Goal: Task Accomplishment & Management: Use online tool/utility

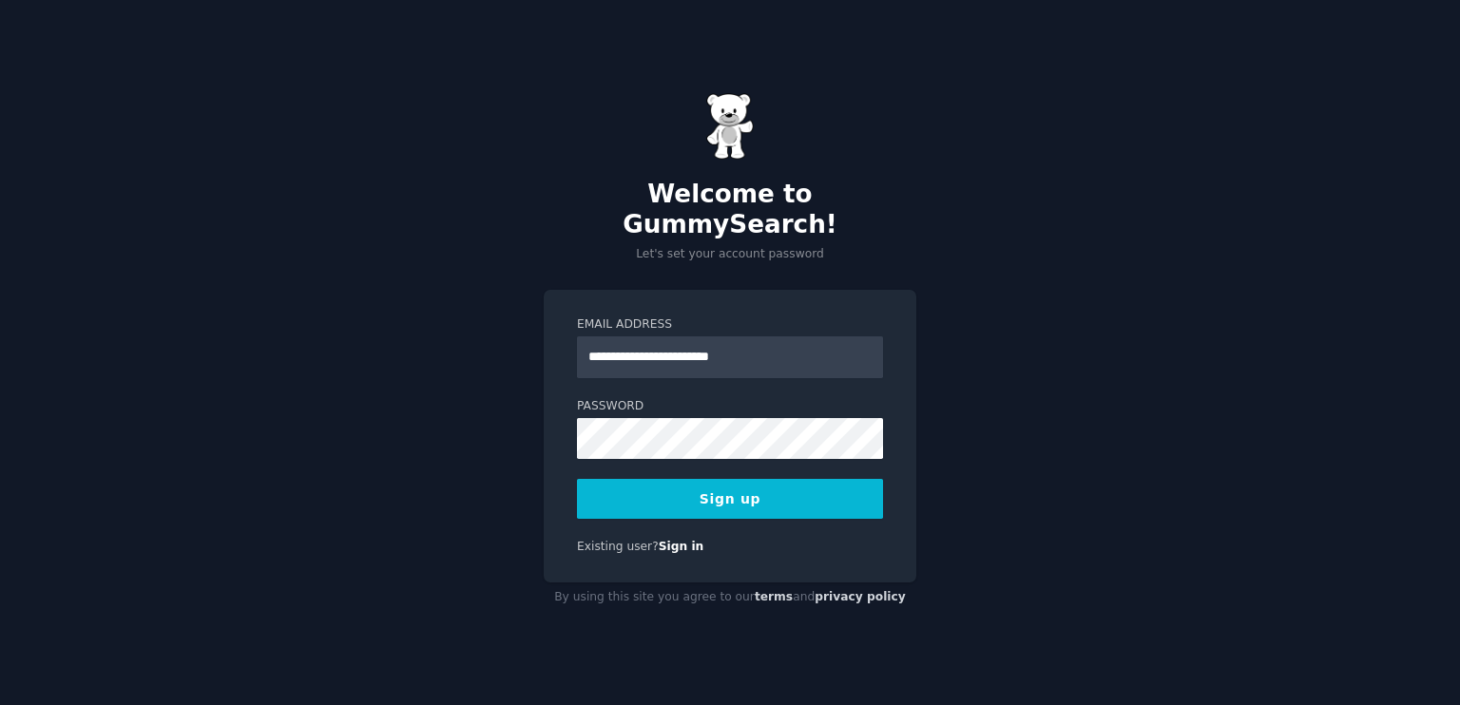
type input "**********"
click at [577, 479] on button "Sign up" at bounding box center [730, 499] width 306 height 40
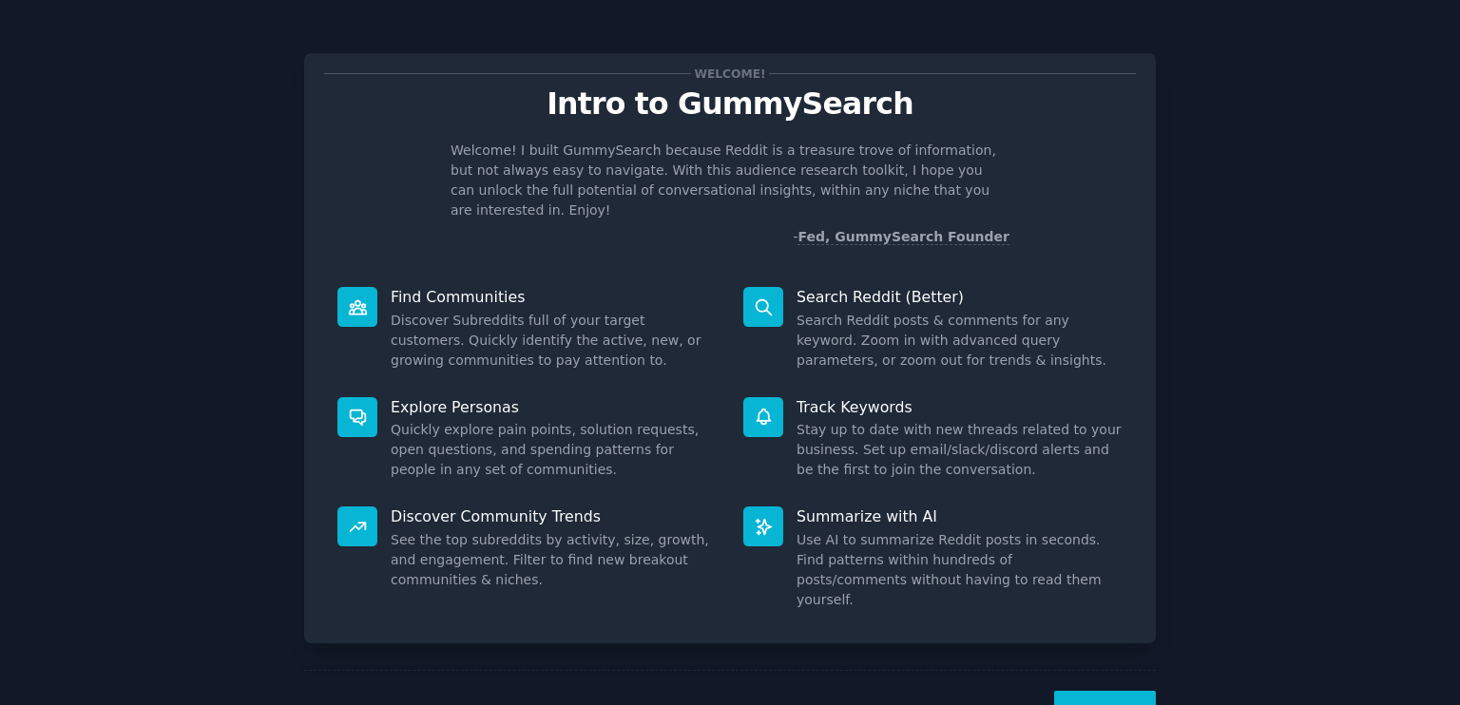
click at [1118, 691] on button "Next" at bounding box center [1105, 714] width 102 height 47
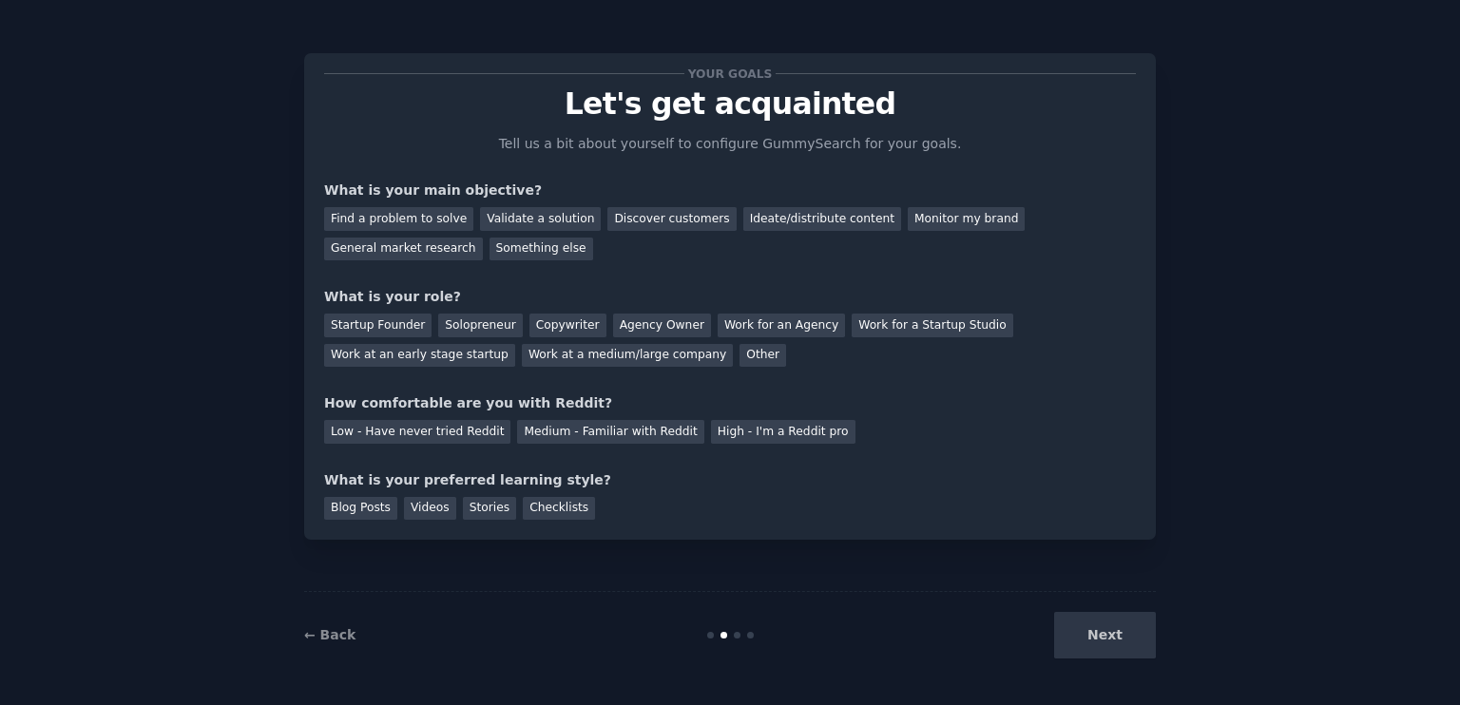
click at [1127, 654] on div "Next" at bounding box center [1014, 635] width 284 height 47
click at [1110, 644] on div "Next" at bounding box center [1014, 635] width 284 height 47
click at [369, 222] on div "Find a problem to solve" at bounding box center [398, 219] width 149 height 24
click at [392, 325] on div "Startup Founder" at bounding box center [377, 326] width 107 height 24
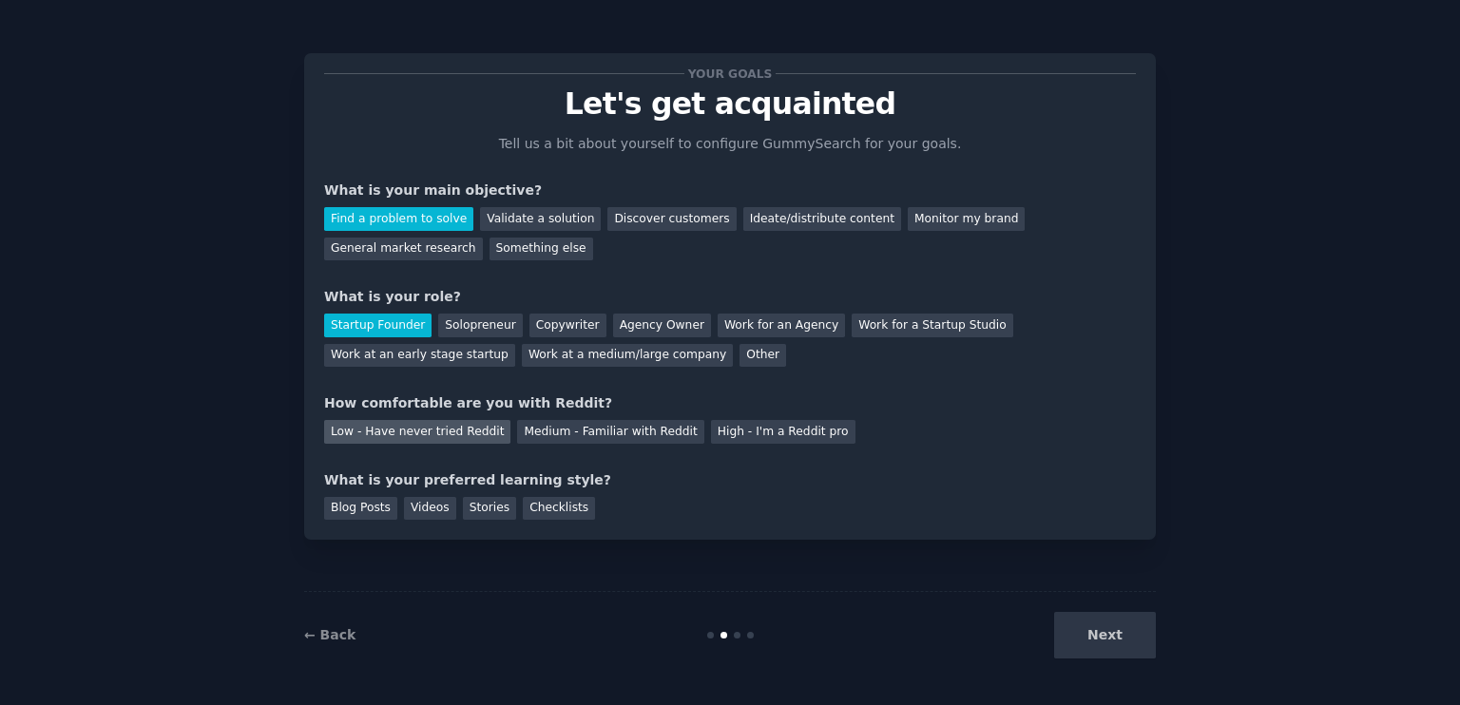
click at [426, 434] on div "Low - Have never tried Reddit" at bounding box center [417, 432] width 186 height 24
drag, startPoint x: 1146, startPoint y: 683, endPoint x: 1150, endPoint y: 672, distance: 12.0
click at [1148, 682] on div "Your goals Let's get acquainted Tell us a bit about yourself to configure Gummy…" at bounding box center [730, 352] width 1460 height 705
drag, startPoint x: 1145, startPoint y: 650, endPoint x: 1114, endPoint y: 630, distance: 36.4
click at [1144, 648] on div "Next" at bounding box center [1014, 635] width 284 height 47
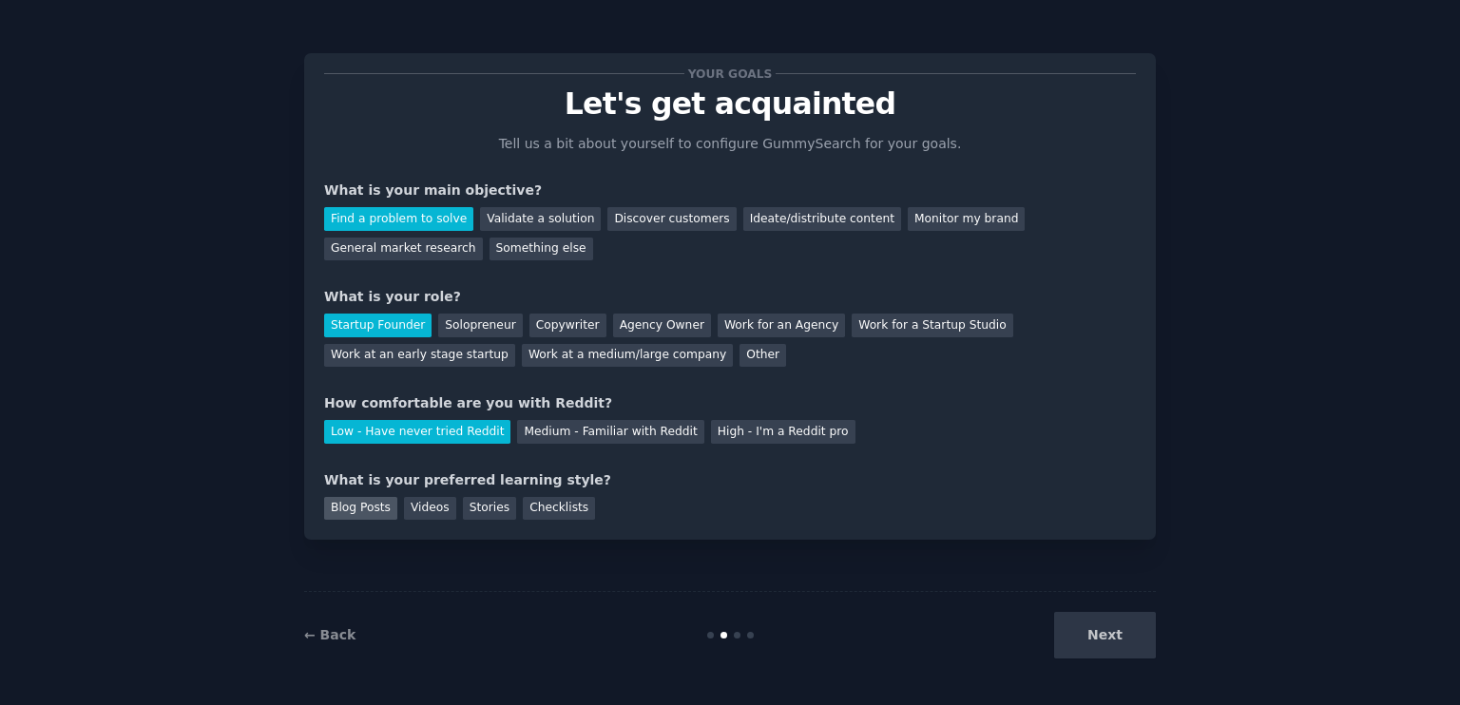
drag, startPoint x: 373, startPoint y: 505, endPoint x: 430, endPoint y: 512, distance: 57.5
click at [375, 506] on div "Blog Posts" at bounding box center [360, 509] width 73 height 24
click at [404, 511] on div "Videos" at bounding box center [430, 509] width 52 height 24
click at [1114, 645] on button "Next" at bounding box center [1105, 635] width 102 height 47
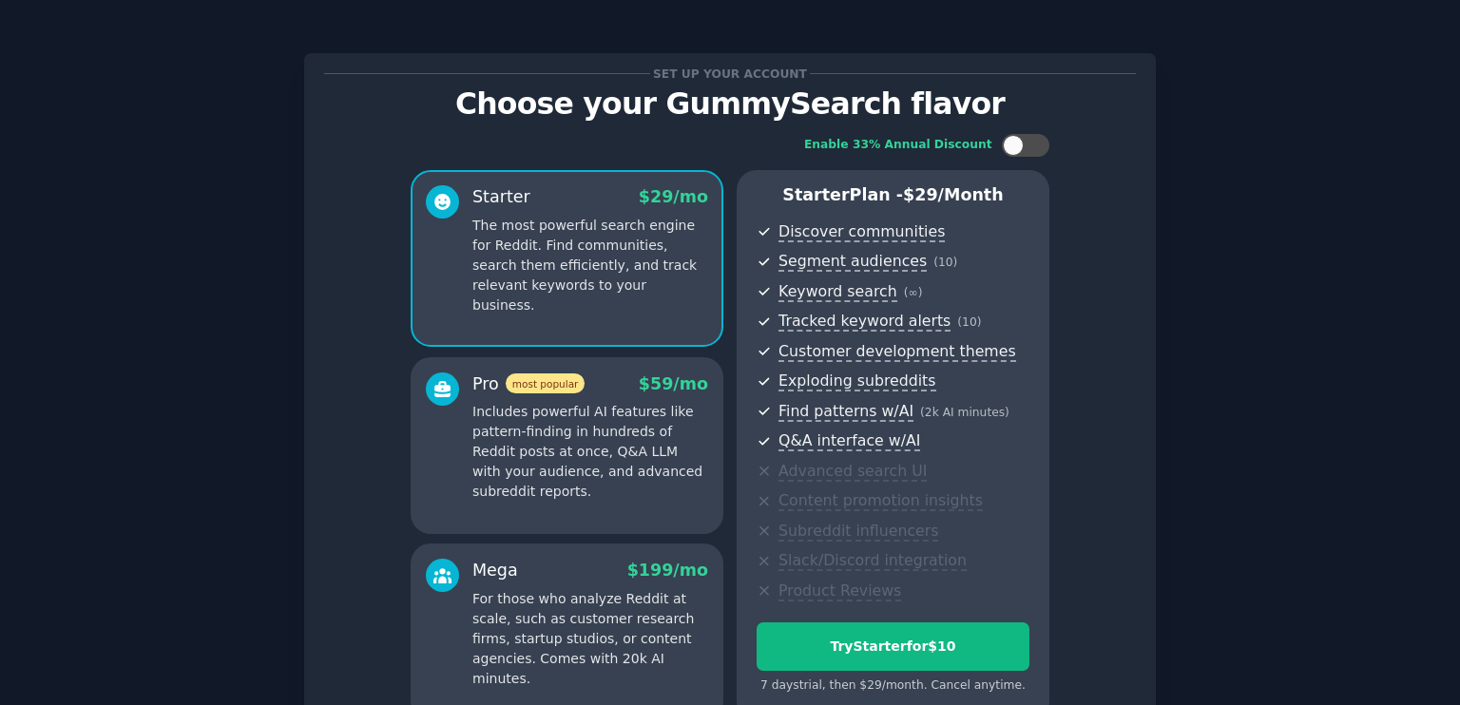
scroll to position [195, 0]
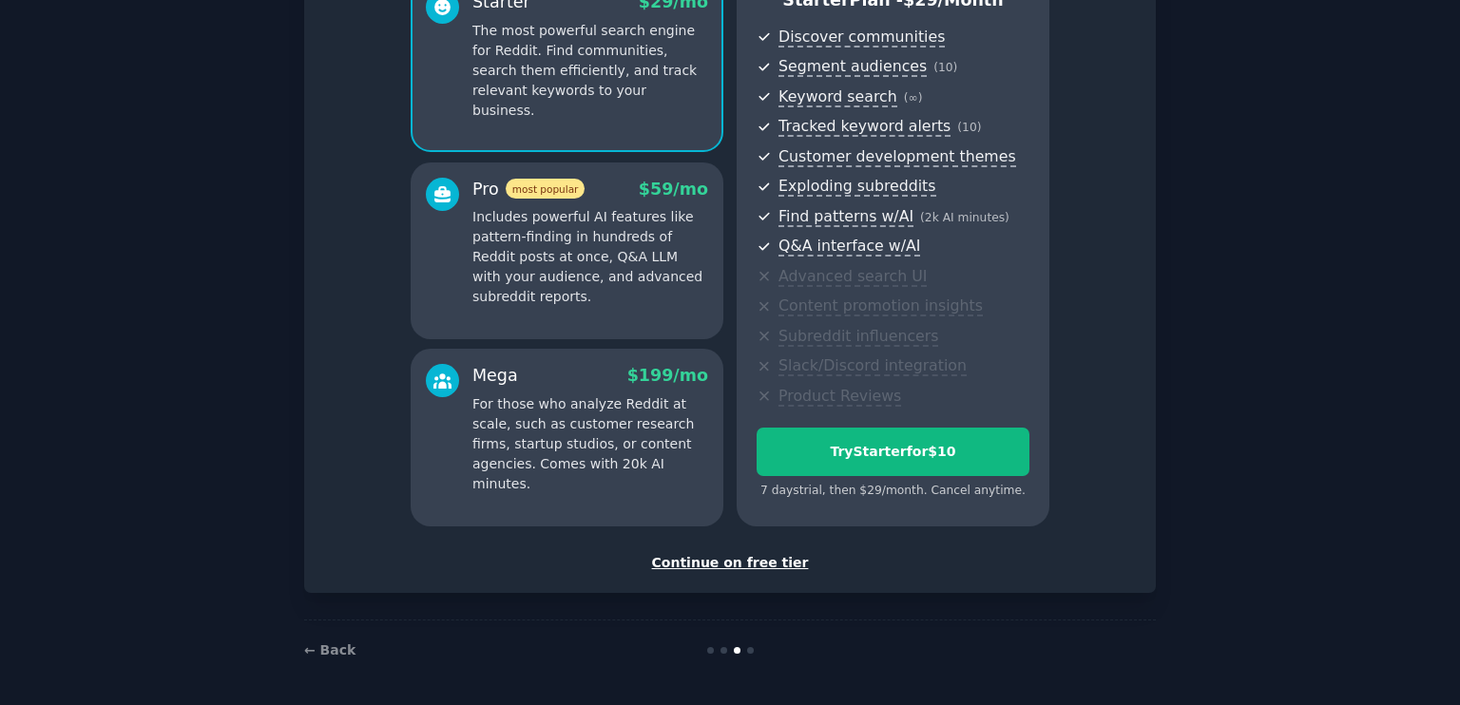
click at [760, 566] on div "Continue on free tier" at bounding box center [730, 563] width 812 height 20
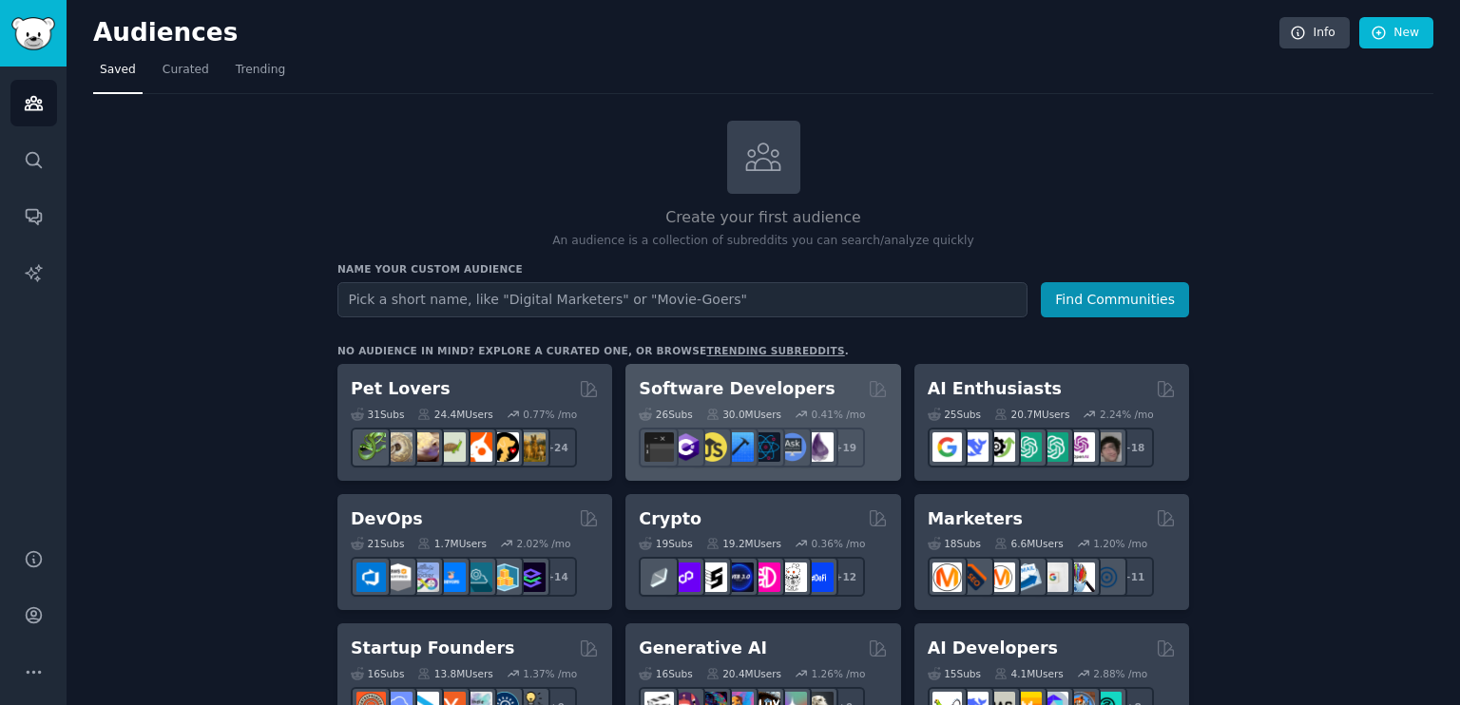
click at [764, 380] on h2 "Software Developers" at bounding box center [737, 389] width 196 height 24
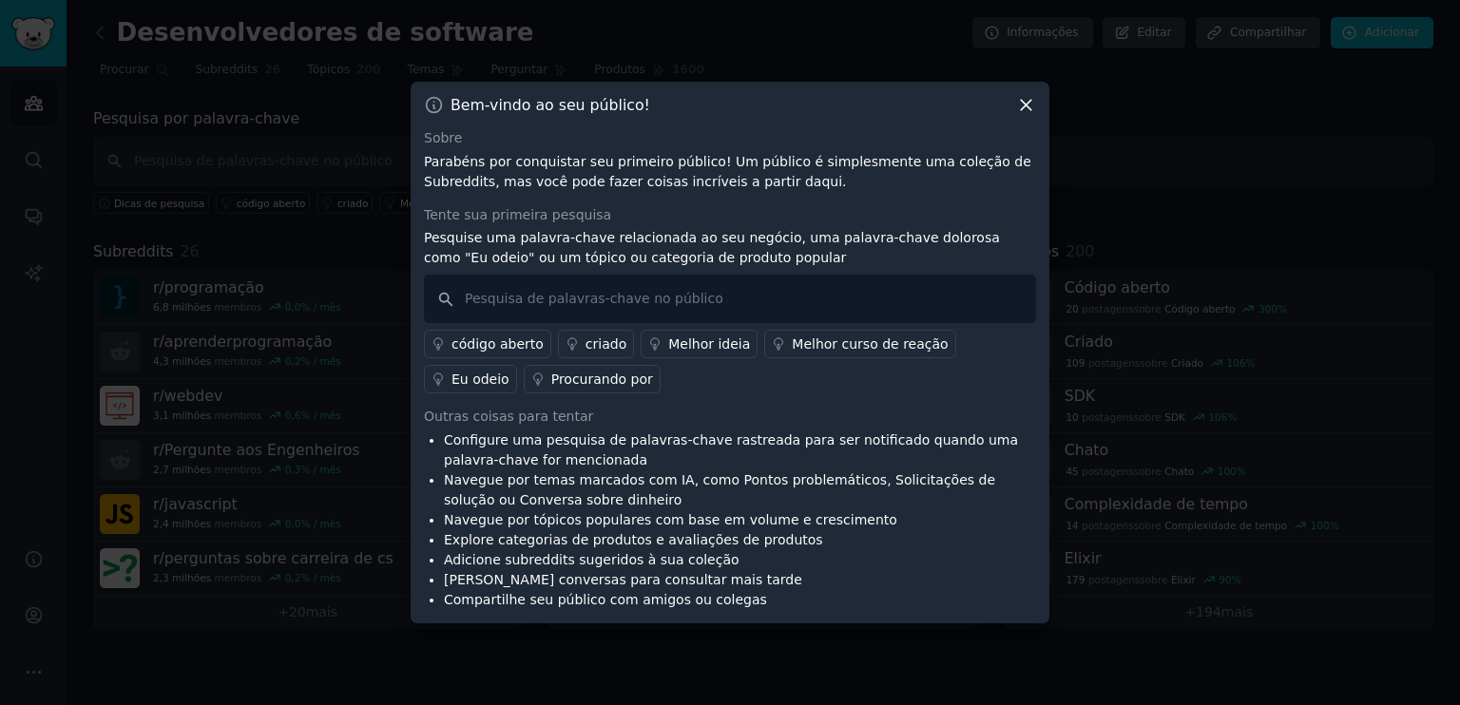
click at [510, 372] on font "Eu odeio" at bounding box center [481, 379] width 58 height 15
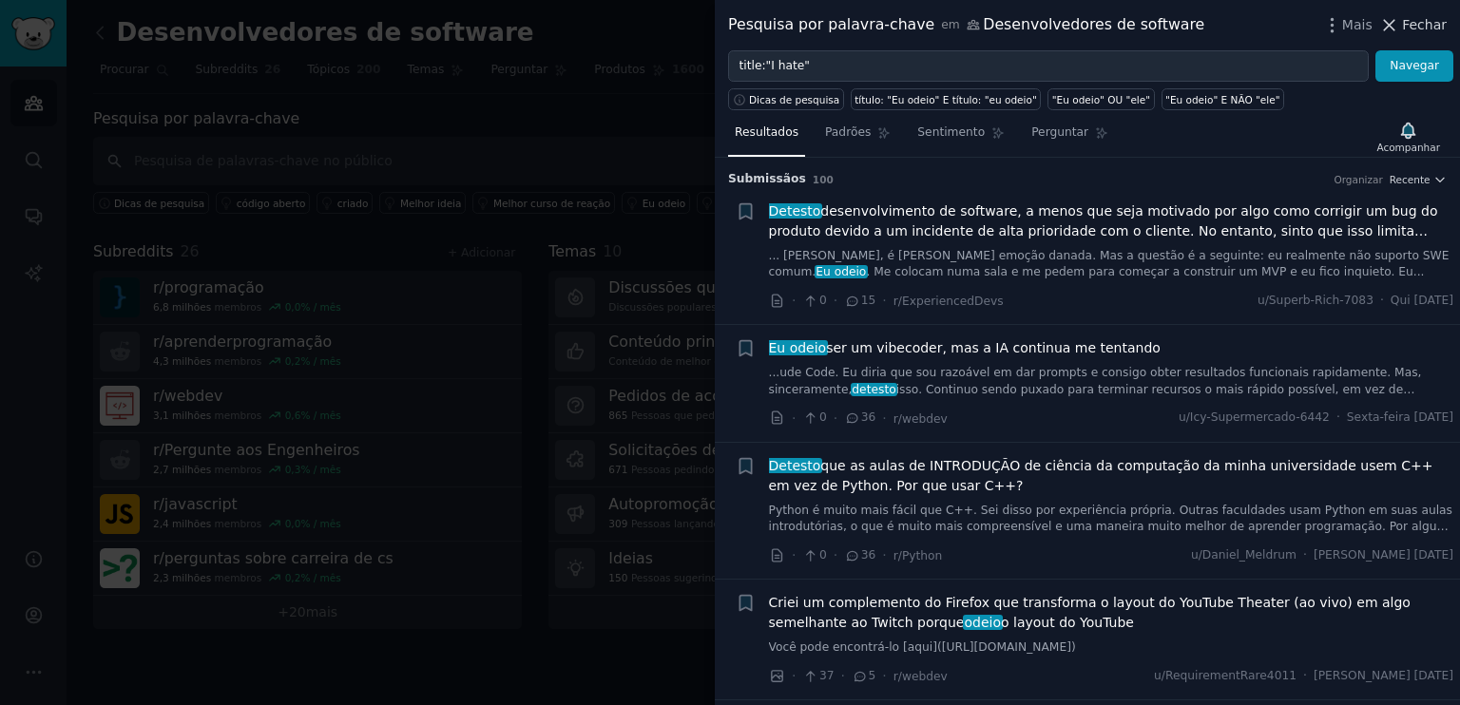
click at [1399, 22] on icon at bounding box center [1389, 25] width 20 height 20
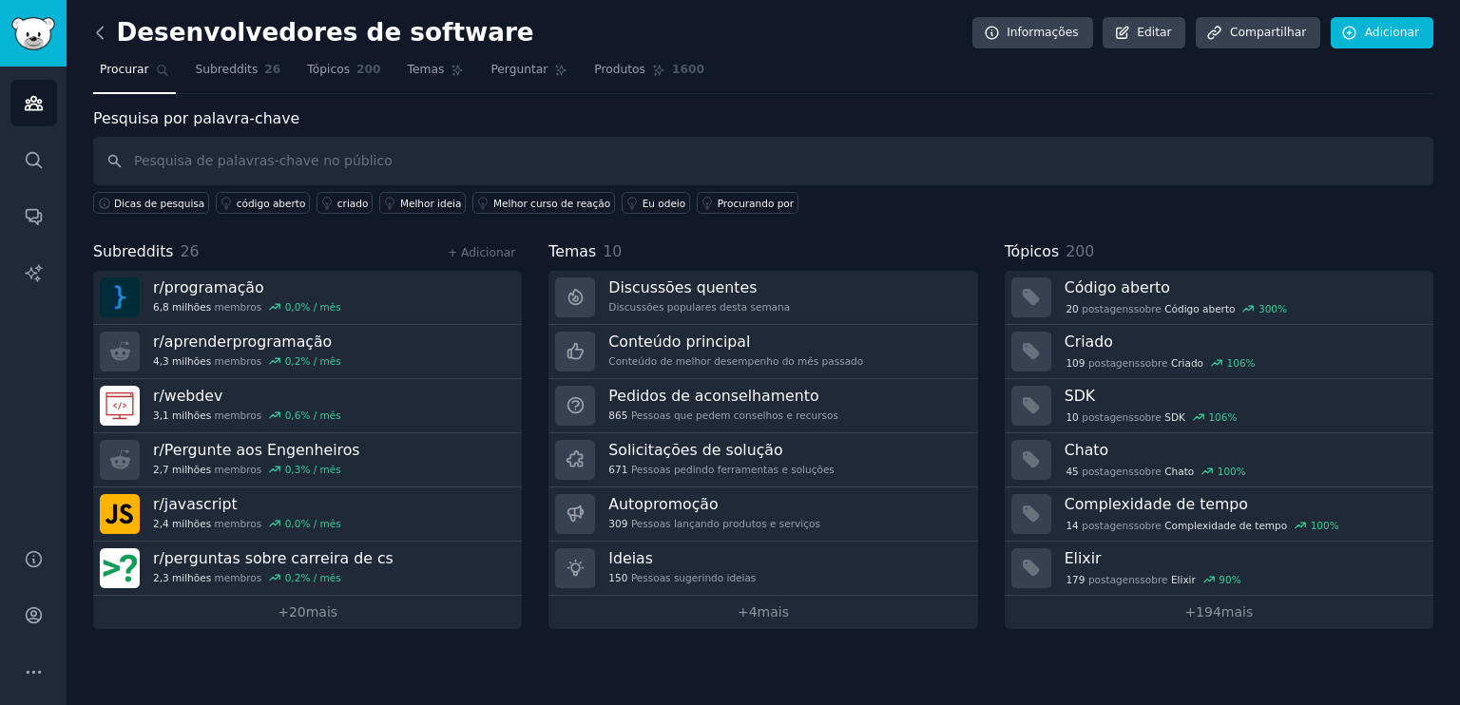
click at [104, 29] on icon at bounding box center [100, 33] width 20 height 20
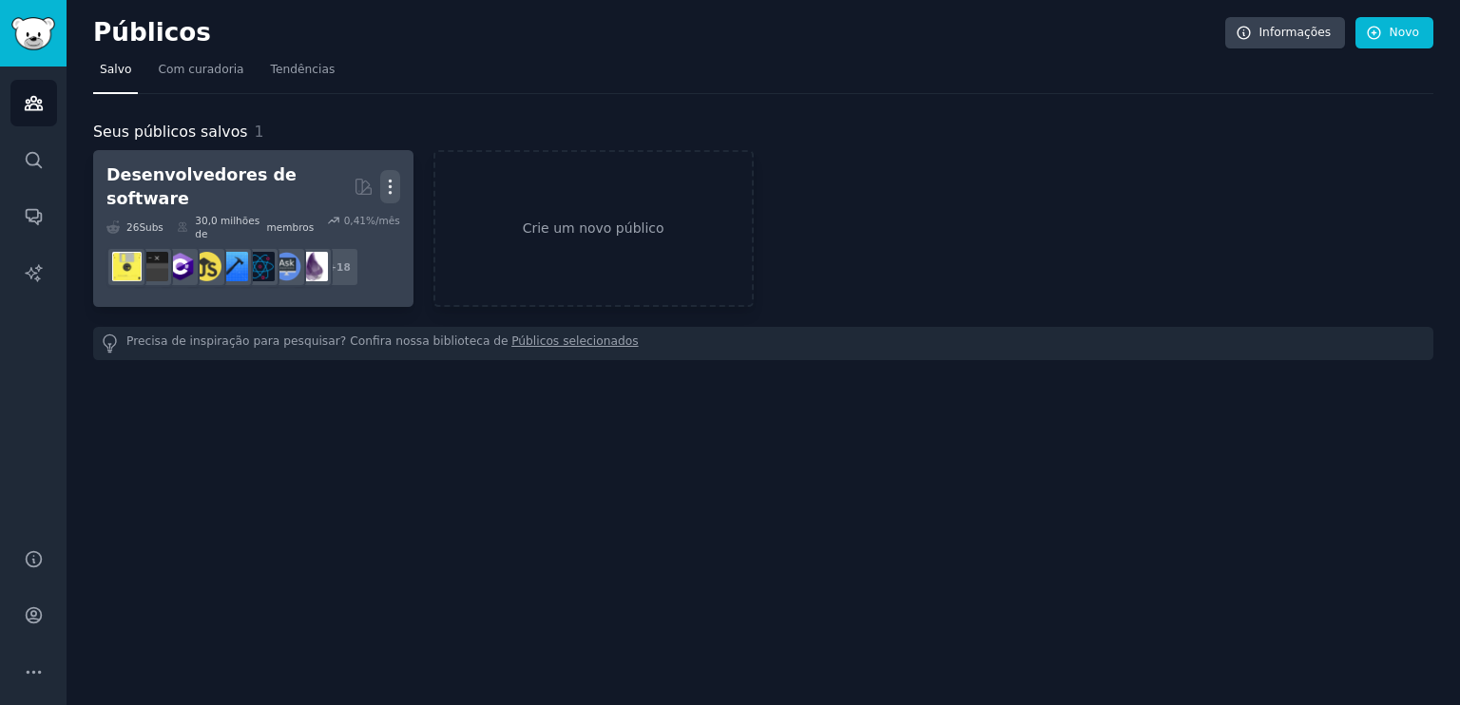
click at [388, 177] on icon "button" at bounding box center [390, 187] width 20 height 20
click at [352, 217] on p "Delete" at bounding box center [339, 227] width 44 height 20
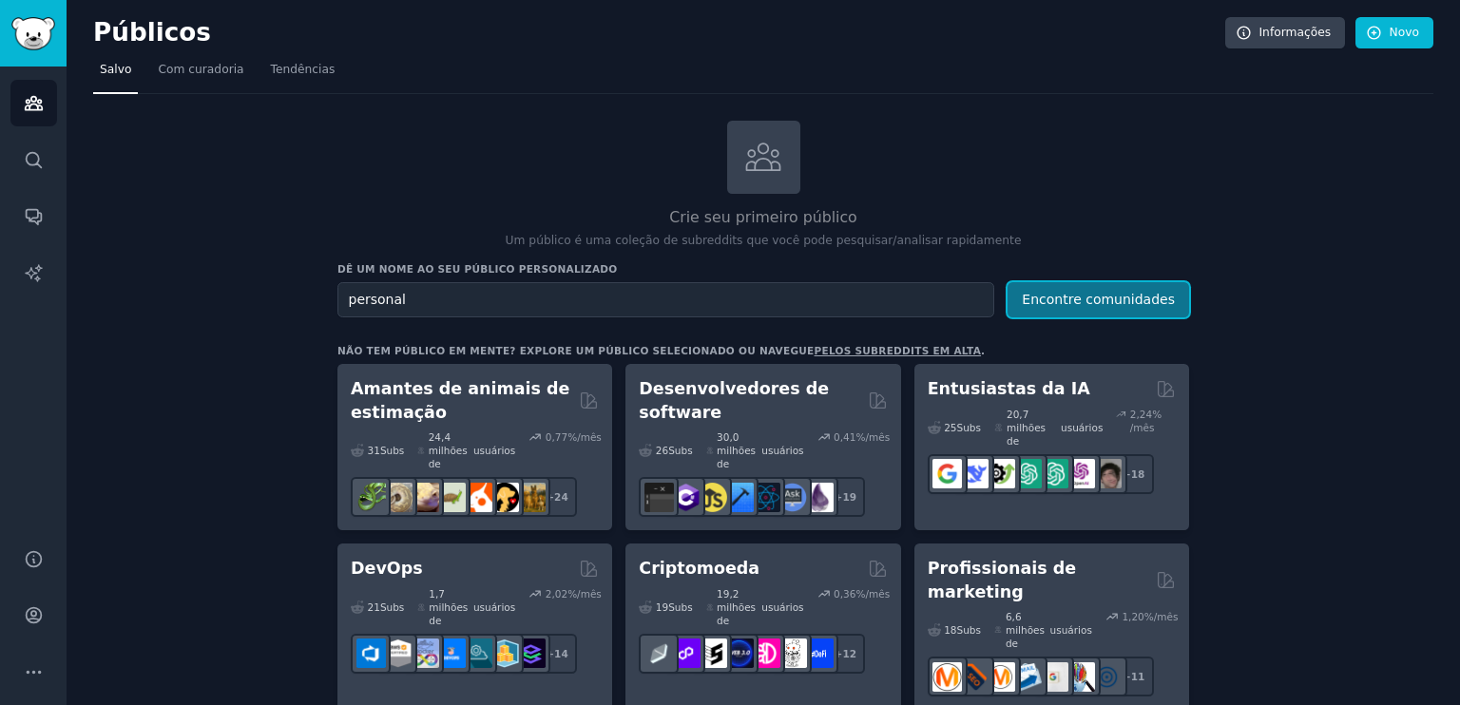
click at [1079, 303] on font "Encontre comunidades" at bounding box center [1098, 299] width 153 height 15
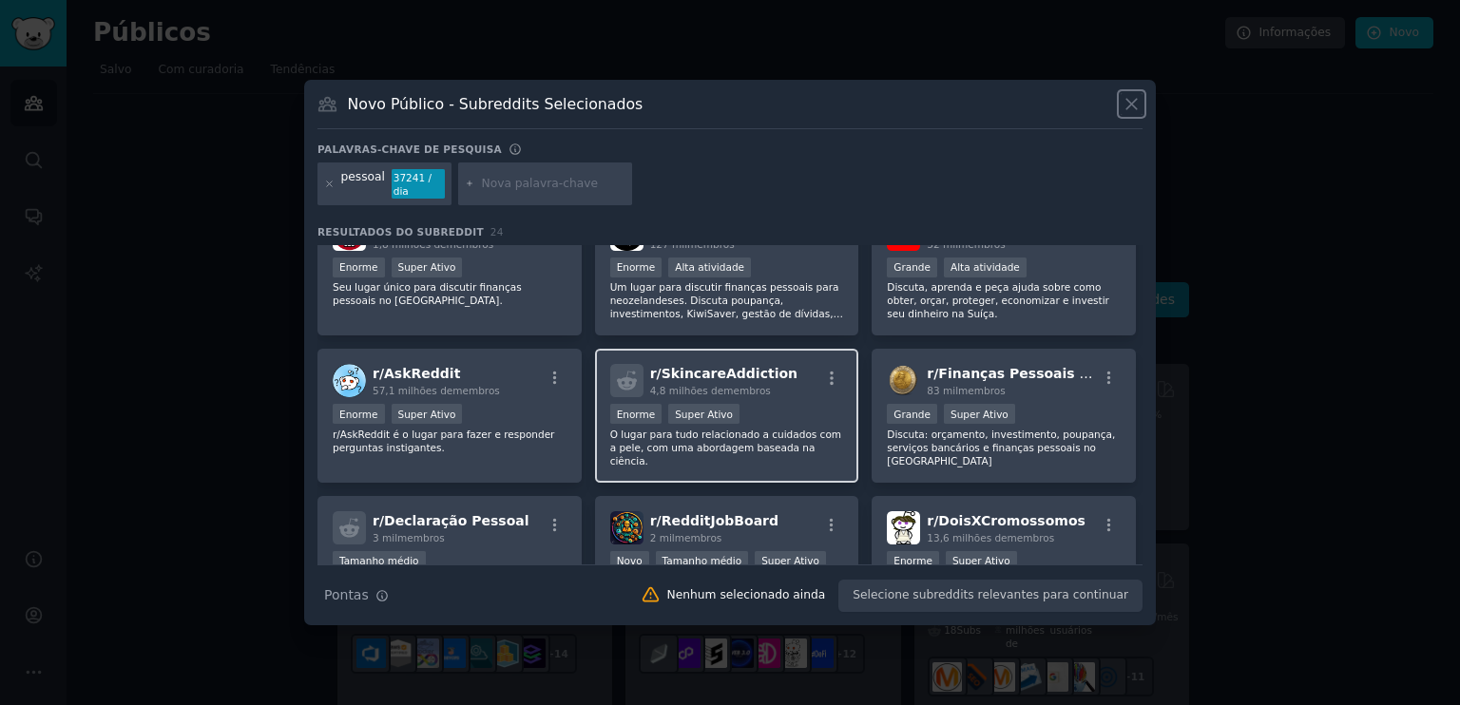
scroll to position [285, 0]
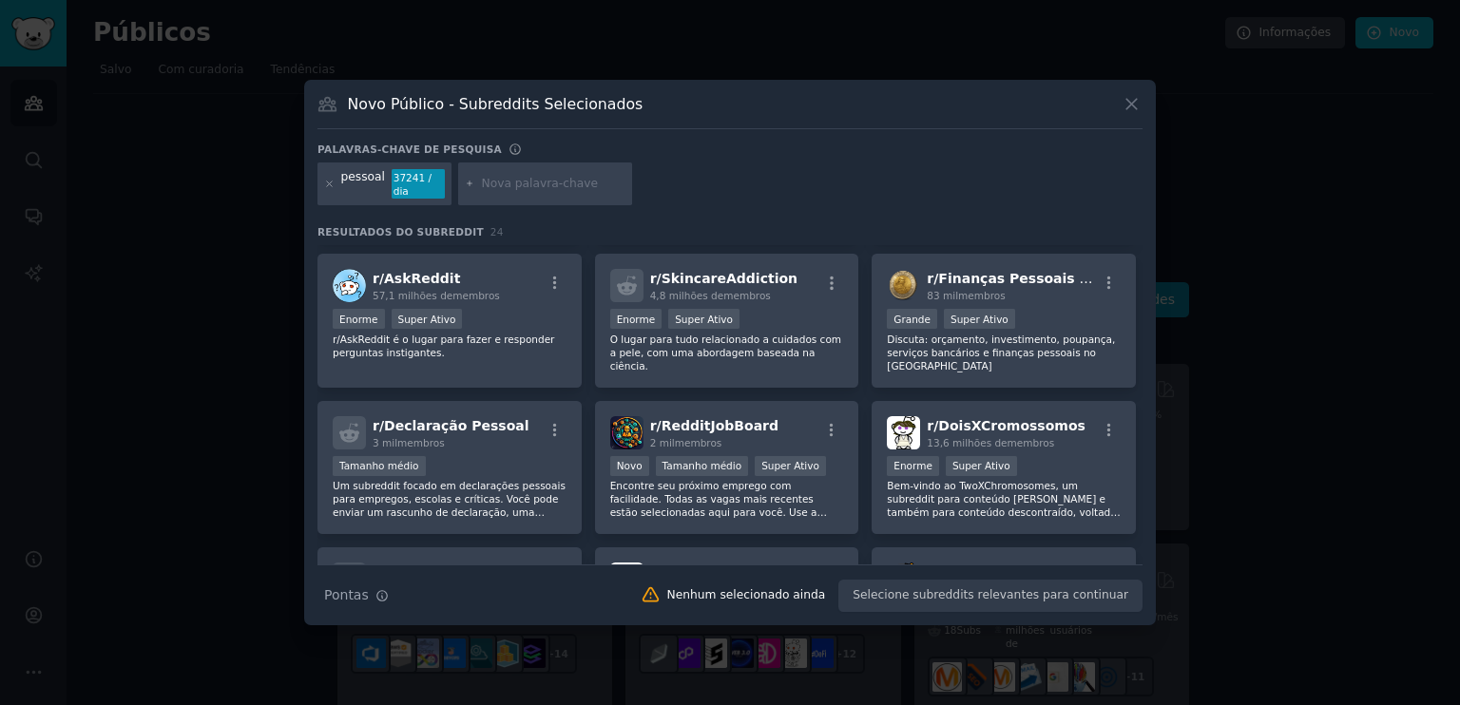
click at [322, 183] on div "pessoal 37241 / dia" at bounding box center [385, 185] width 134 height 44
click at [326, 186] on icon at bounding box center [329, 184] width 10 height 10
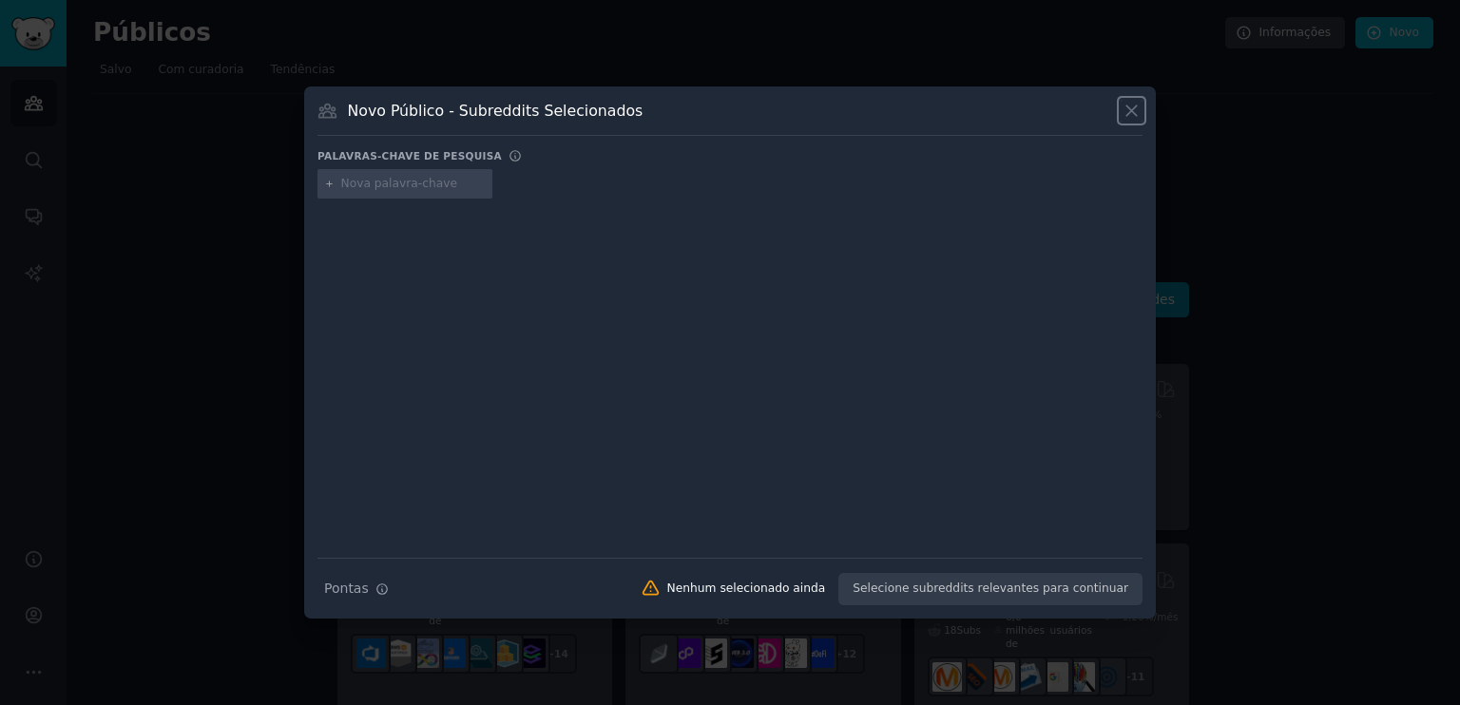
click at [1126, 106] on icon at bounding box center [1132, 111] width 20 height 20
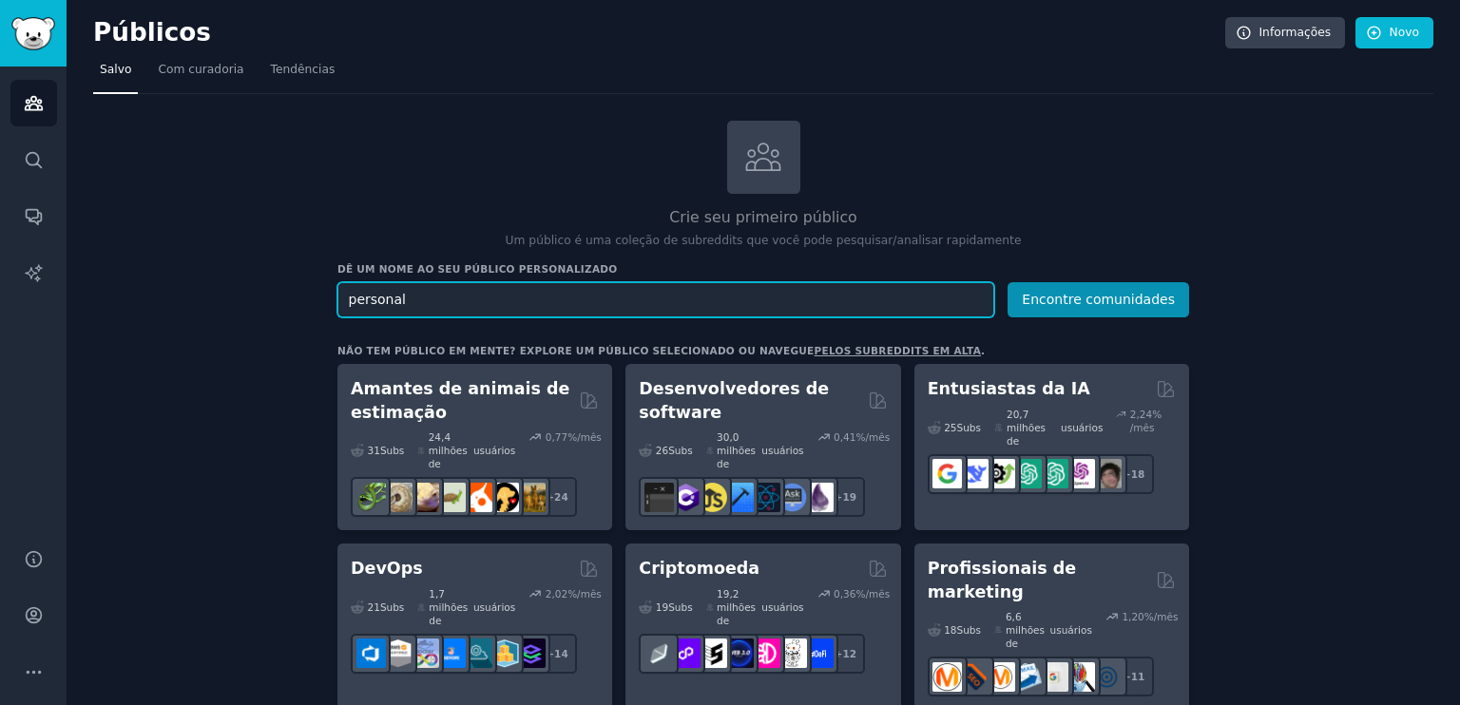
click at [564, 302] on input "personal" at bounding box center [665, 299] width 657 height 35
type input "personal trainner"
click at [1008, 282] on button "Encontre comunidades" at bounding box center [1099, 299] width 182 height 35
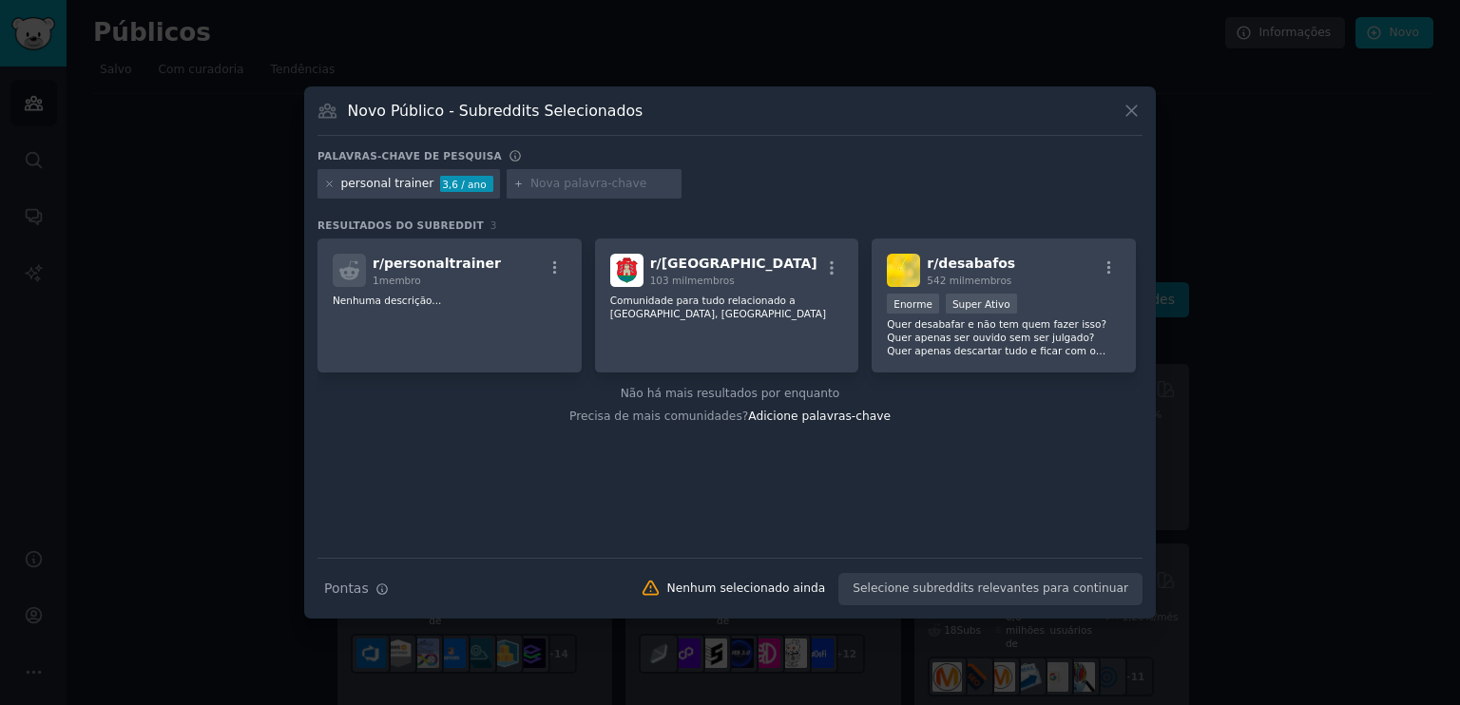
click at [1137, 109] on icon at bounding box center [1132, 111] width 20 height 20
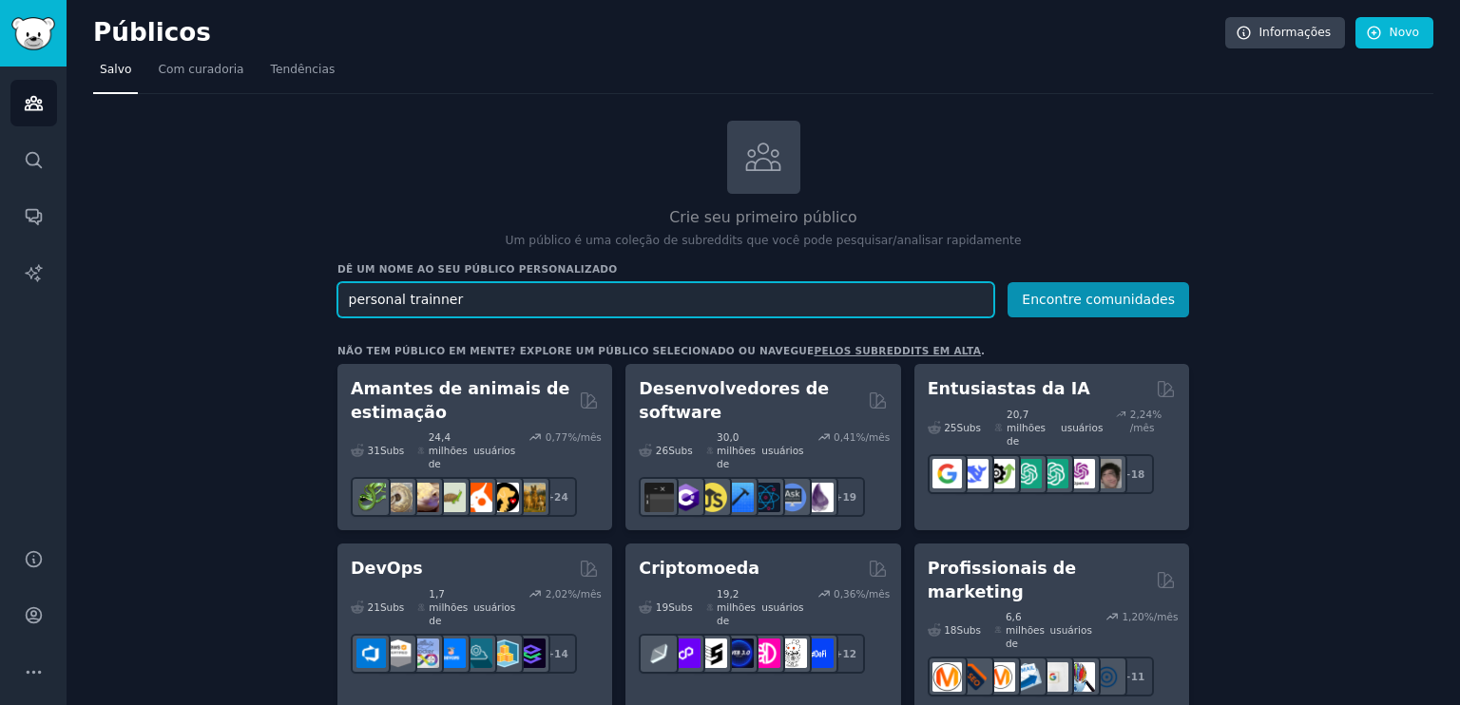
drag, startPoint x: 460, startPoint y: 302, endPoint x: 318, endPoint y: 287, distance: 142.5
type input "jiu jitsu"
click at [1008, 282] on button "Encontre comunidades" at bounding box center [1099, 299] width 182 height 35
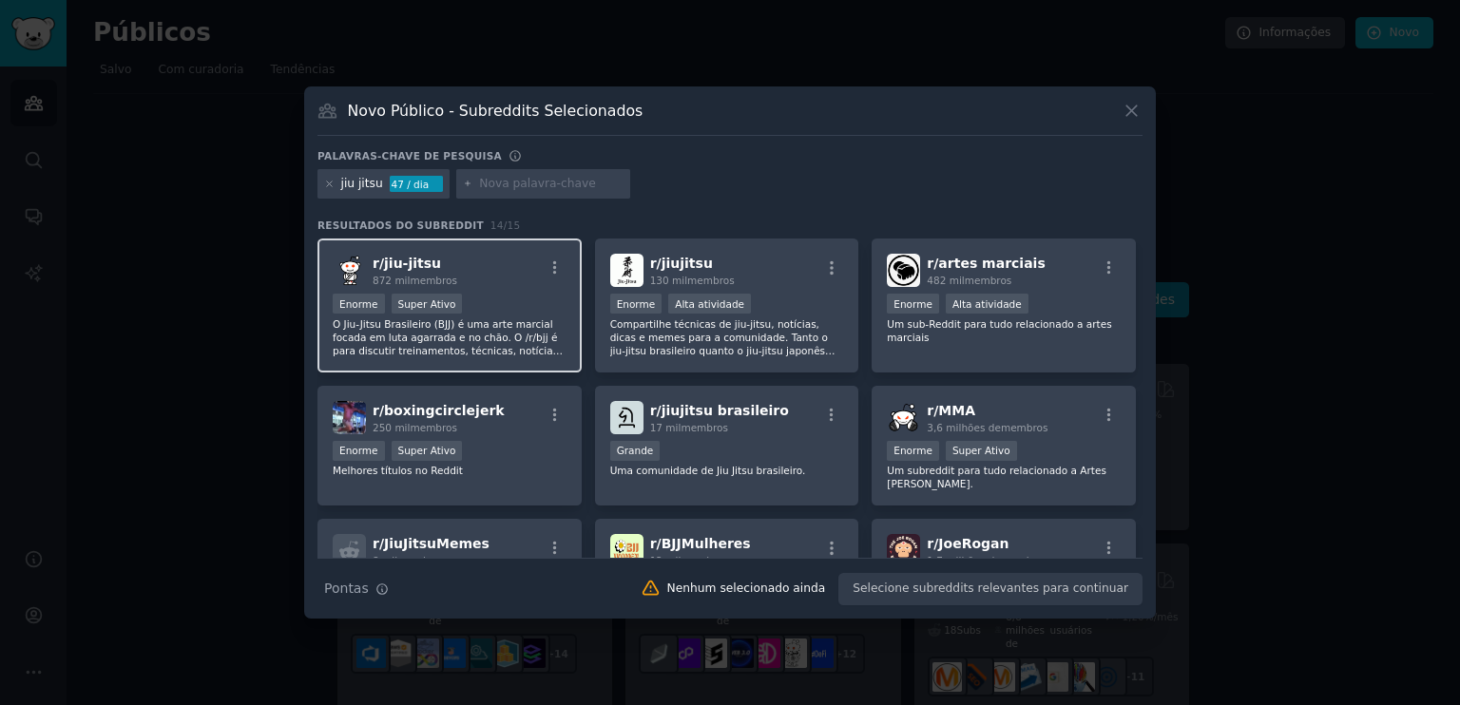
click at [476, 324] on font "O Jiu-Jitsu Brasileiro (BJJ) é uma arte marcial focada em luta agarrada e no ch…" at bounding box center [448, 357] width 230 height 78
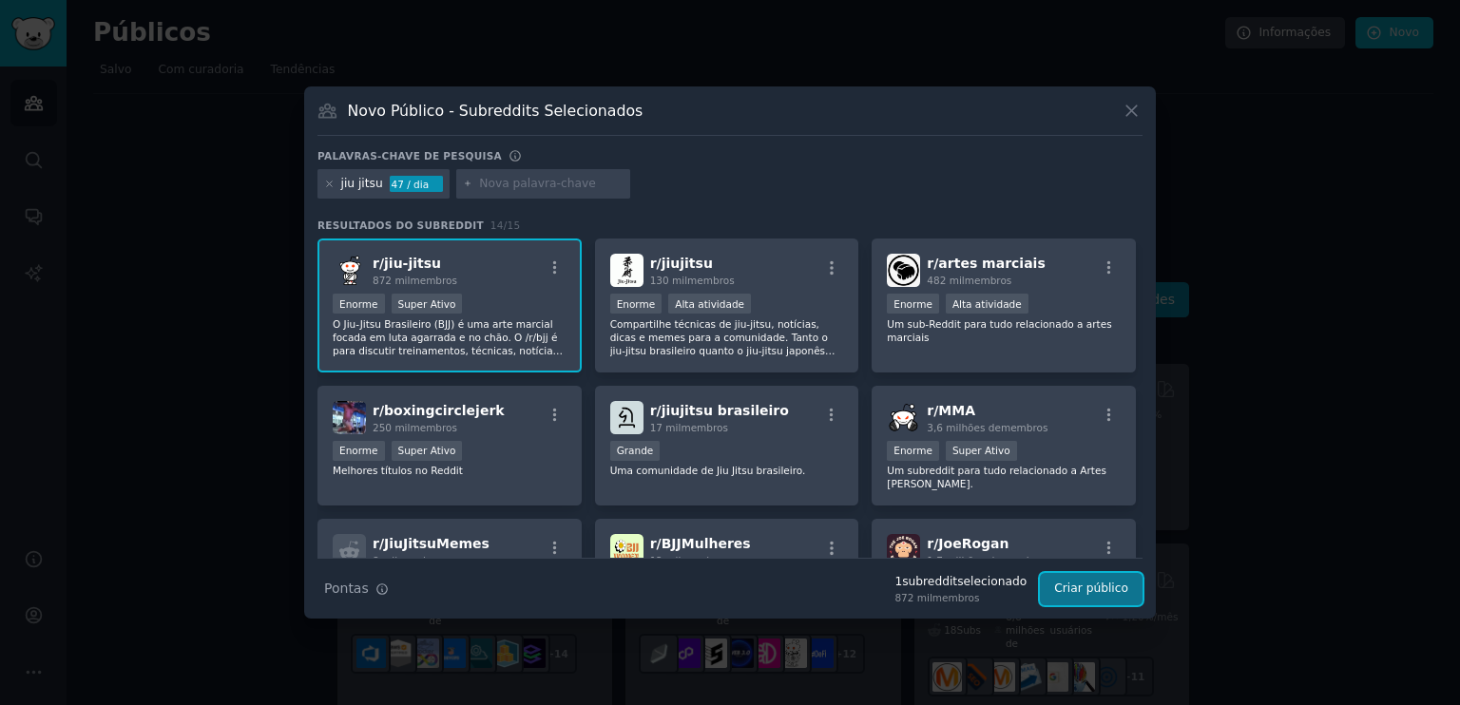
click at [1116, 583] on font "Criar público" at bounding box center [1091, 588] width 74 height 13
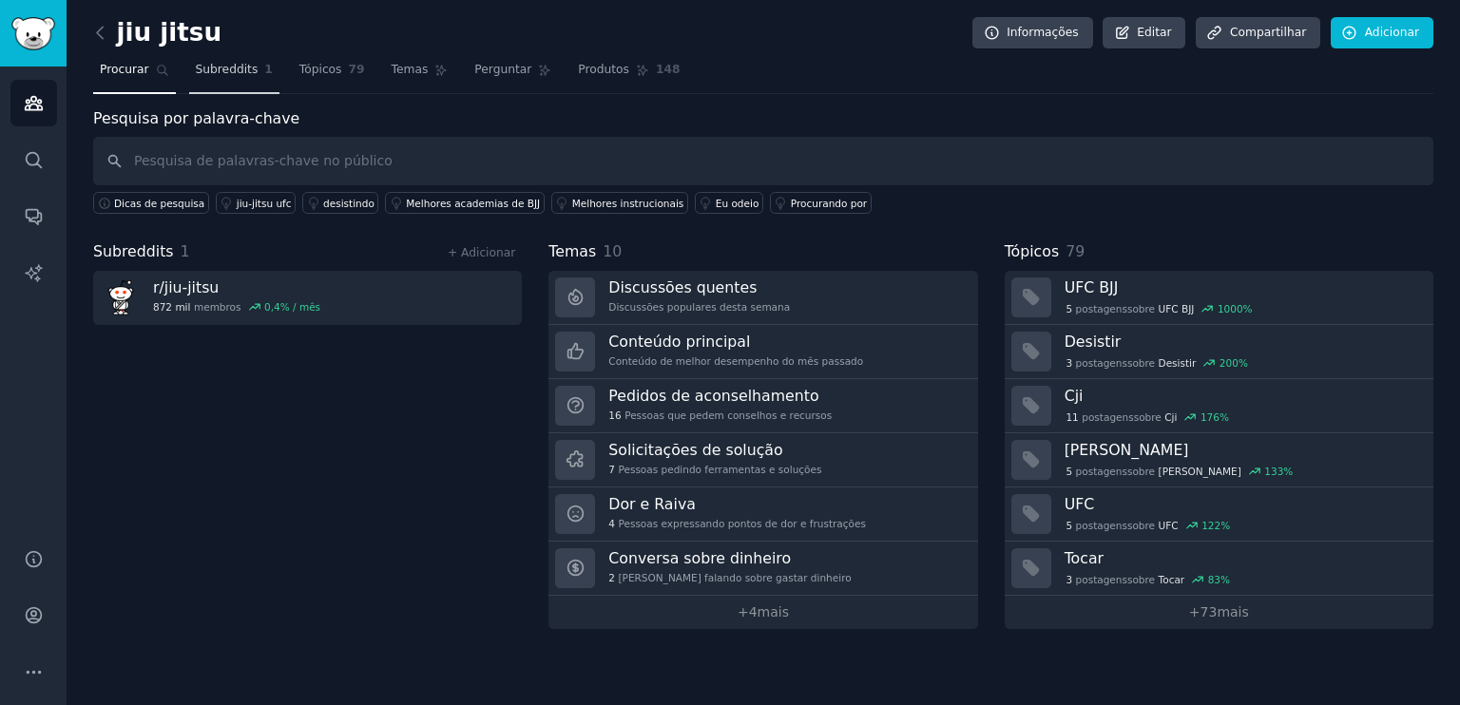
click at [233, 67] on font "Subreddits" at bounding box center [227, 69] width 63 height 13
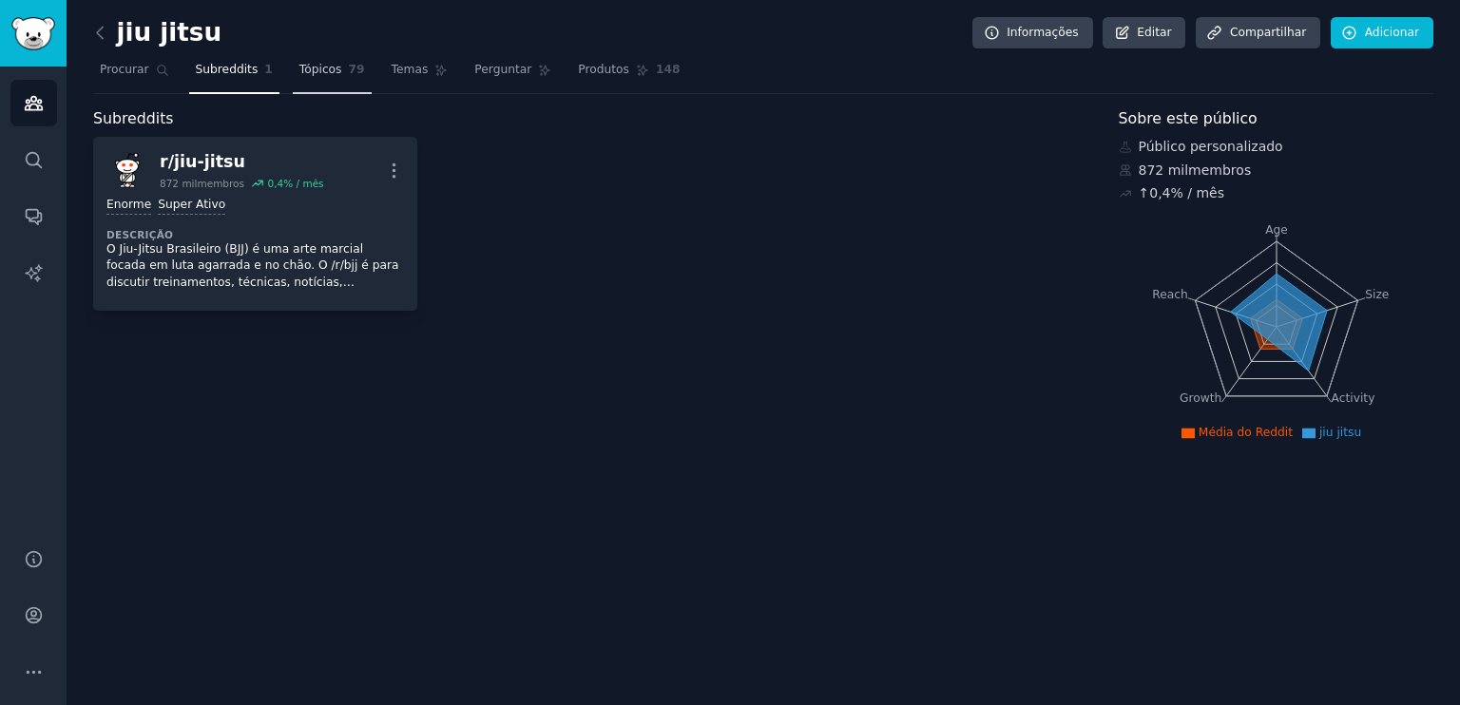
click at [299, 68] on font "Tópicos" at bounding box center [320, 69] width 43 height 13
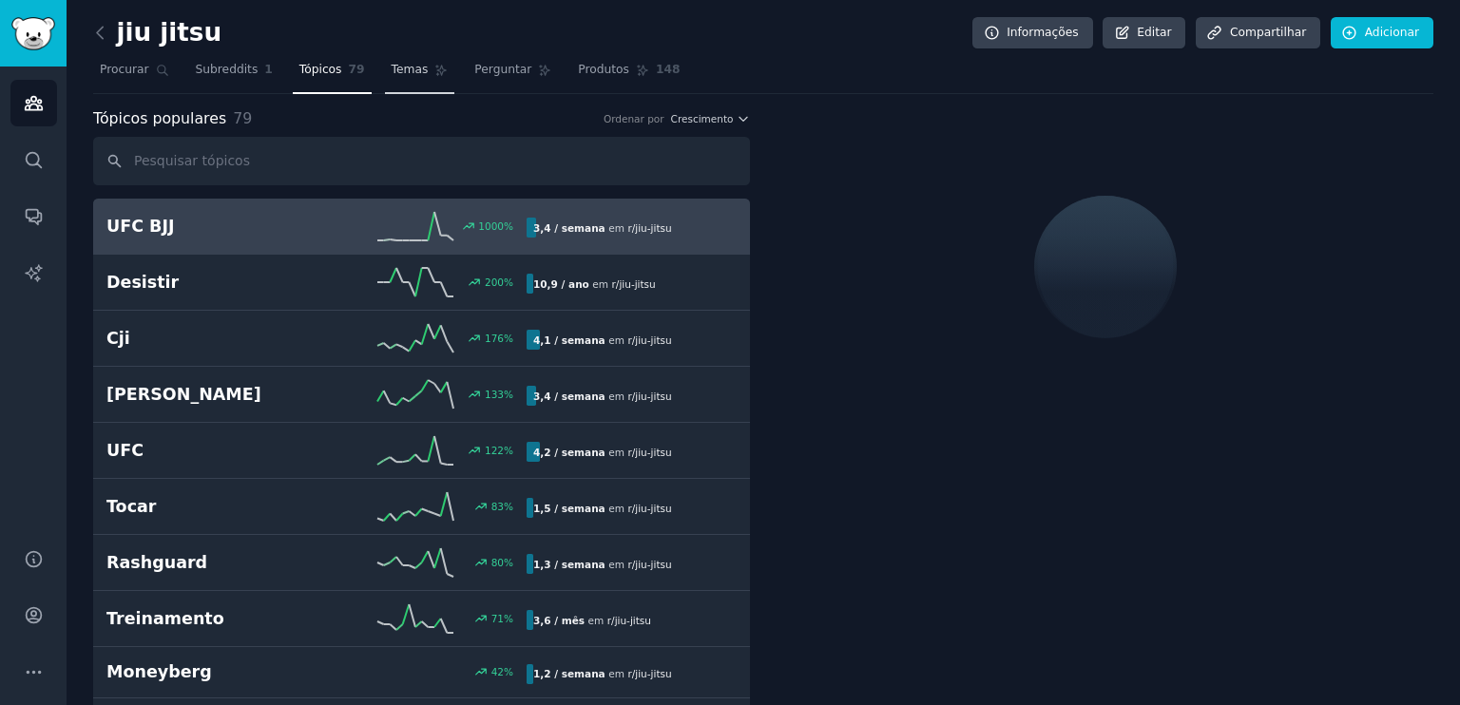
click at [385, 79] on link "Temas" at bounding box center [420, 74] width 70 height 39
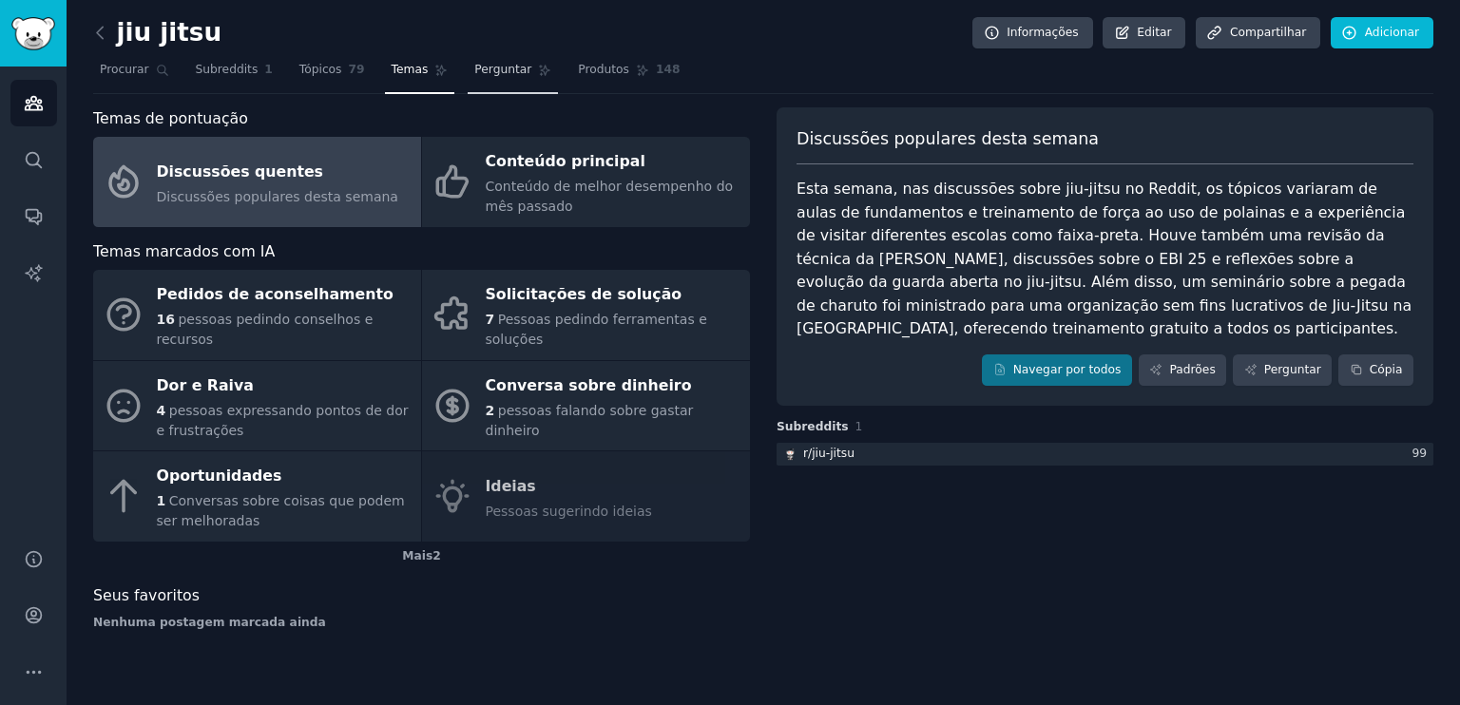
click at [484, 79] on link "Perguntar" at bounding box center [513, 74] width 90 height 39
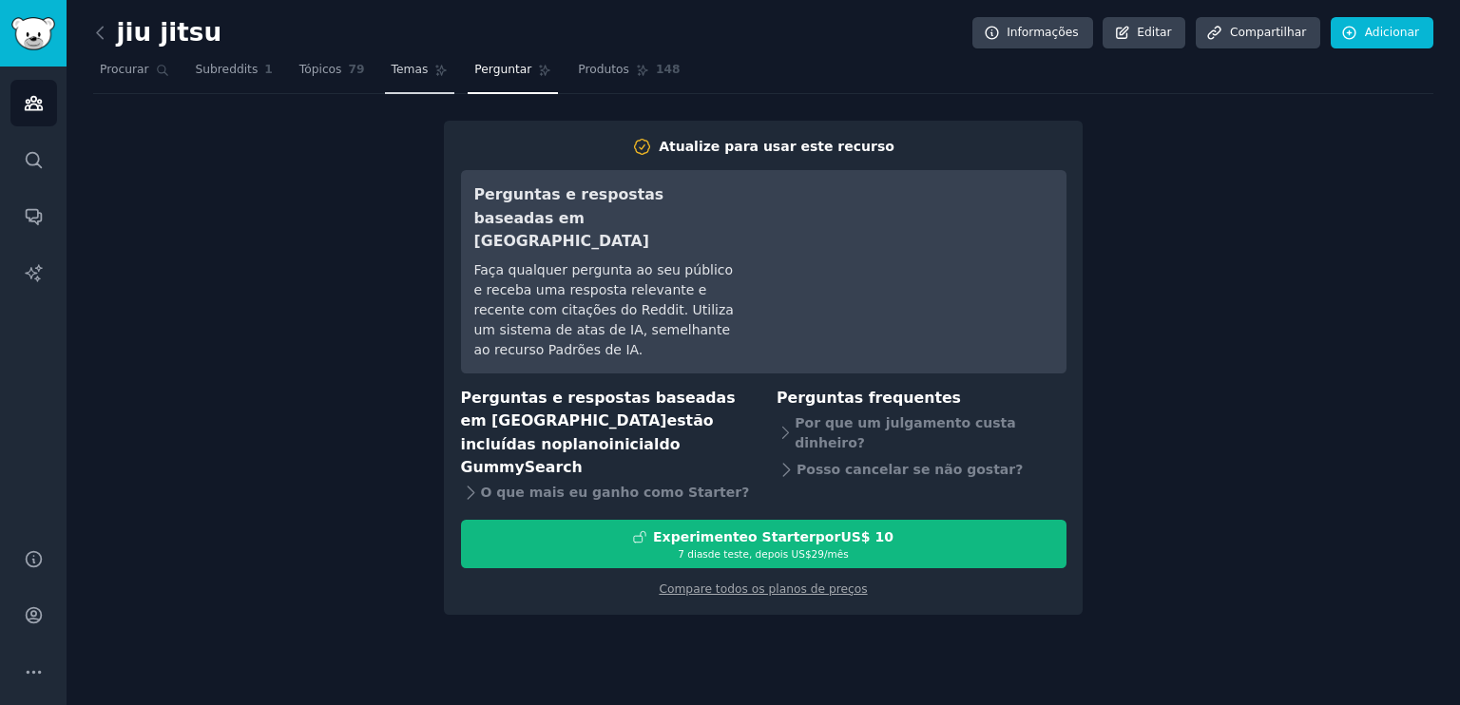
click at [409, 66] on link "Temas" at bounding box center [420, 74] width 70 height 39
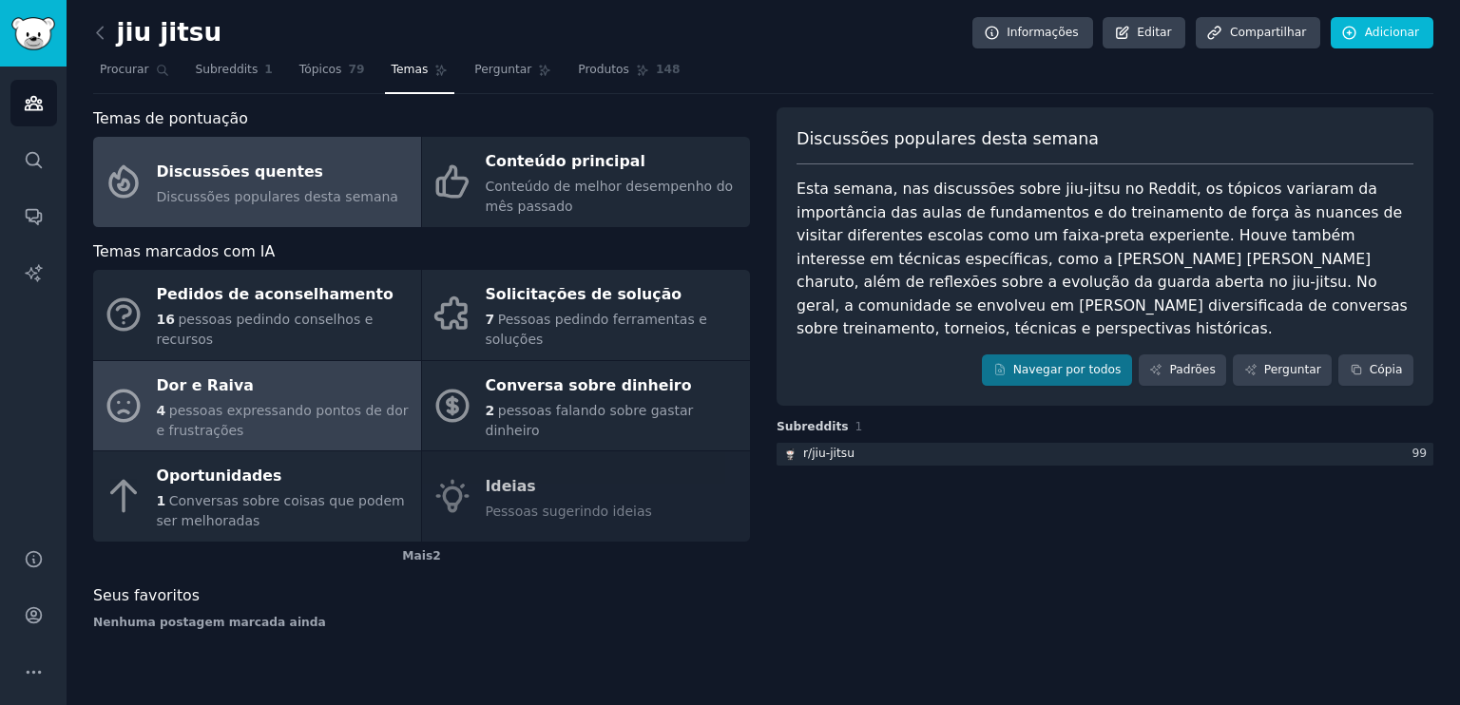
click at [375, 403] on font "pessoas expressando pontos de dor e frustrações" at bounding box center [283, 420] width 252 height 35
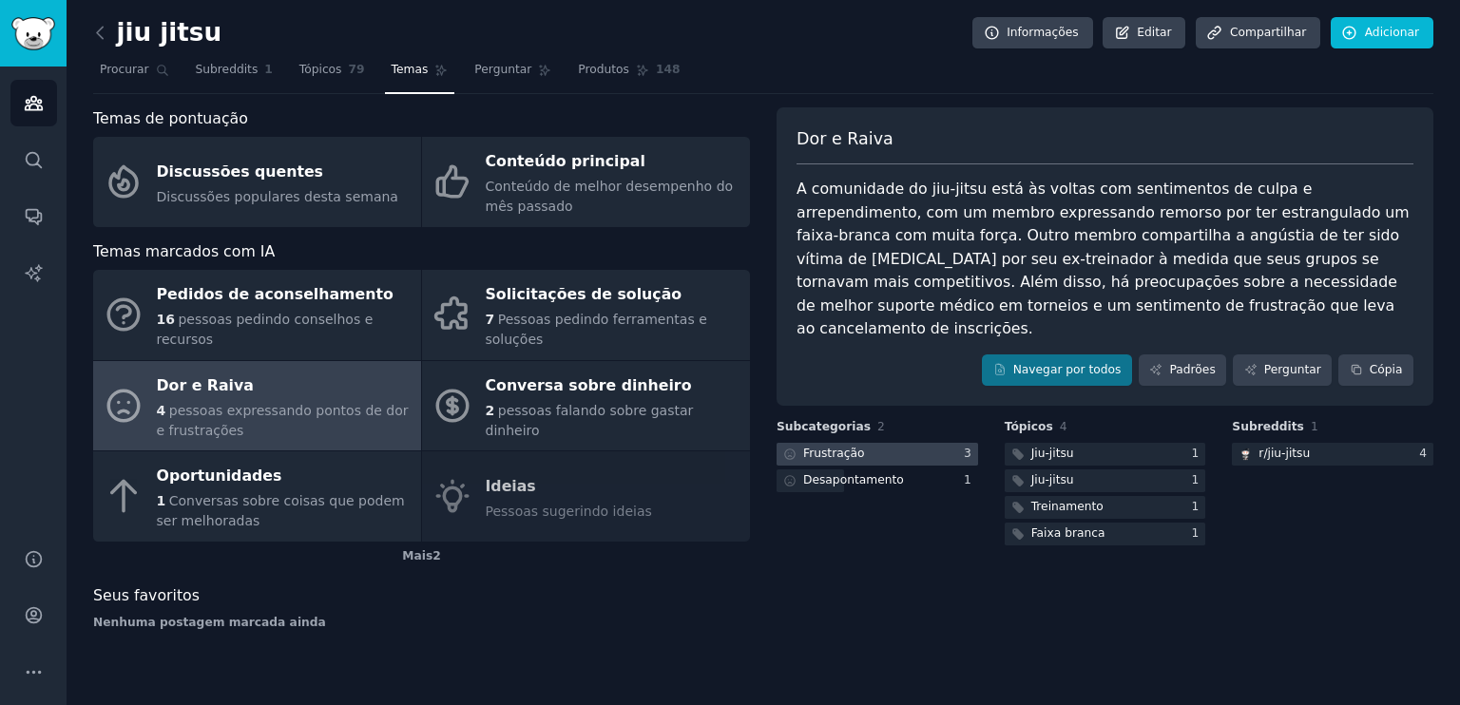
click at [848, 447] on font "Frustração" at bounding box center [833, 453] width 61 height 13
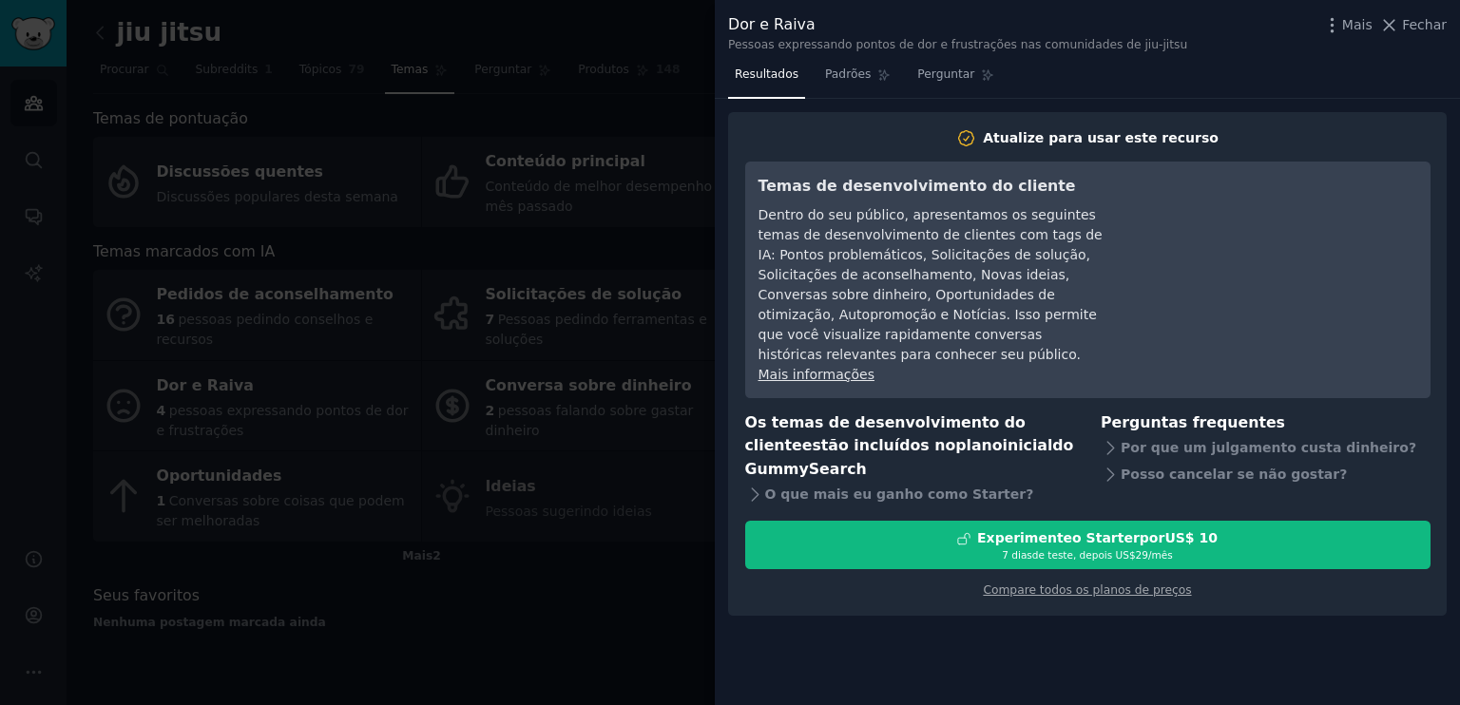
click at [645, 128] on div at bounding box center [730, 352] width 1460 height 705
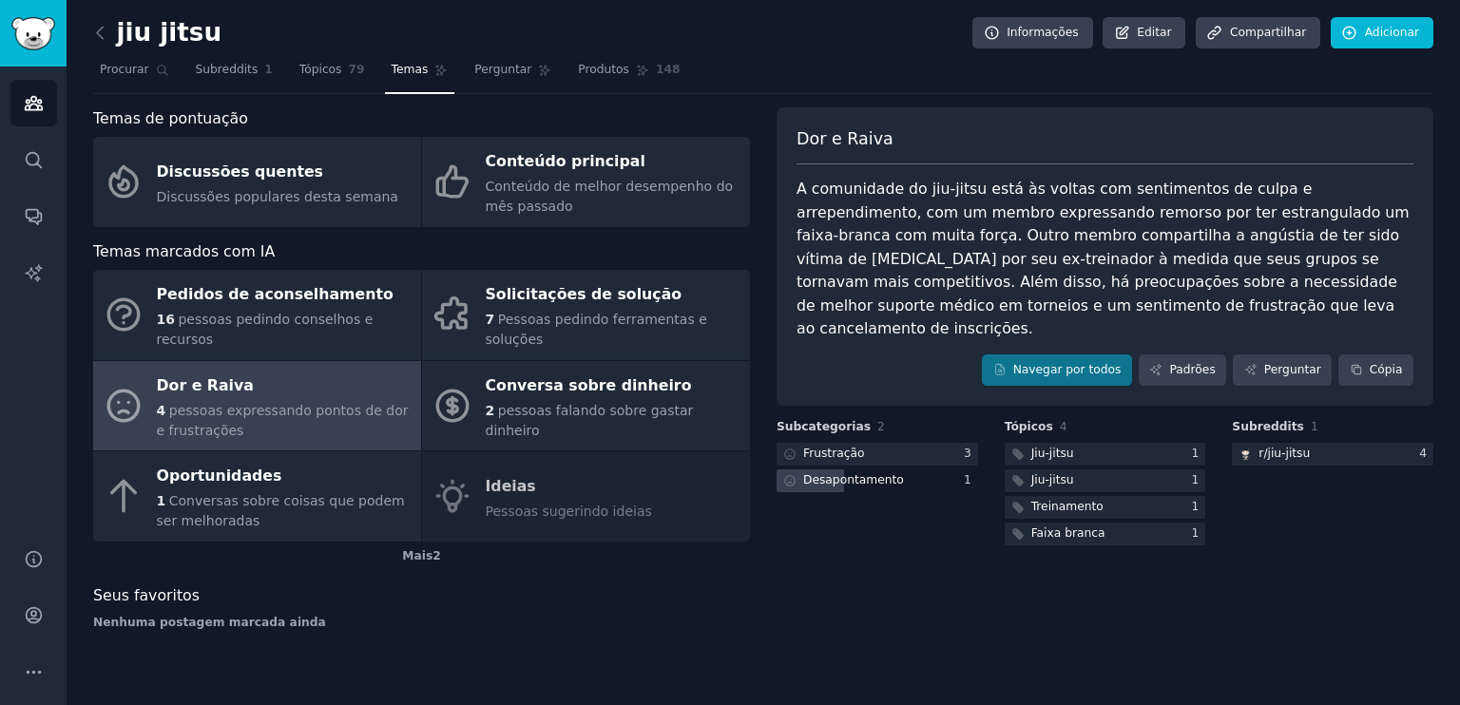
click at [954, 470] on div "Desapontamento" at bounding box center [878, 482] width 202 height 24
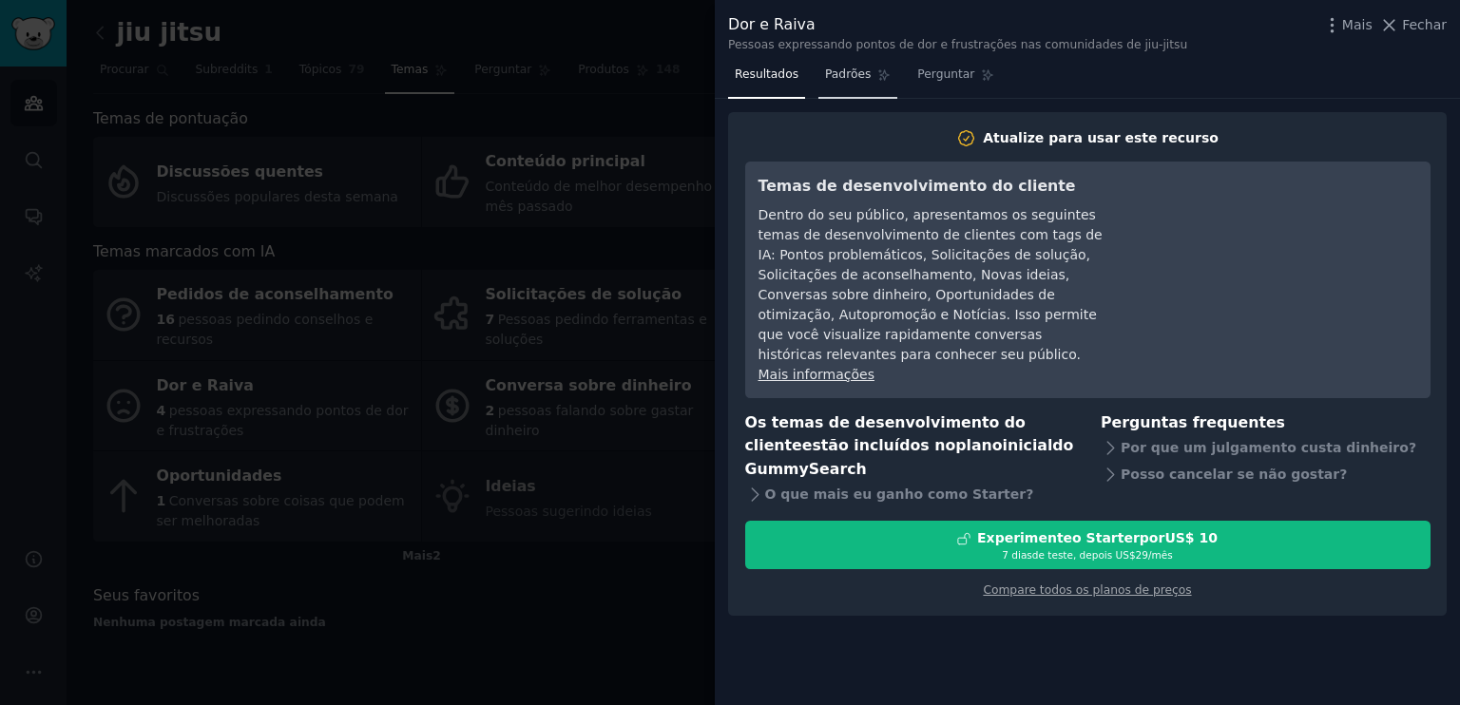
click at [852, 81] on font "Padrões" at bounding box center [848, 73] width 46 height 13
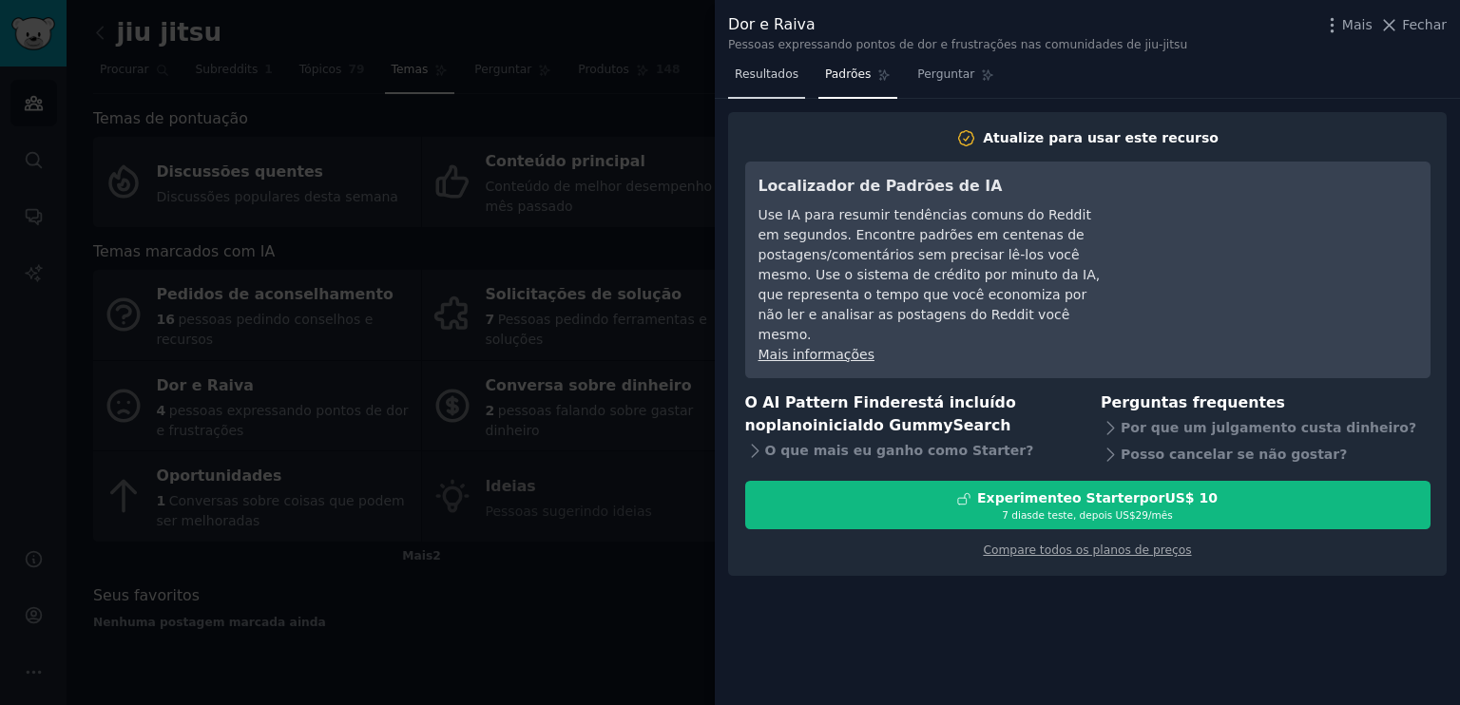
click at [763, 75] on font "Resultados" at bounding box center [767, 73] width 64 height 13
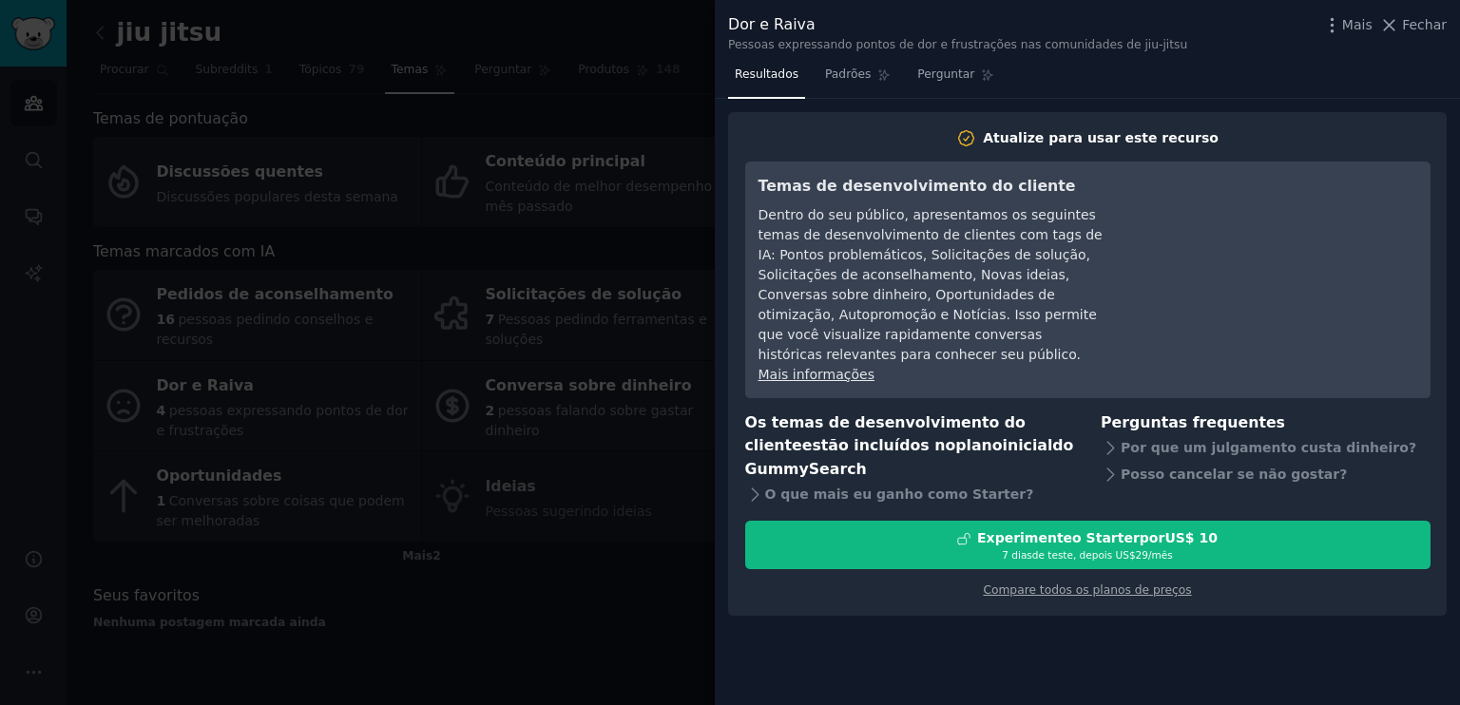
click at [646, 171] on div at bounding box center [730, 352] width 1460 height 705
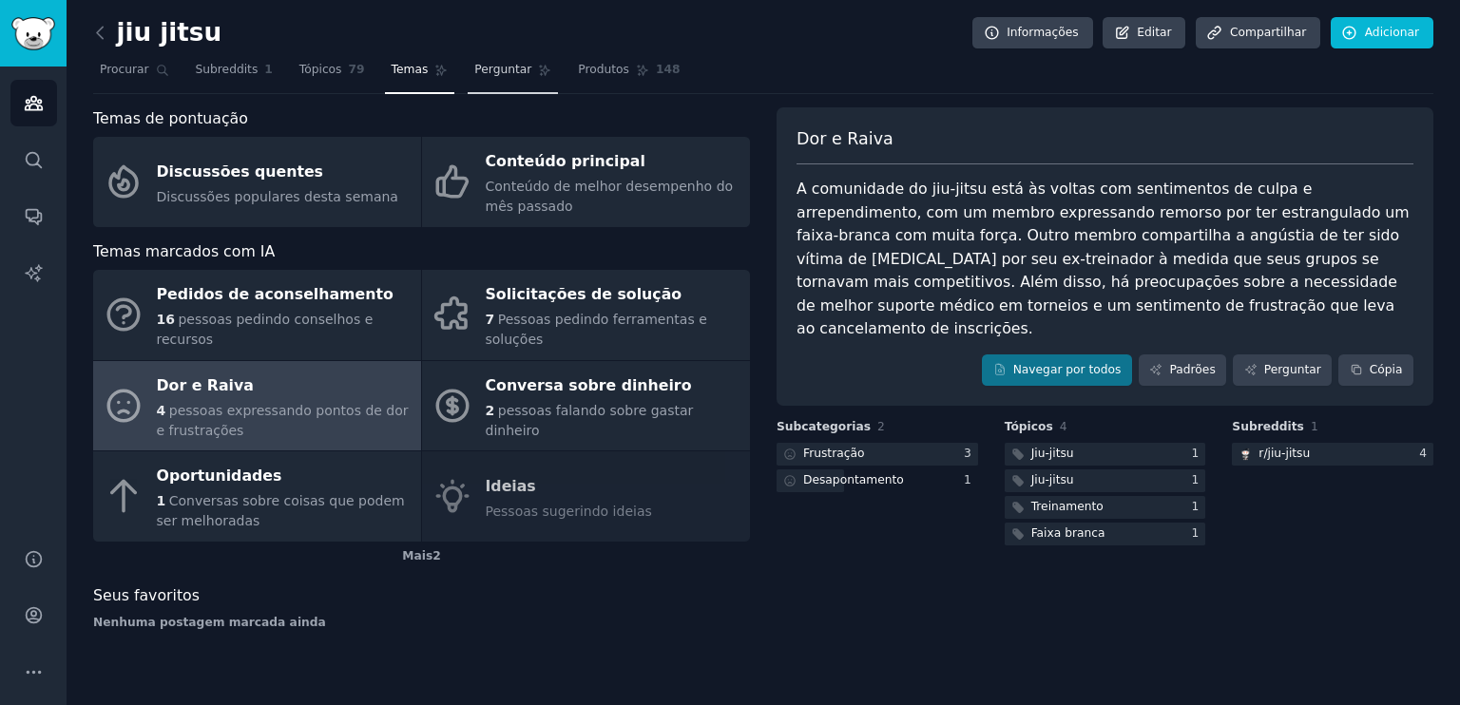
click at [481, 75] on font "Perguntar" at bounding box center [502, 69] width 57 height 13
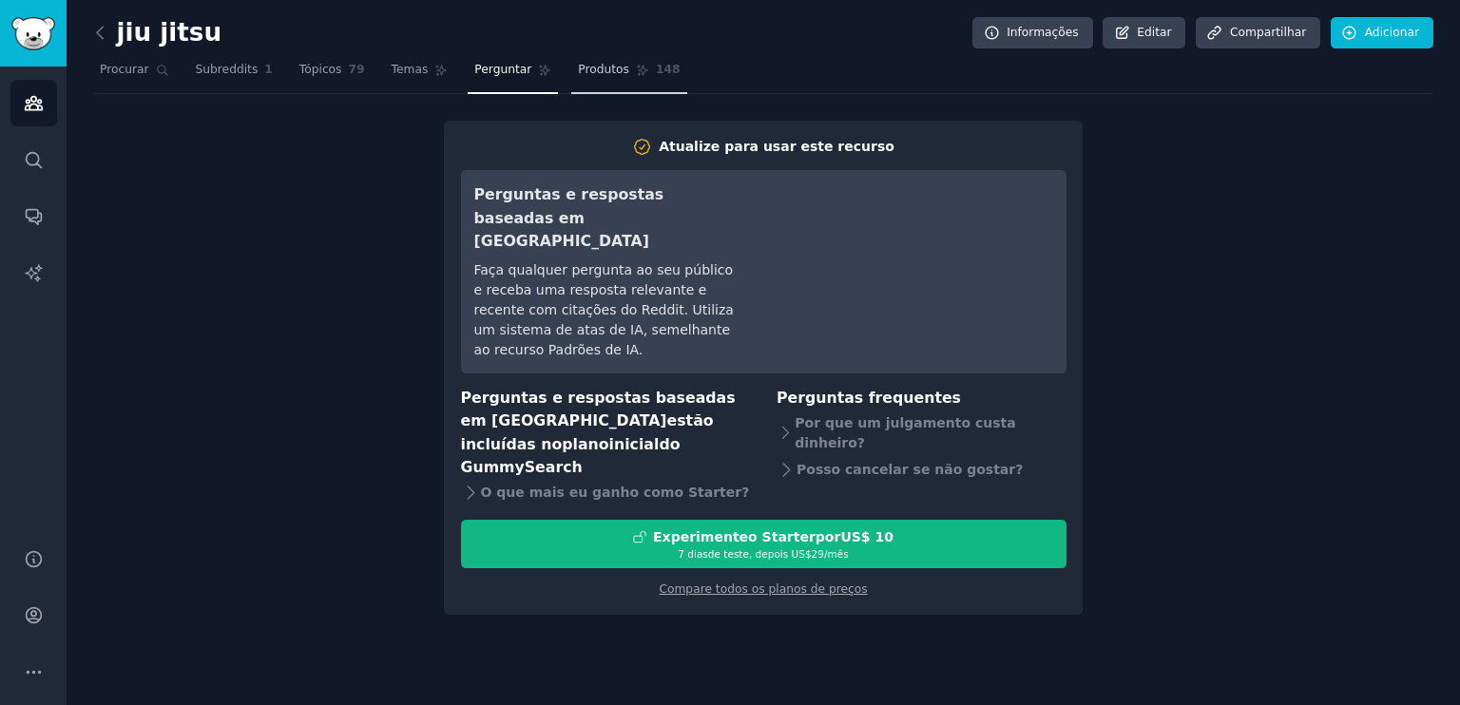
click at [605, 77] on link "Produtos 148" at bounding box center [628, 74] width 115 height 39
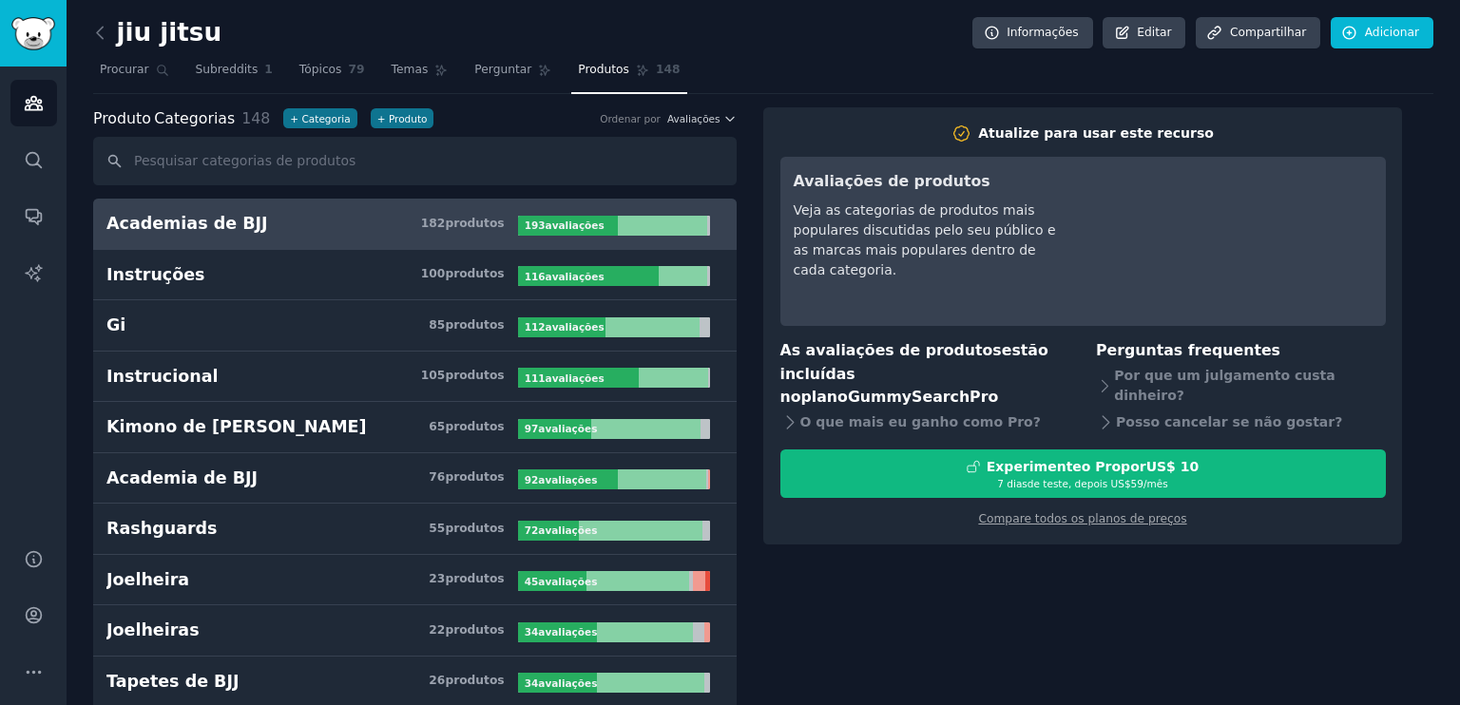
click at [113, 38] on link at bounding box center [105, 33] width 24 height 30
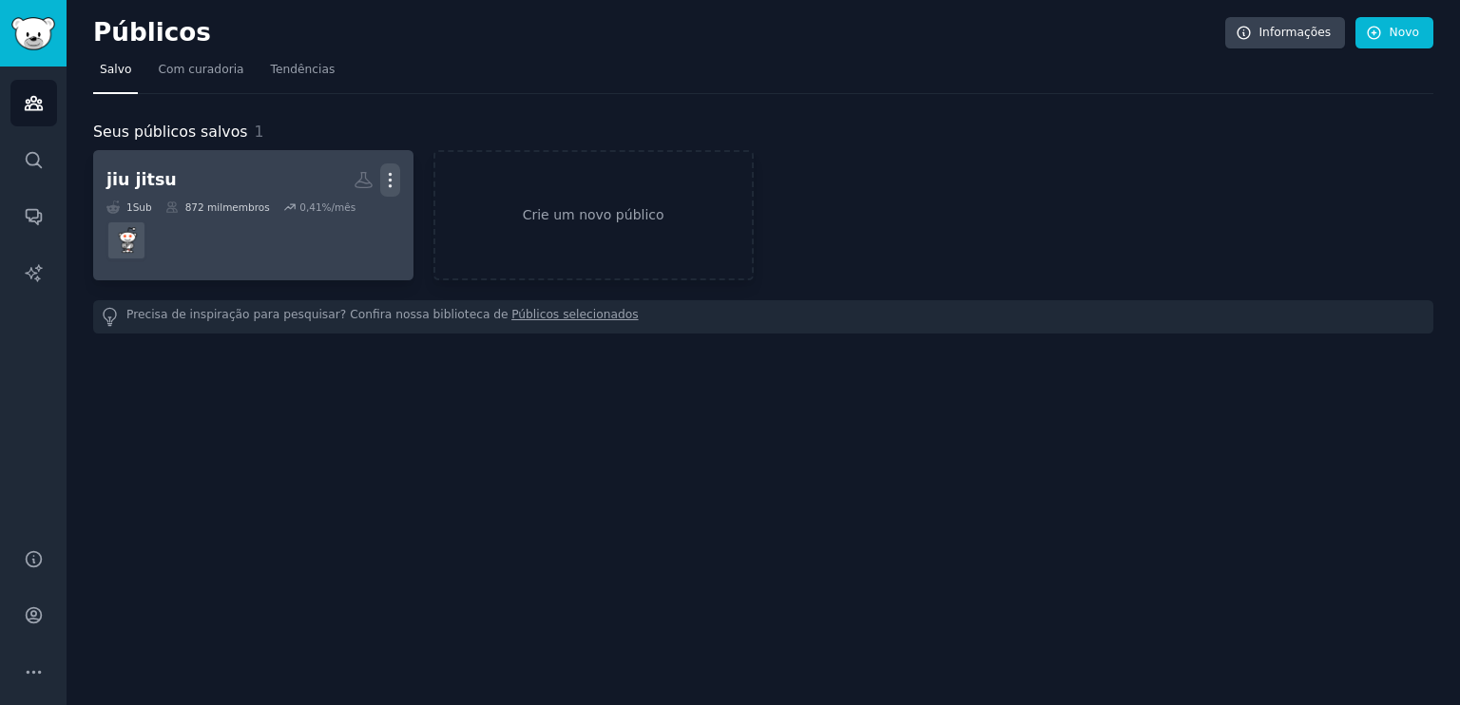
click at [384, 168] on button "Mais" at bounding box center [390, 180] width 20 height 33
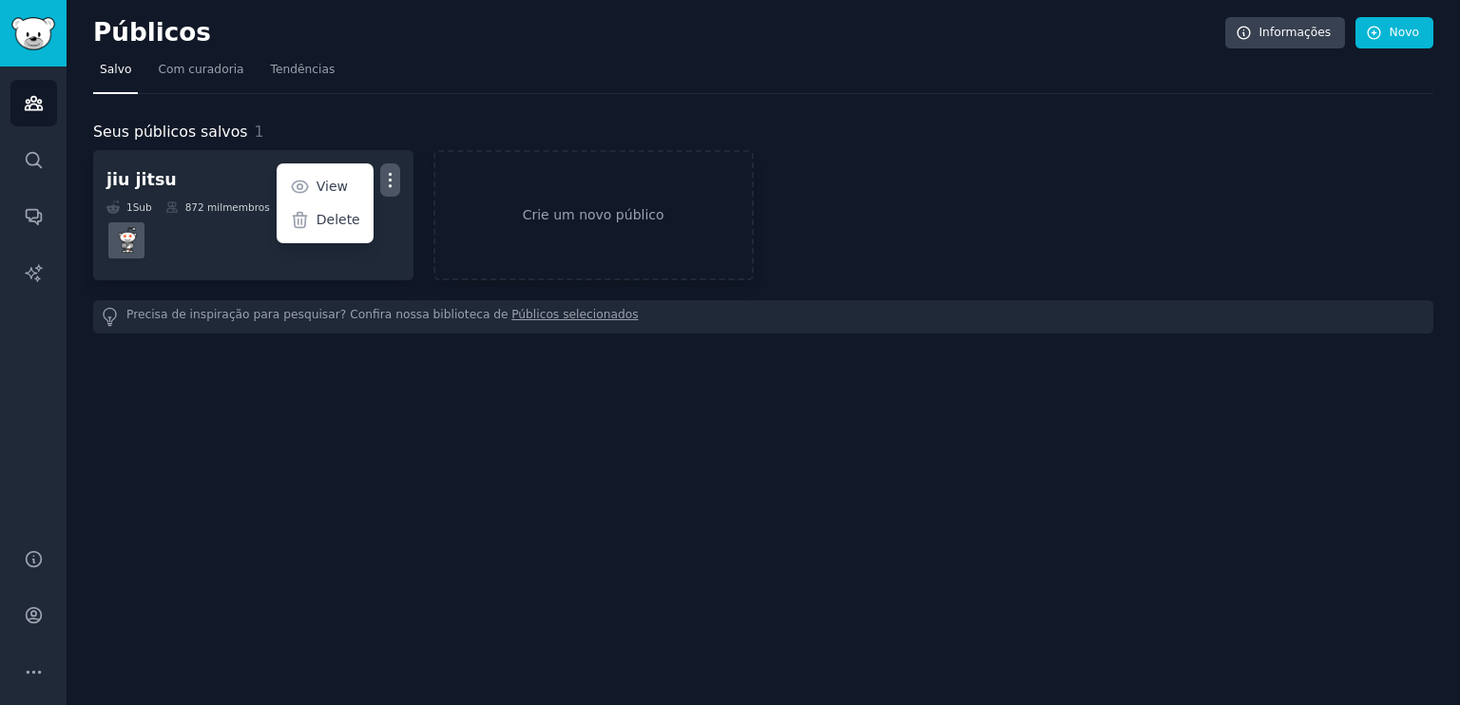
click at [351, 212] on p "Delete" at bounding box center [339, 220] width 44 height 20
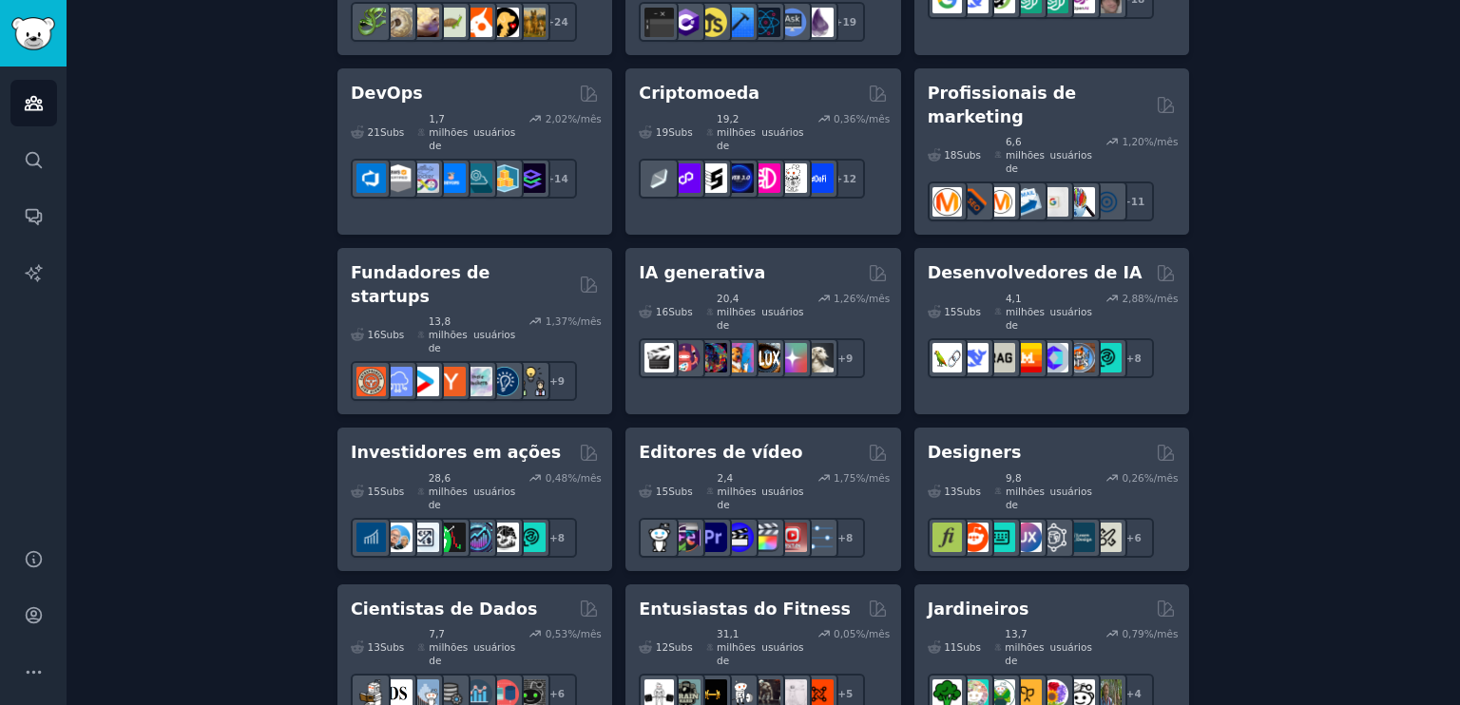
scroll to position [570, 0]
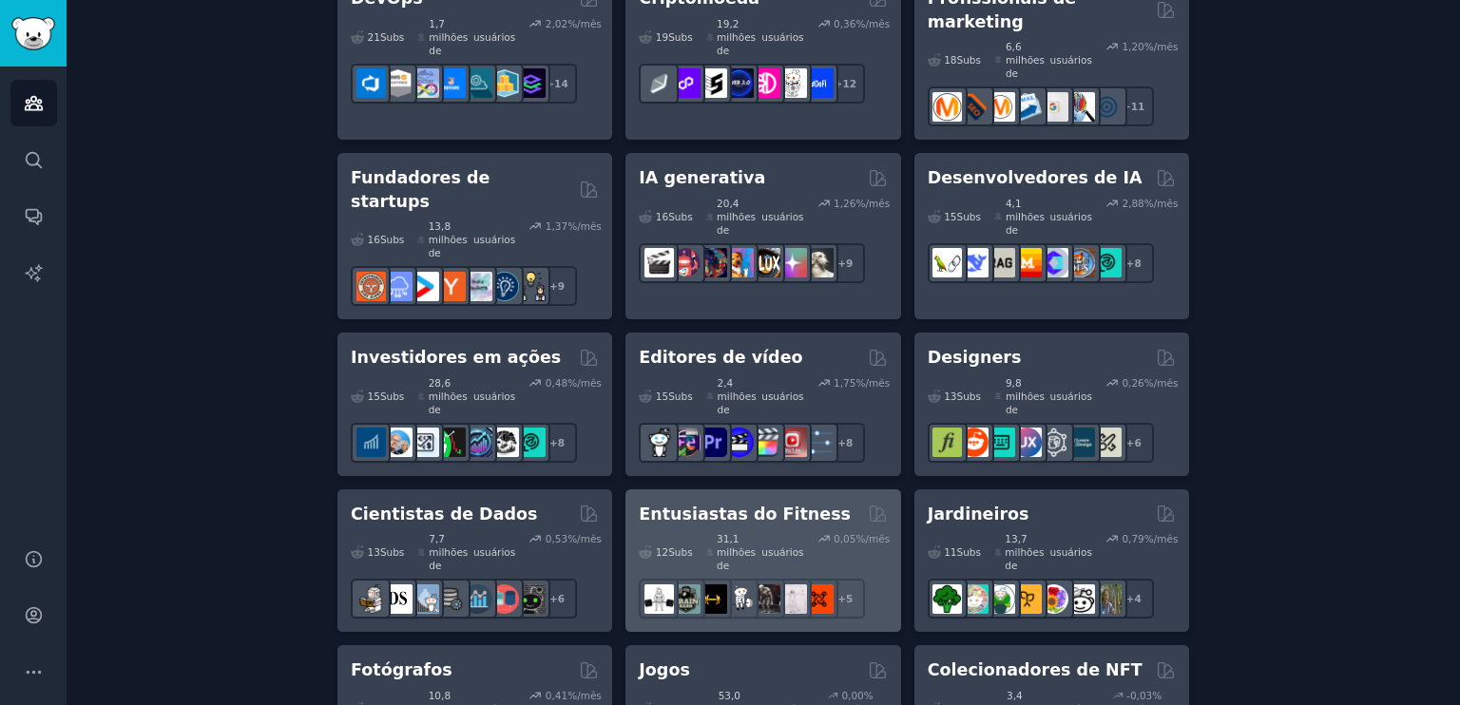
click at [773, 505] on font "Entusiastas do Fitness" at bounding box center [745, 514] width 212 height 19
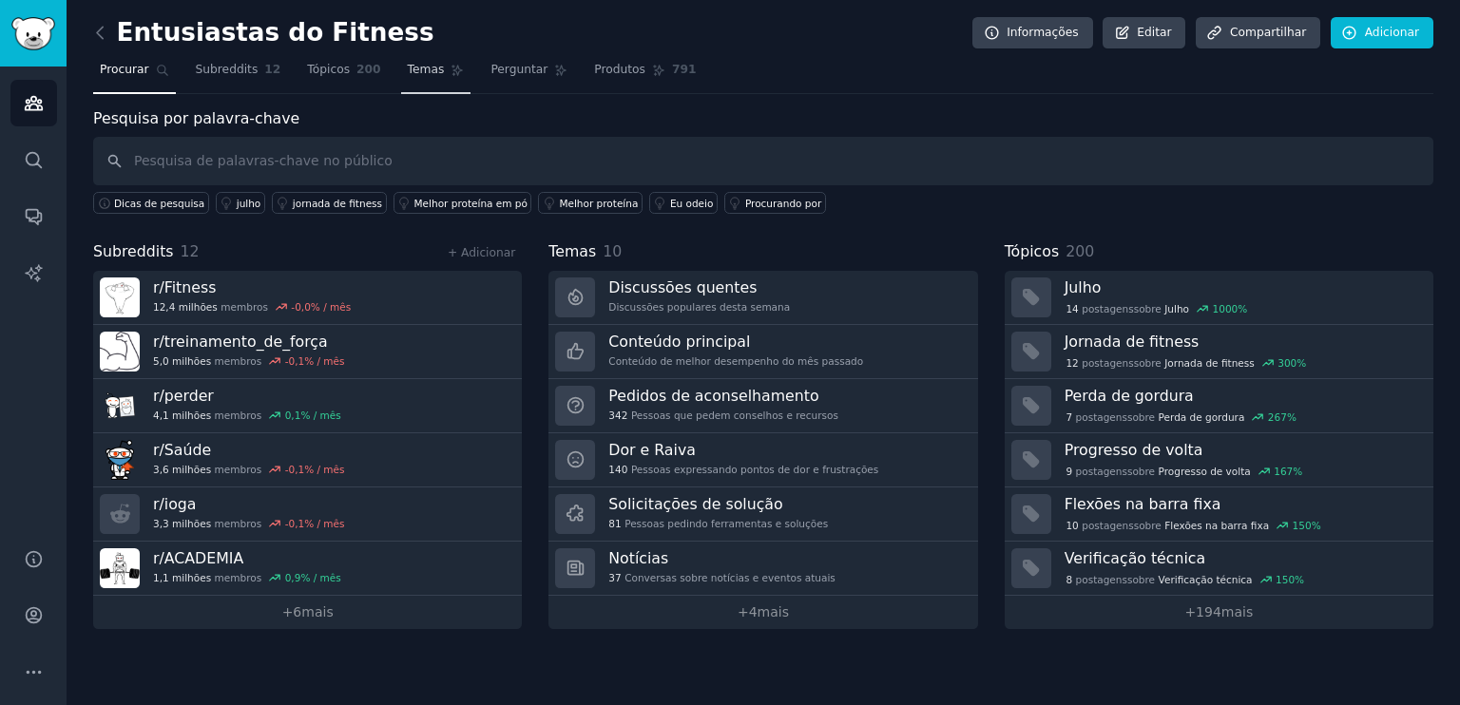
click at [411, 67] on font "Temas" at bounding box center [426, 69] width 37 height 13
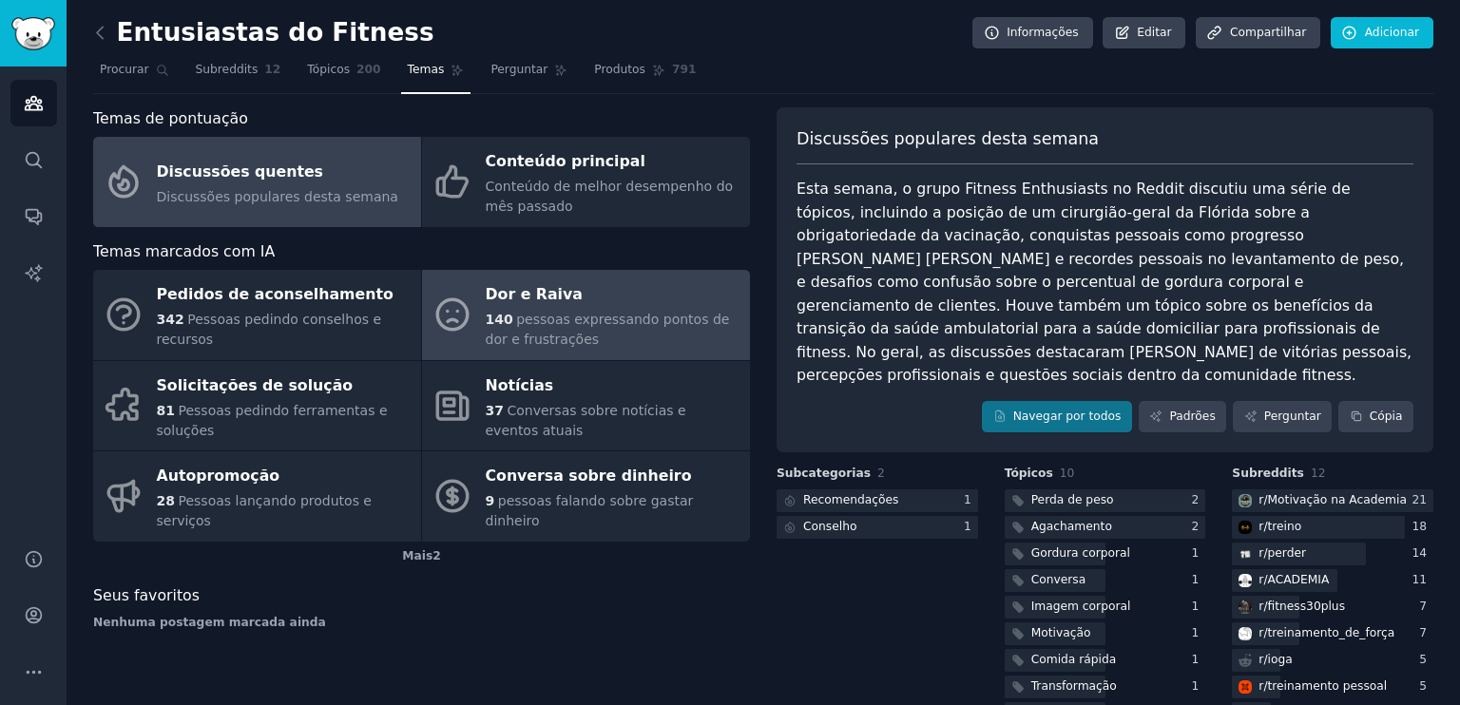
click at [499, 299] on font "Dor e Raiva" at bounding box center [534, 294] width 97 height 18
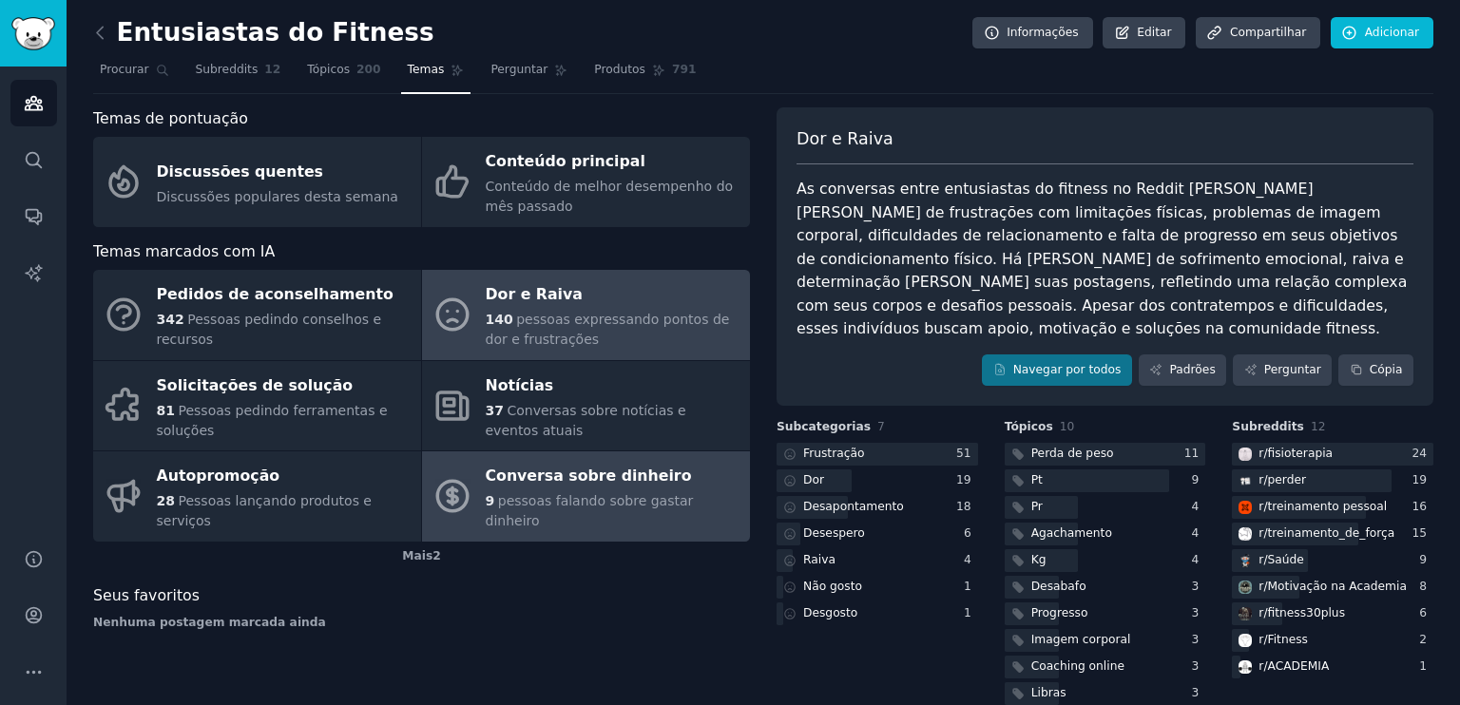
scroll to position [4, 0]
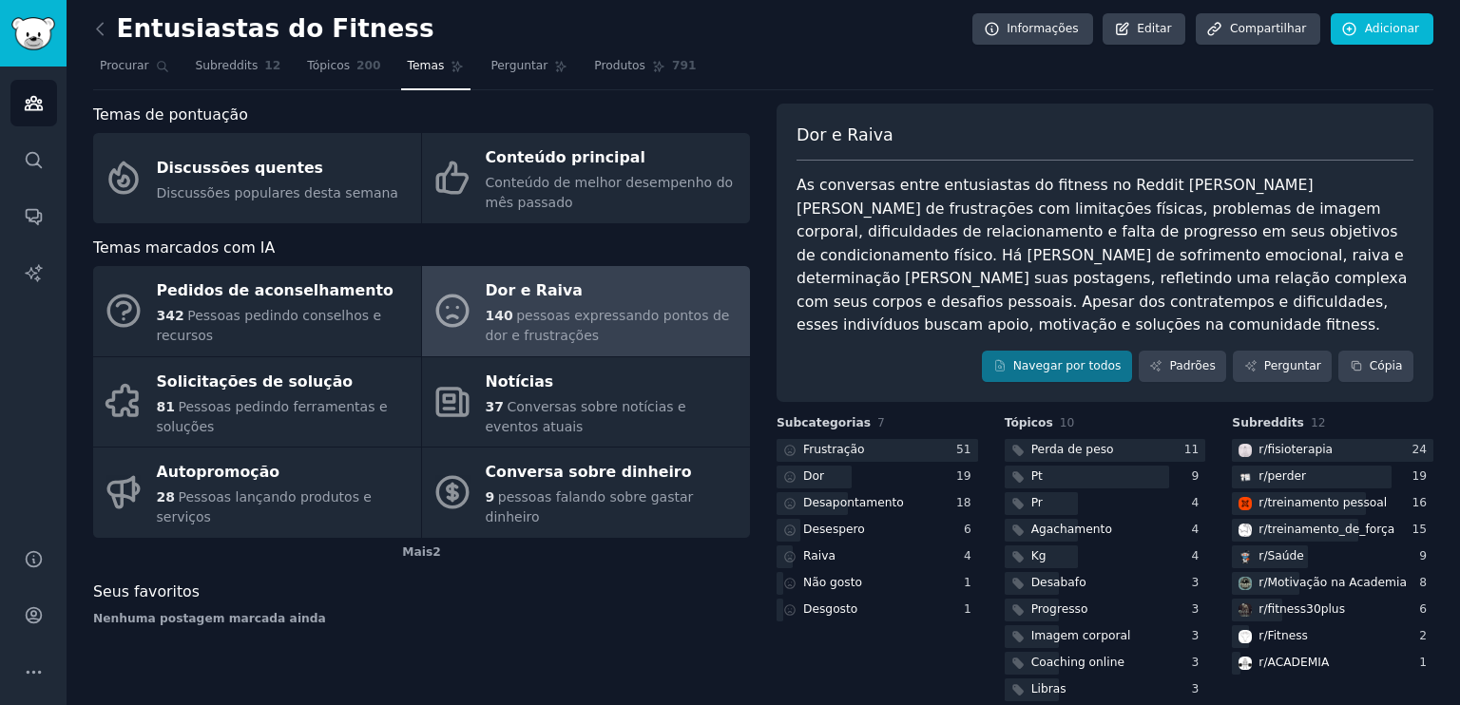
click at [91, 37] on div "Entusiastas do Fitness Informações Editar Compartilhar Adicionar Procurar Subre…" at bounding box center [764, 364] width 1394 height 736
click at [92, 24] on icon at bounding box center [100, 29] width 20 height 20
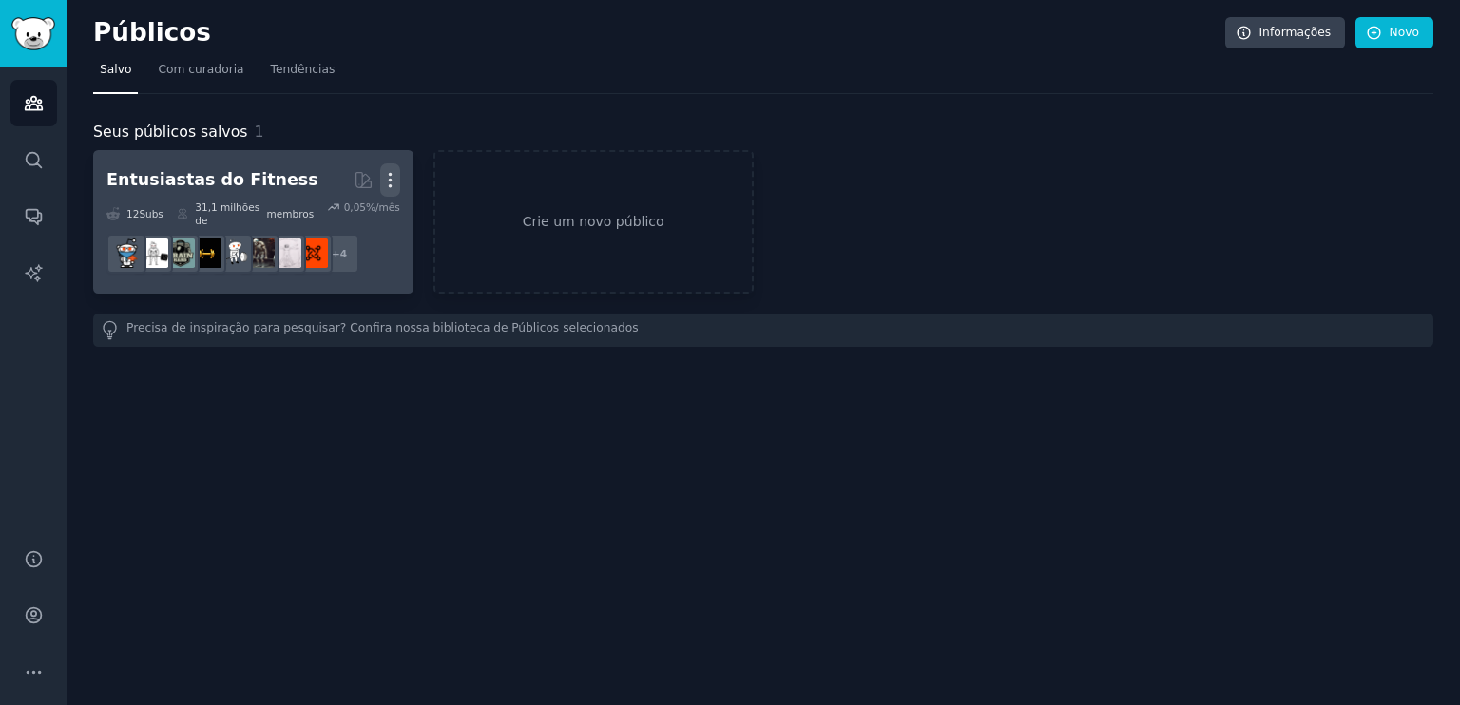
click at [386, 175] on icon "button" at bounding box center [390, 180] width 20 height 20
click at [342, 223] on p "Delete" at bounding box center [339, 220] width 44 height 20
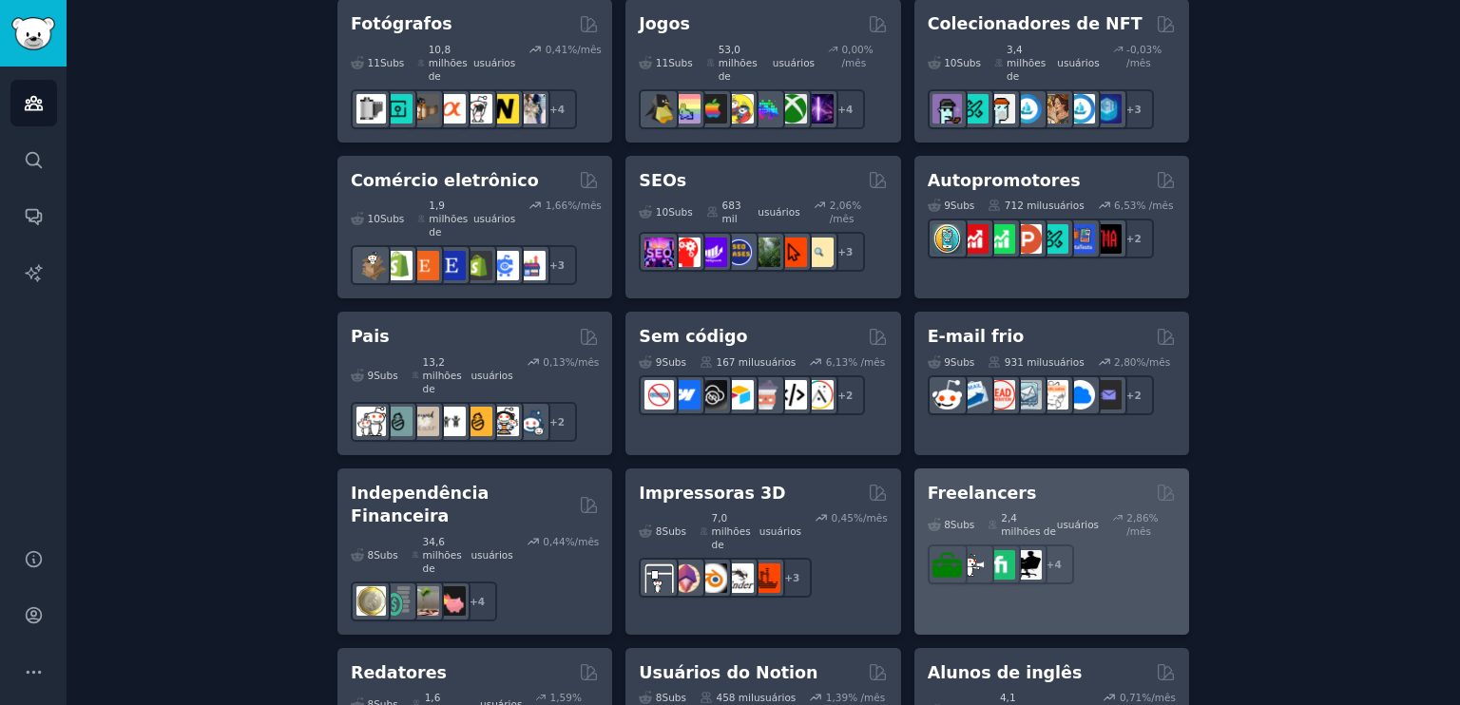
scroll to position [1122, 0]
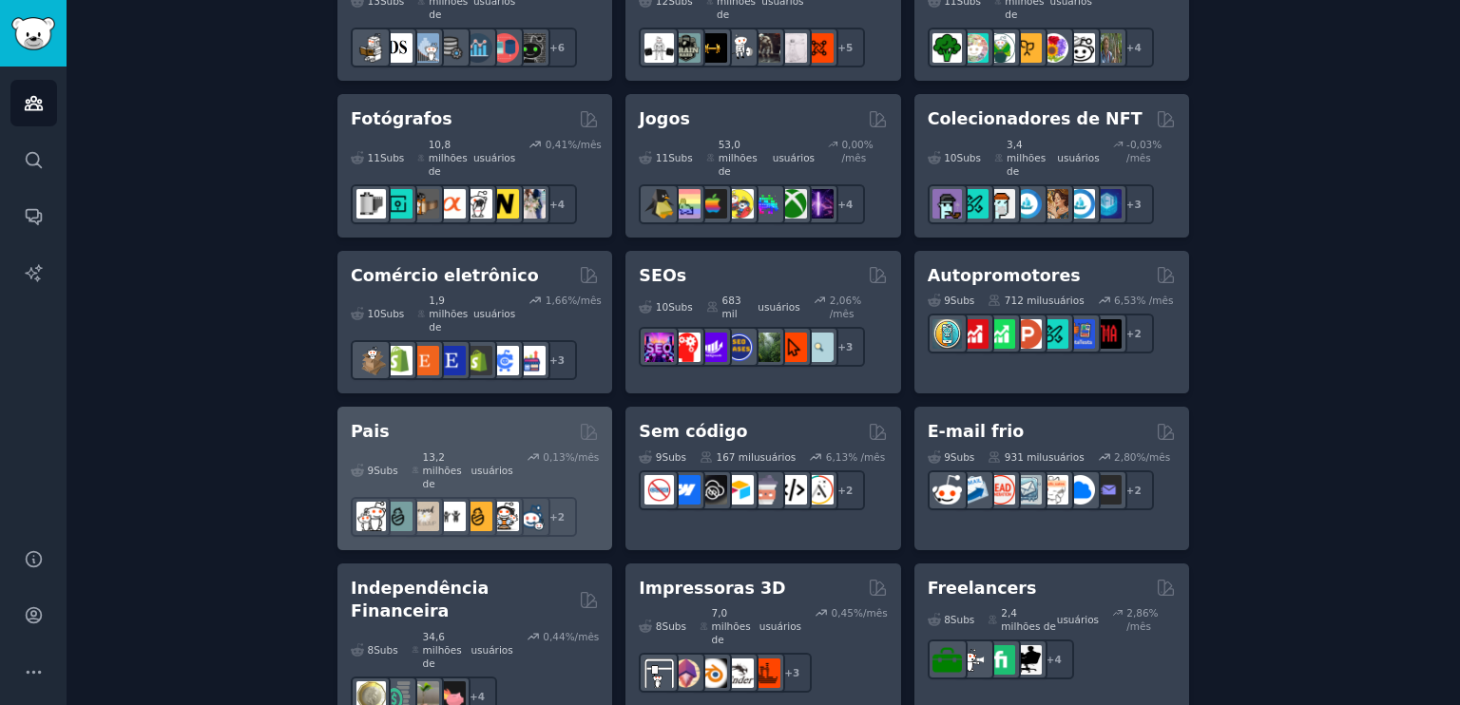
click at [403, 420] on div "Pais" at bounding box center [475, 432] width 248 height 24
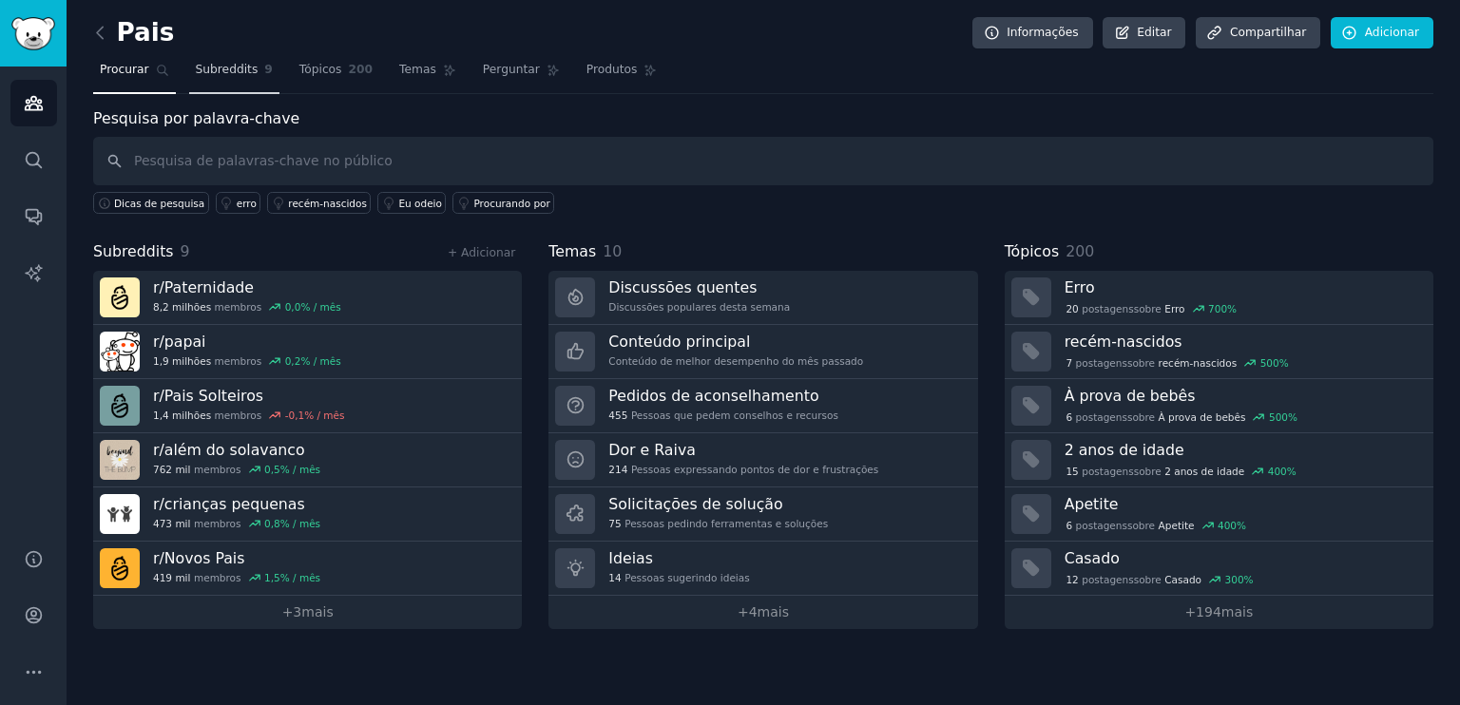
click at [244, 69] on font "Subreddits" at bounding box center [227, 69] width 63 height 13
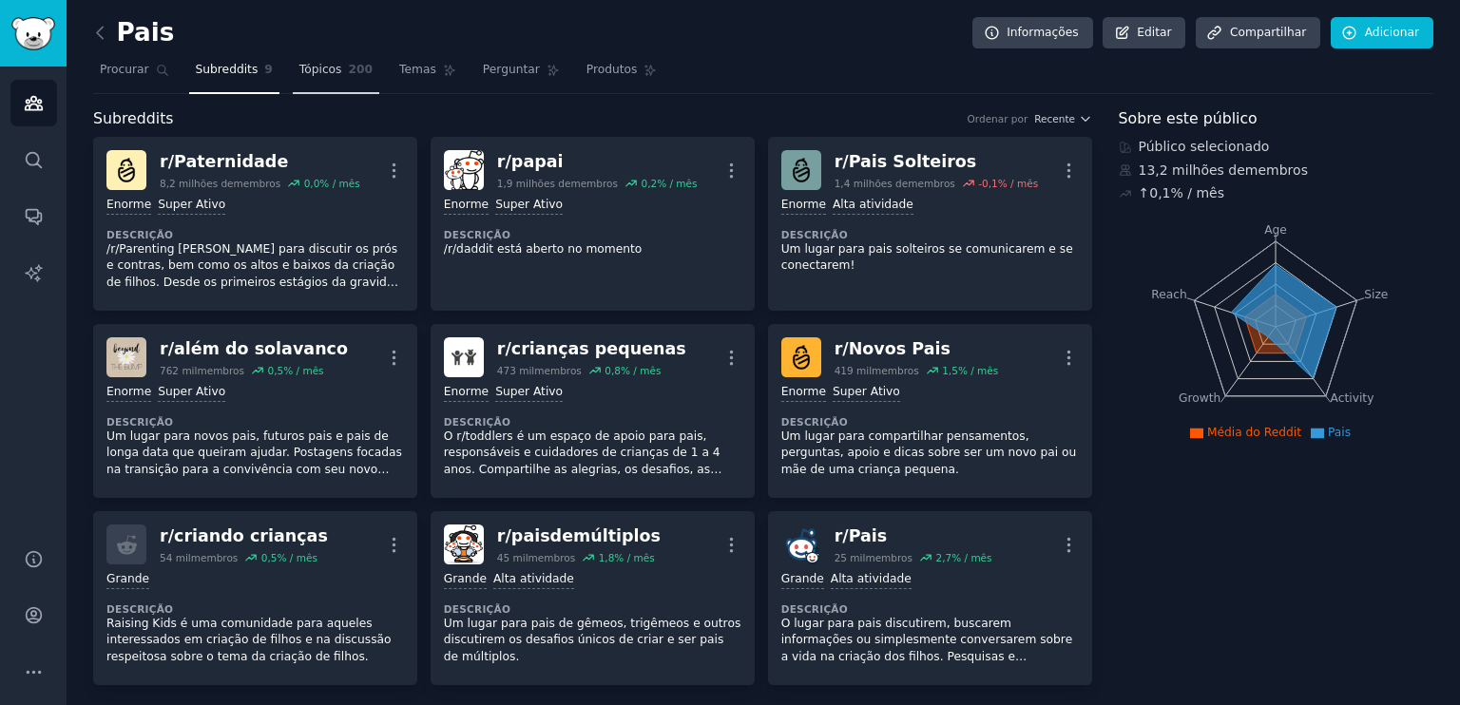
click at [311, 69] on font "Tópicos" at bounding box center [320, 69] width 43 height 13
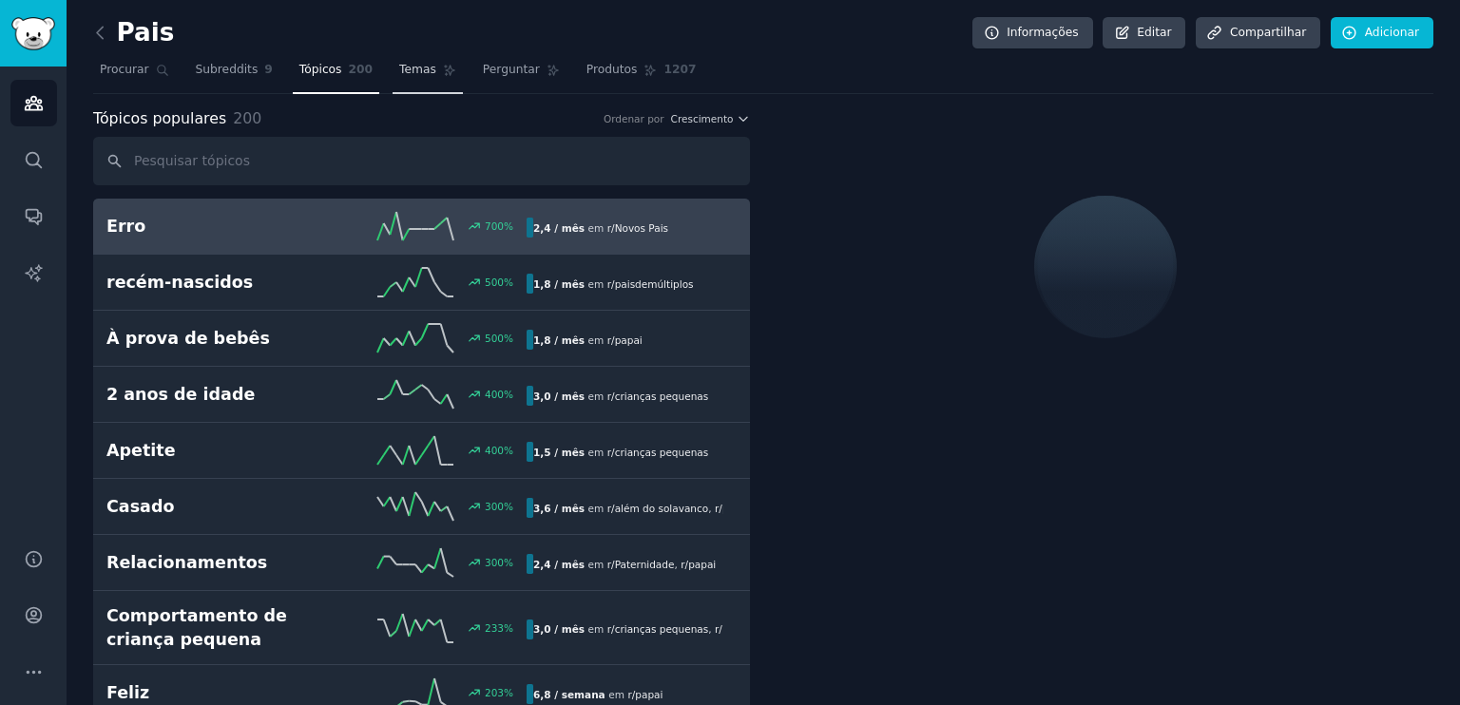
click at [399, 72] on font "Temas" at bounding box center [417, 69] width 37 height 13
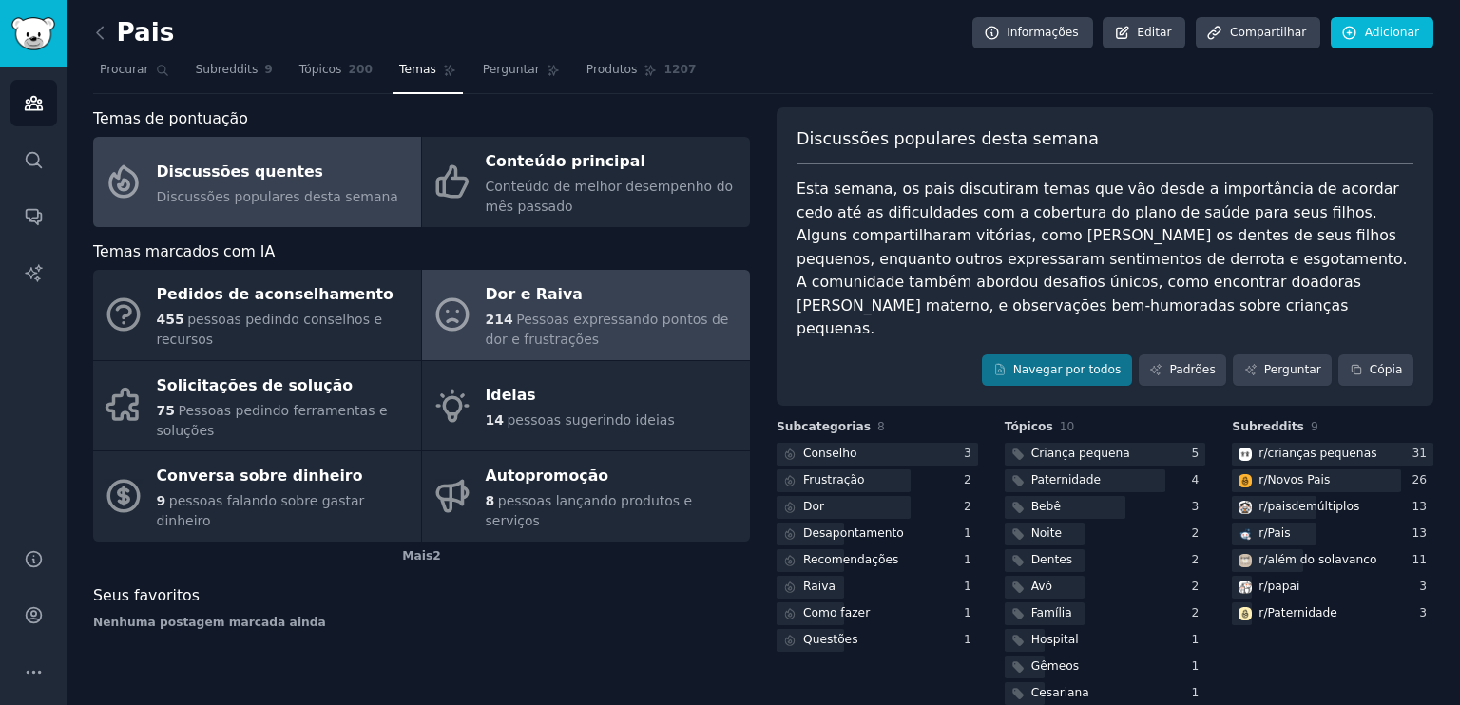
click at [667, 284] on div "Dor e Raiva" at bounding box center [613, 295] width 255 height 30
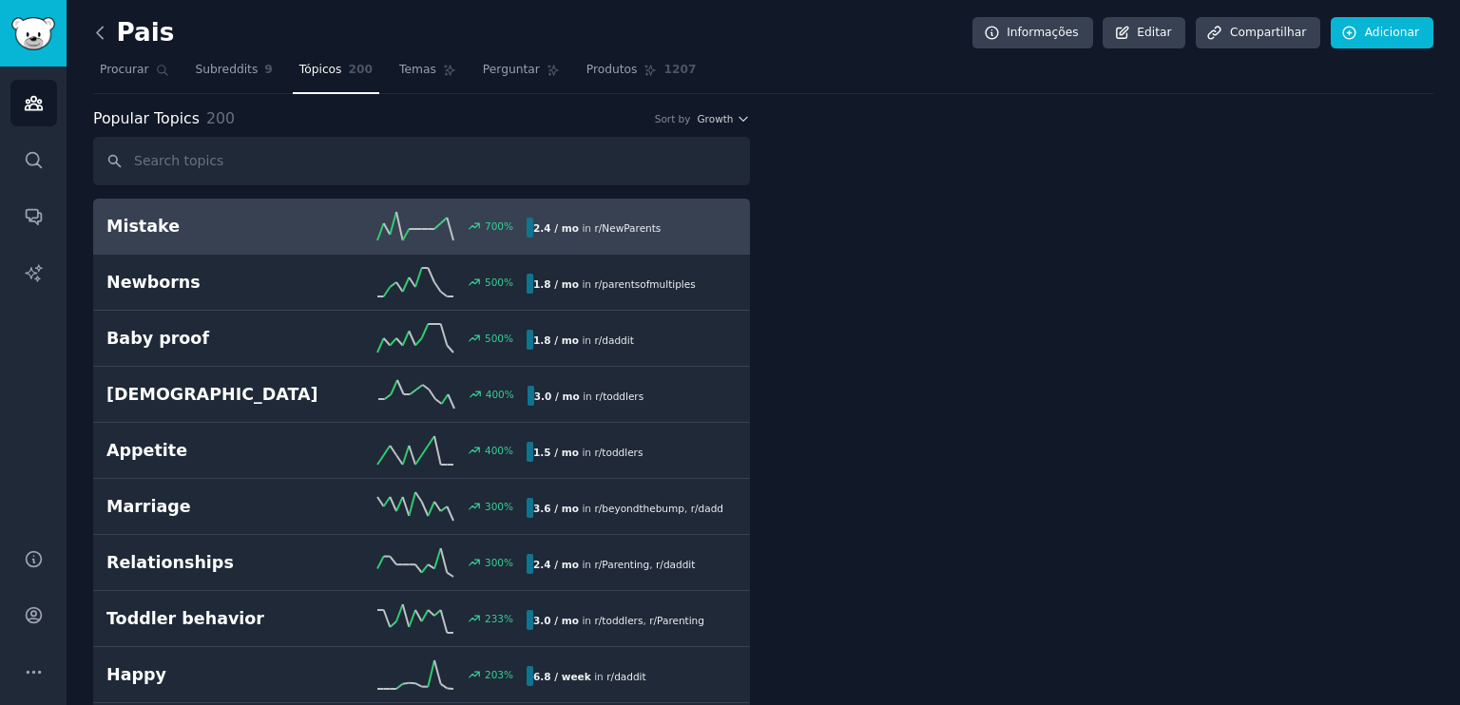
click at [98, 41] on icon at bounding box center [100, 33] width 20 height 20
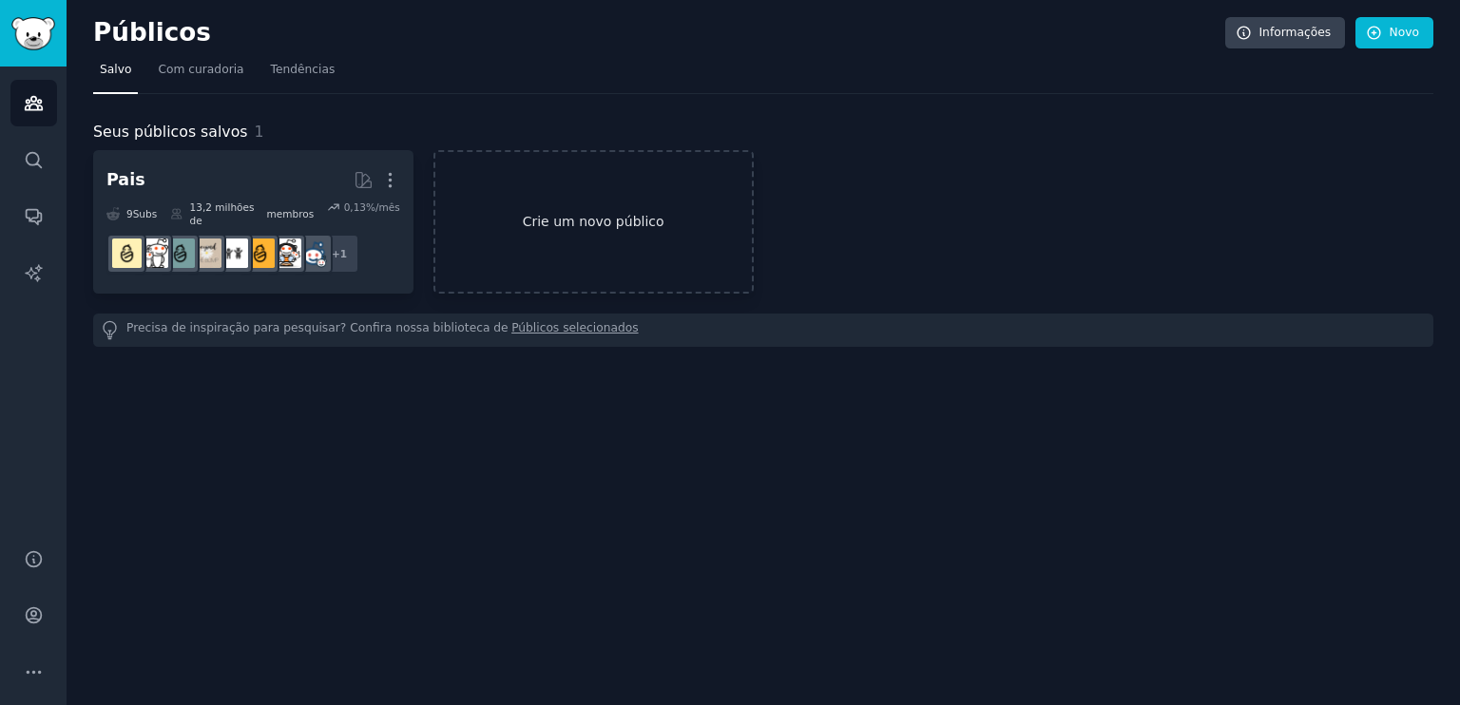
click at [573, 232] on link "Crie um novo público" at bounding box center [593, 222] width 320 height 144
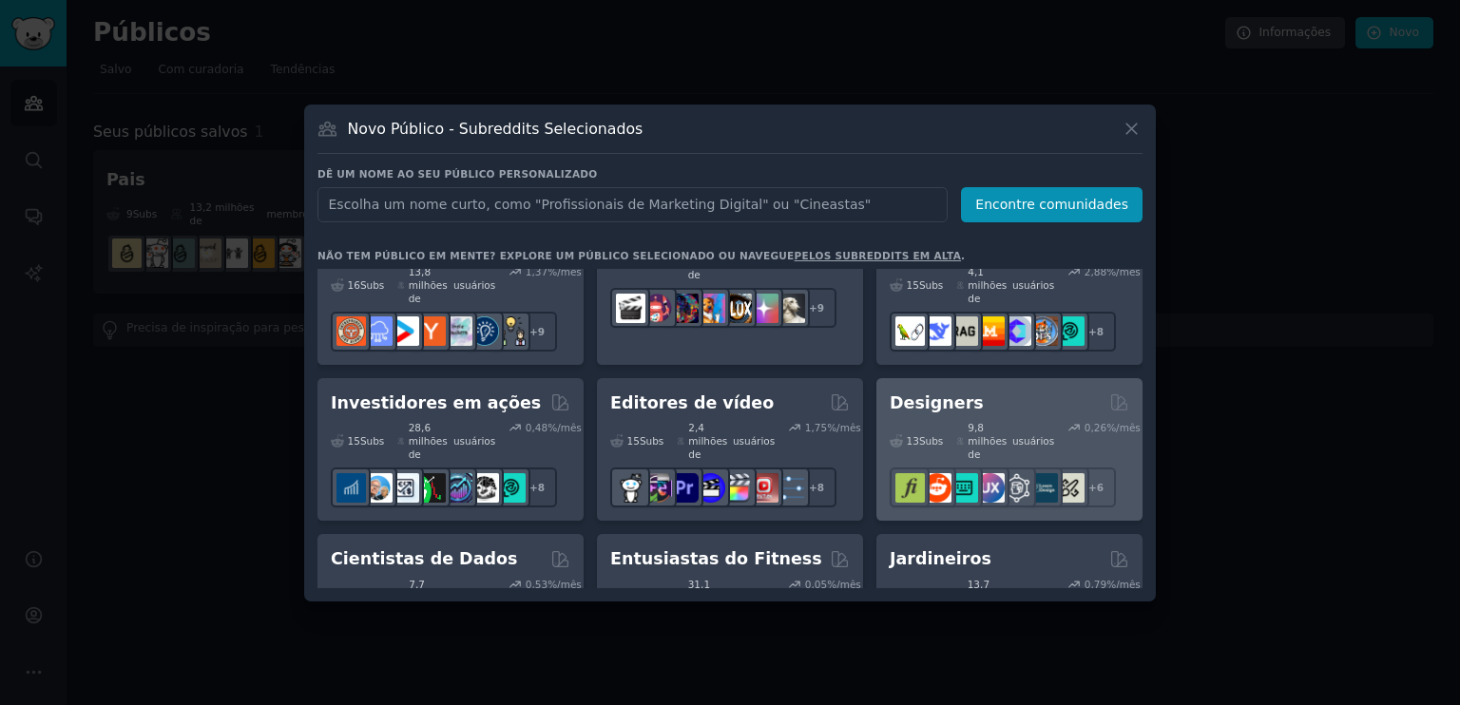
scroll to position [525, 0]
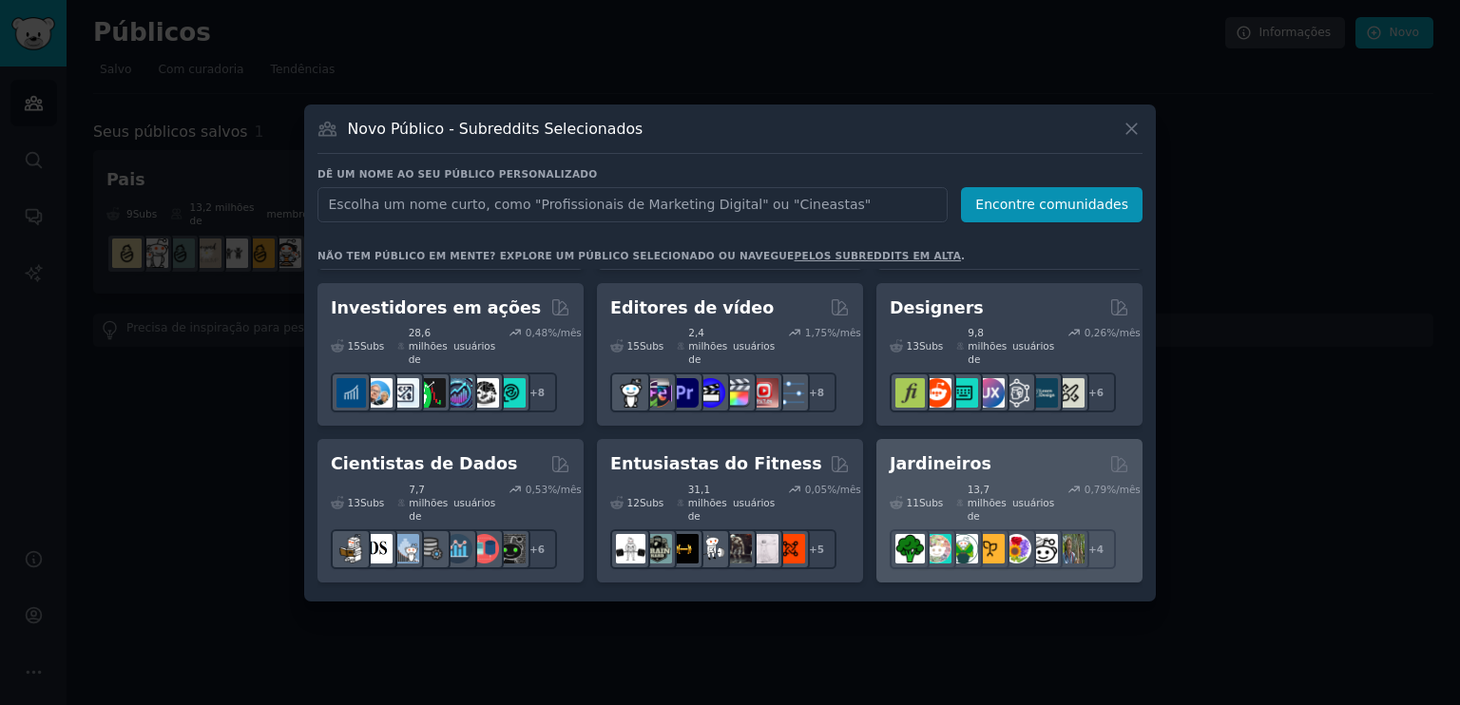
click at [960, 454] on font "Jardineiros" at bounding box center [941, 463] width 102 height 19
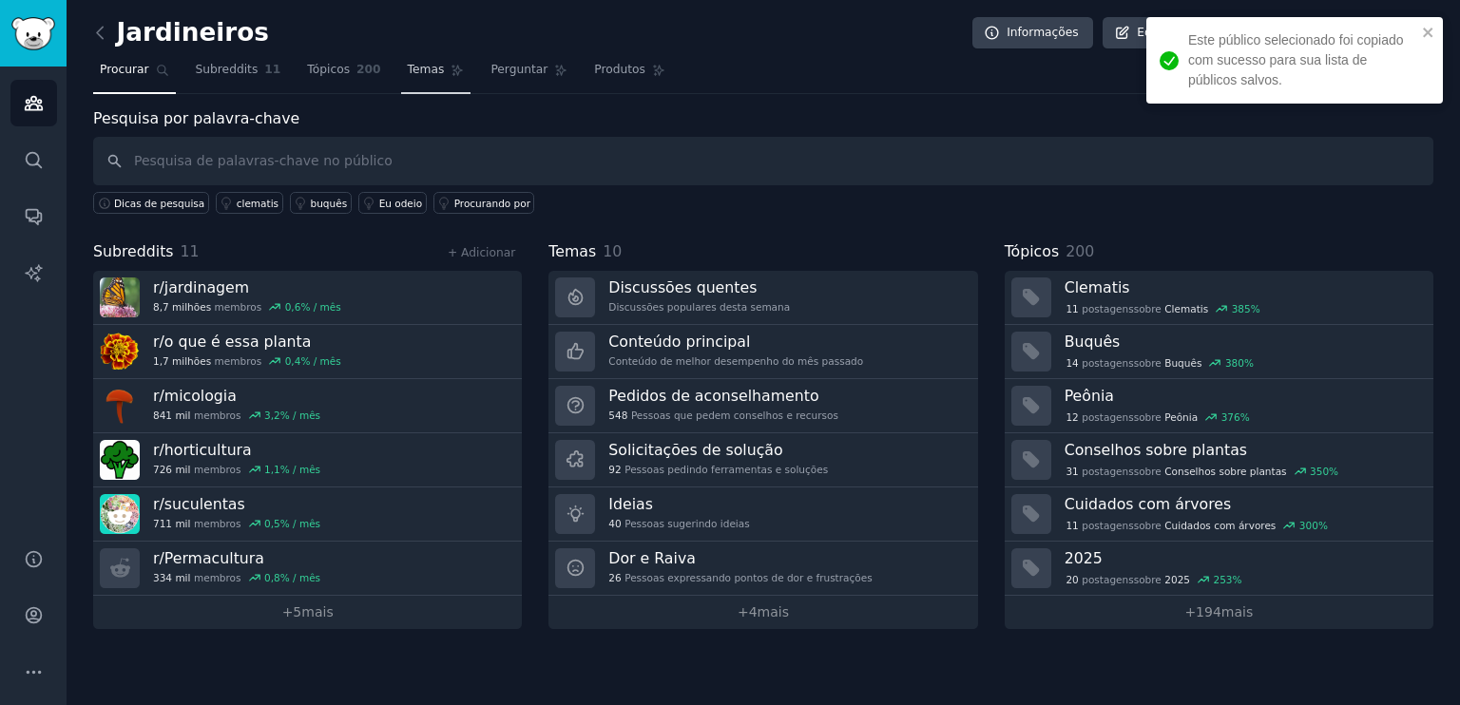
click at [408, 70] on font "Temas" at bounding box center [426, 69] width 37 height 13
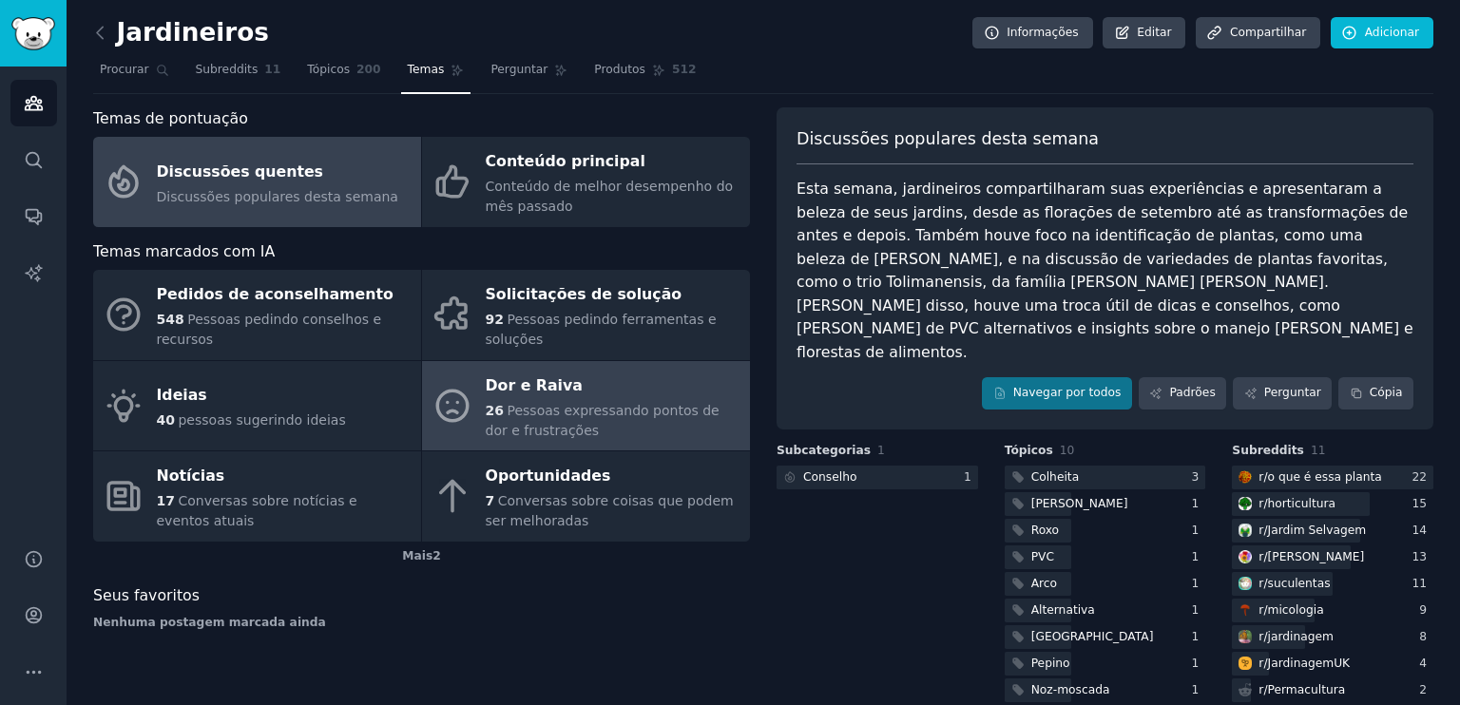
click at [575, 392] on div "Dor e Raiva" at bounding box center [613, 386] width 255 height 30
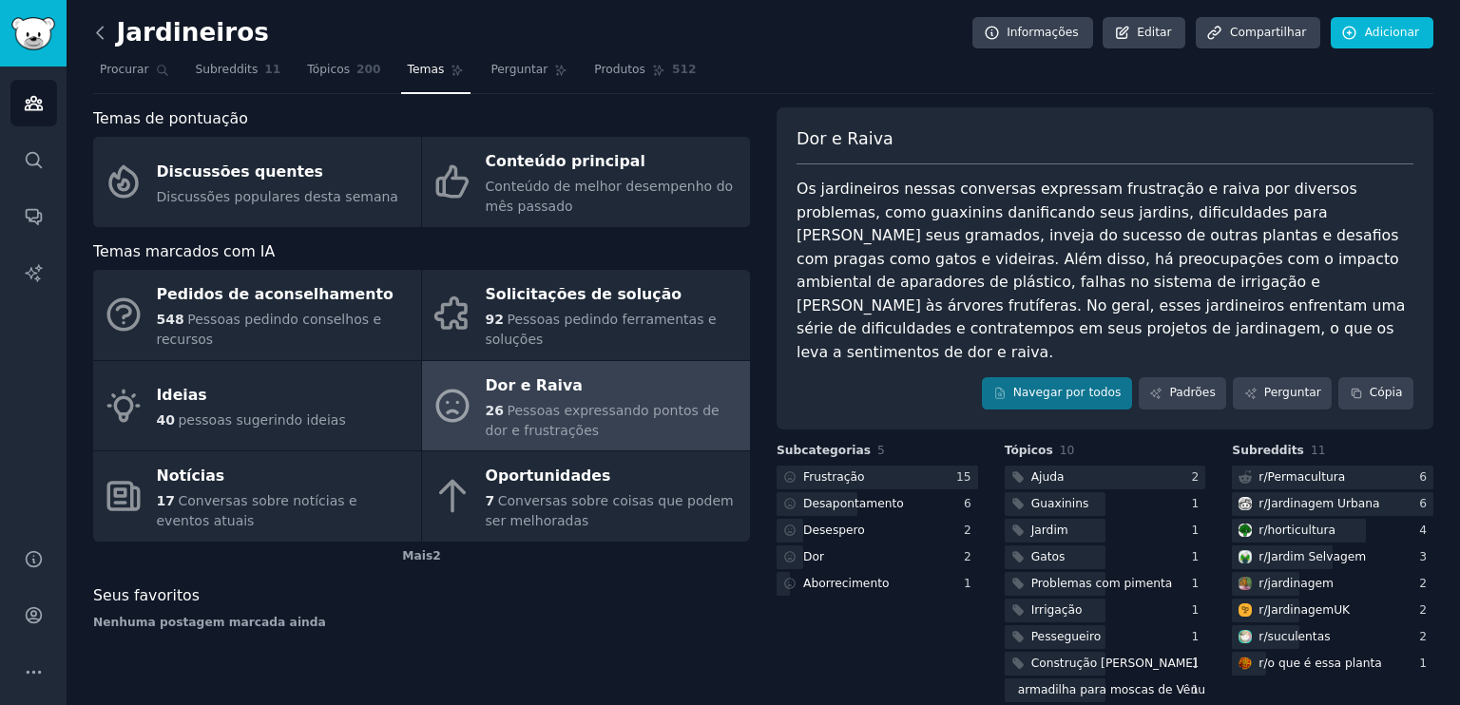
click at [106, 33] on icon at bounding box center [100, 33] width 20 height 20
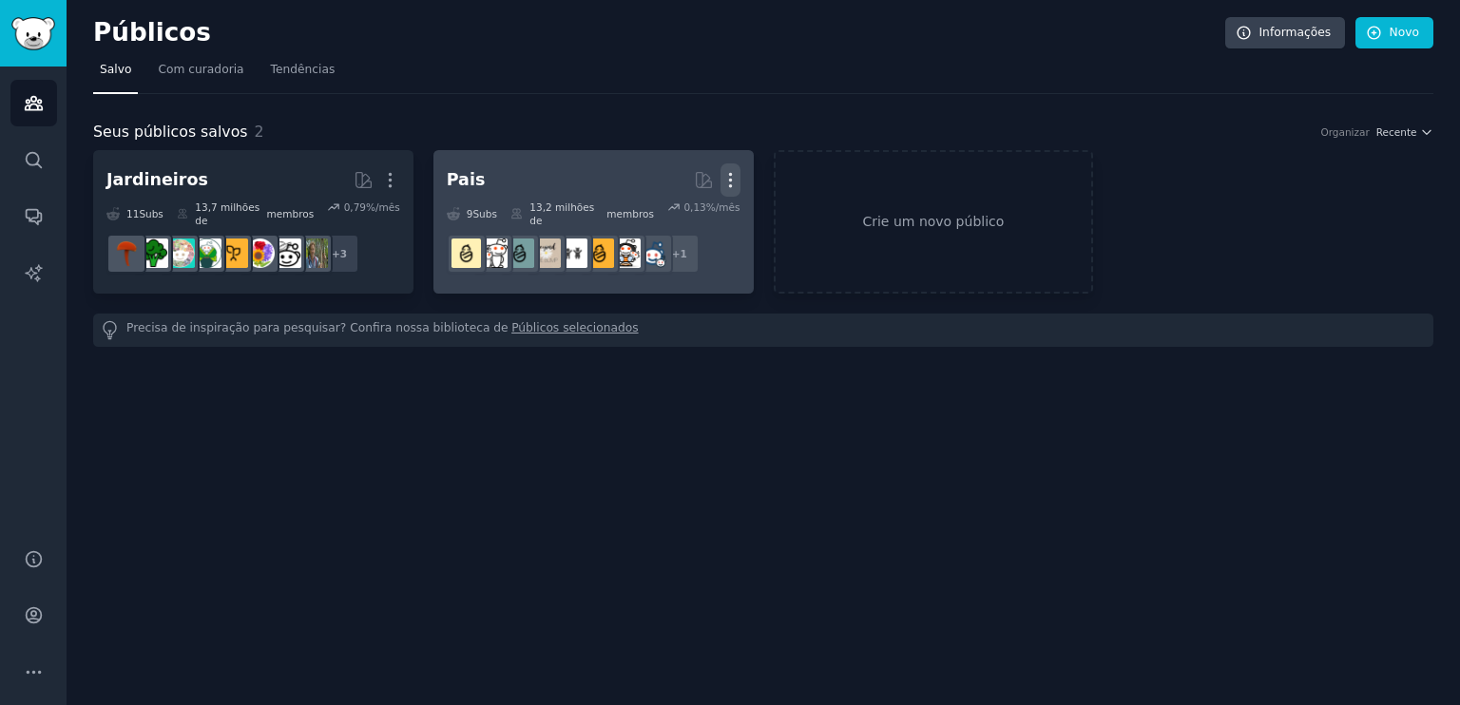
click at [725, 176] on icon "button" at bounding box center [731, 180] width 20 height 20
click at [687, 215] on p "Delete" at bounding box center [679, 220] width 44 height 20
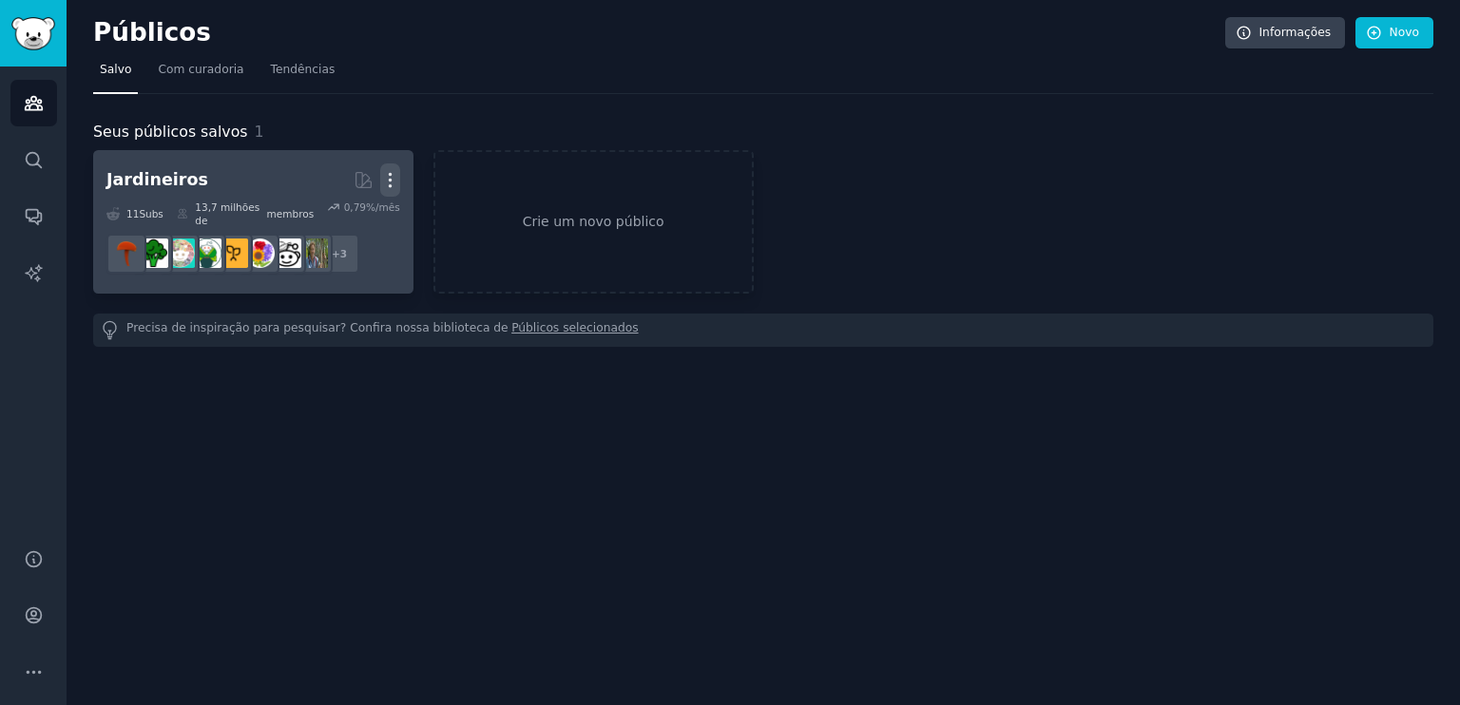
click at [394, 181] on icon "button" at bounding box center [390, 180] width 20 height 20
click at [351, 215] on p "Delete" at bounding box center [339, 220] width 44 height 20
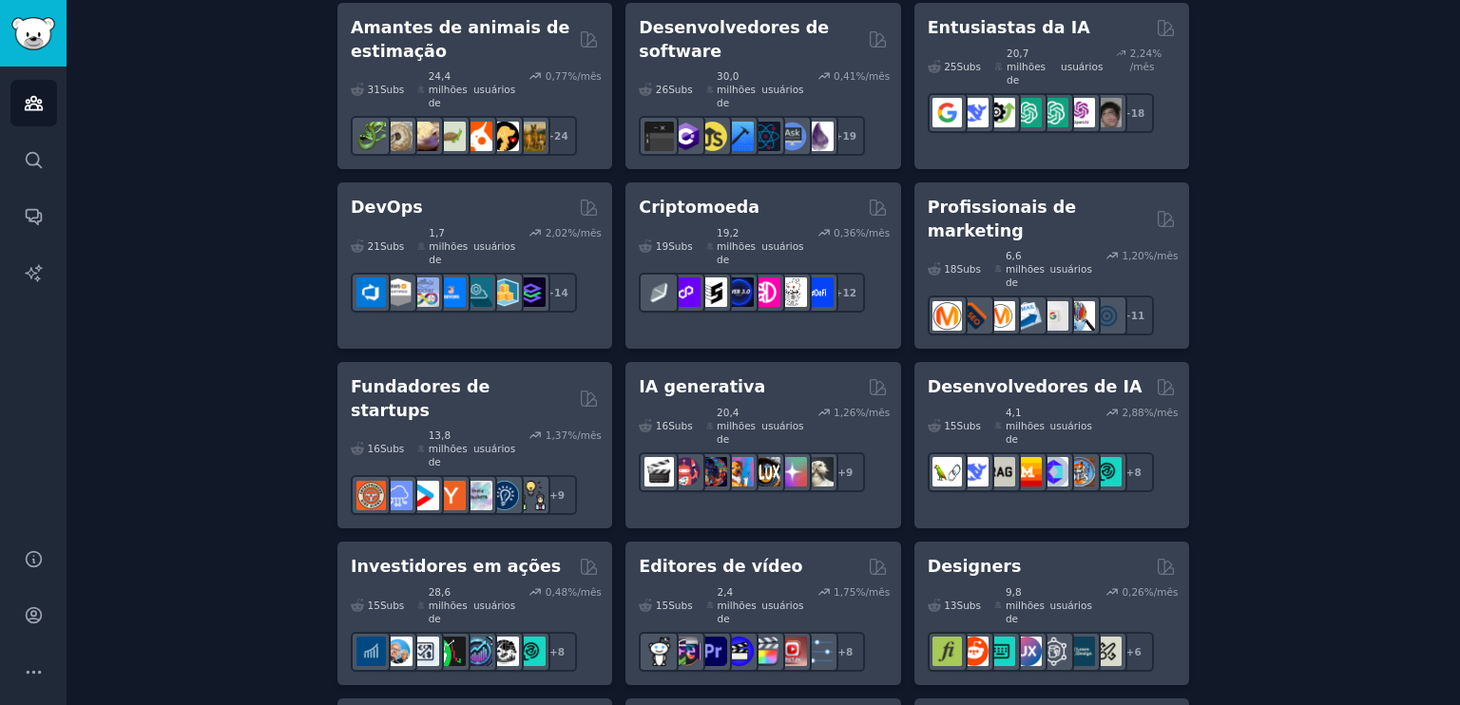
scroll to position [266, 0]
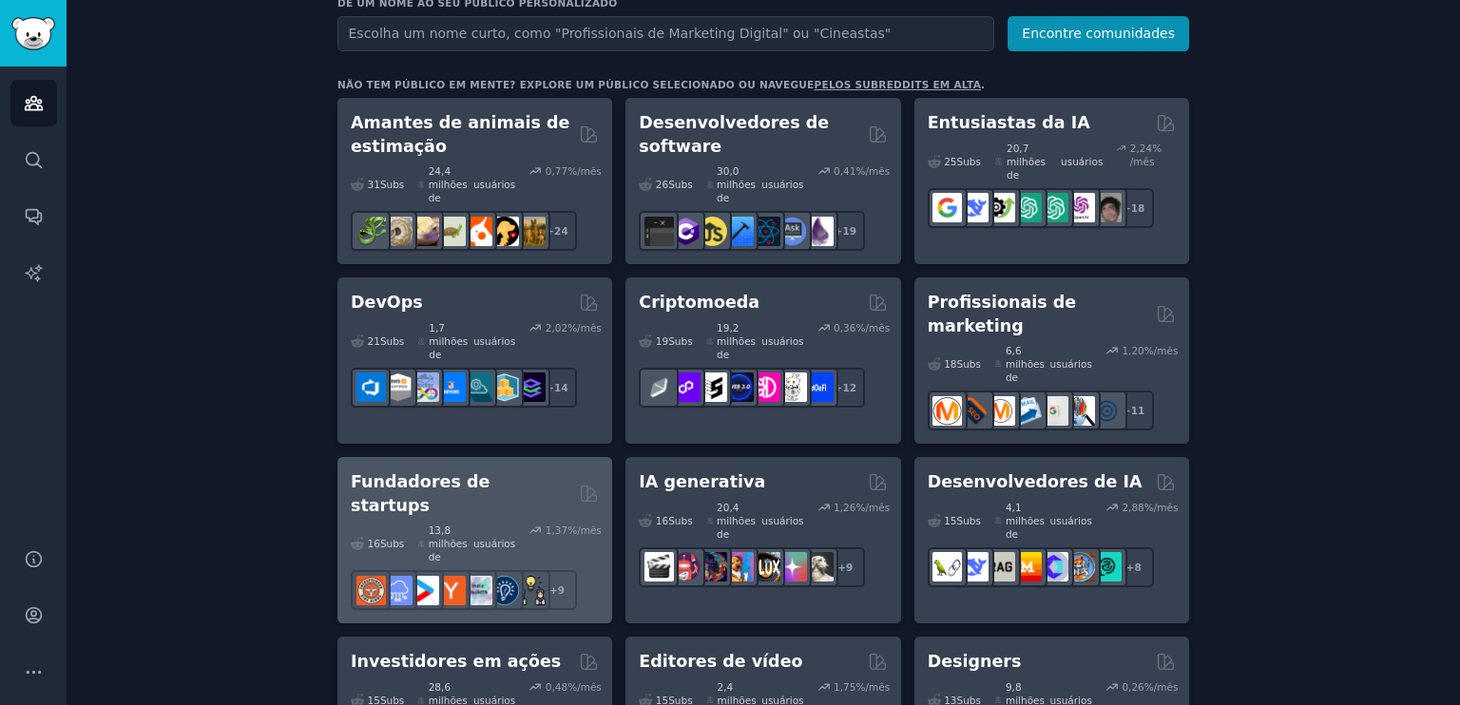
click at [440, 517] on div "16 Subs ​ 13,8 milhões de usuários 1,37 %/mês + 9" at bounding box center [475, 563] width 248 height 93
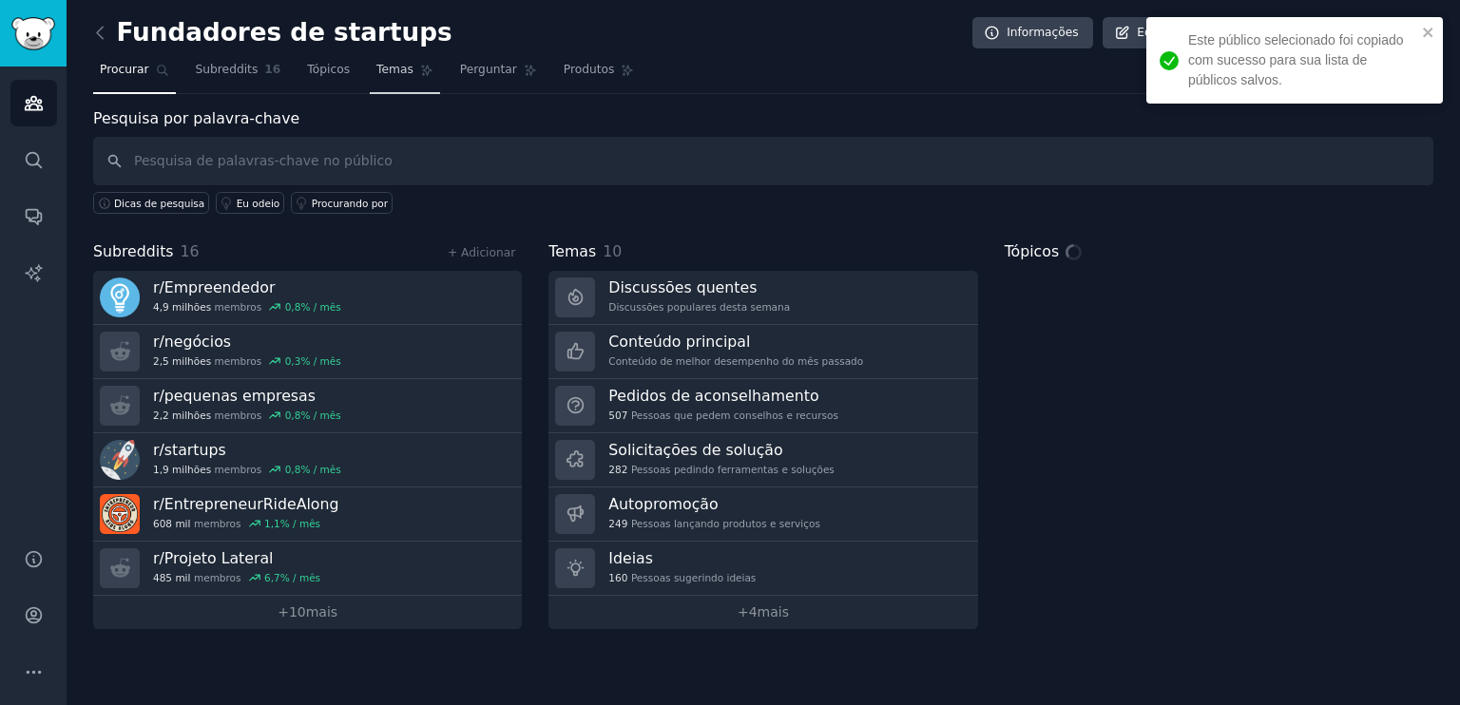
click at [384, 83] on link "Temas" at bounding box center [405, 74] width 70 height 39
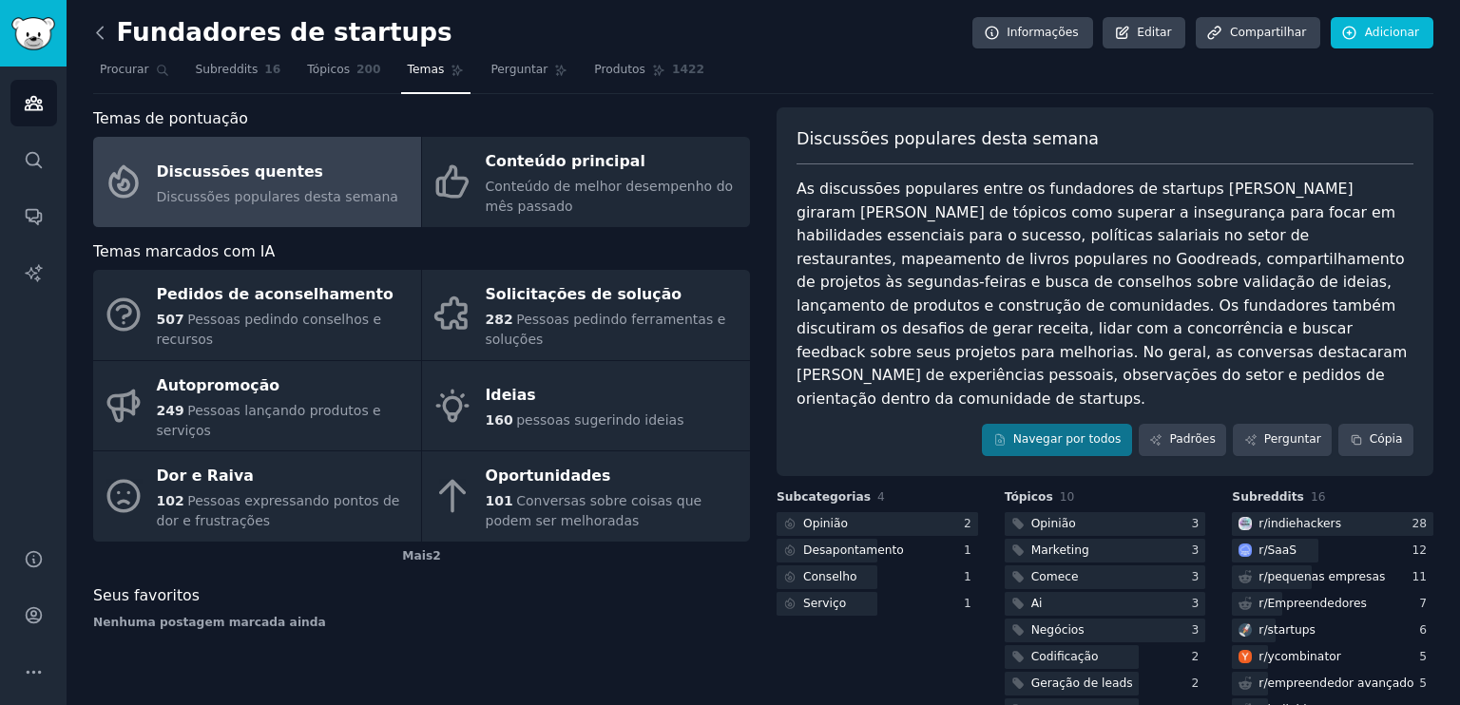
click at [95, 26] on icon at bounding box center [100, 33] width 20 height 20
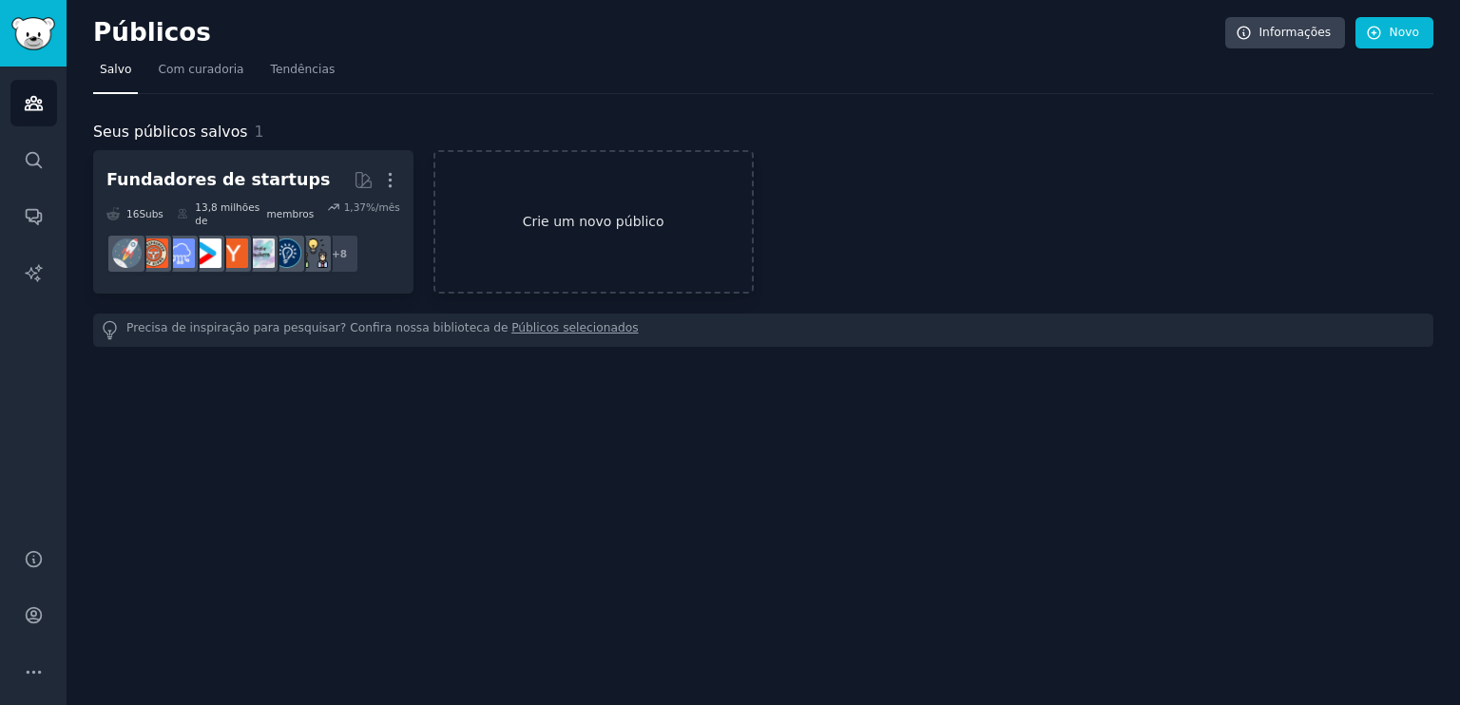
click at [601, 174] on link "Crie um novo público" at bounding box center [593, 222] width 320 height 144
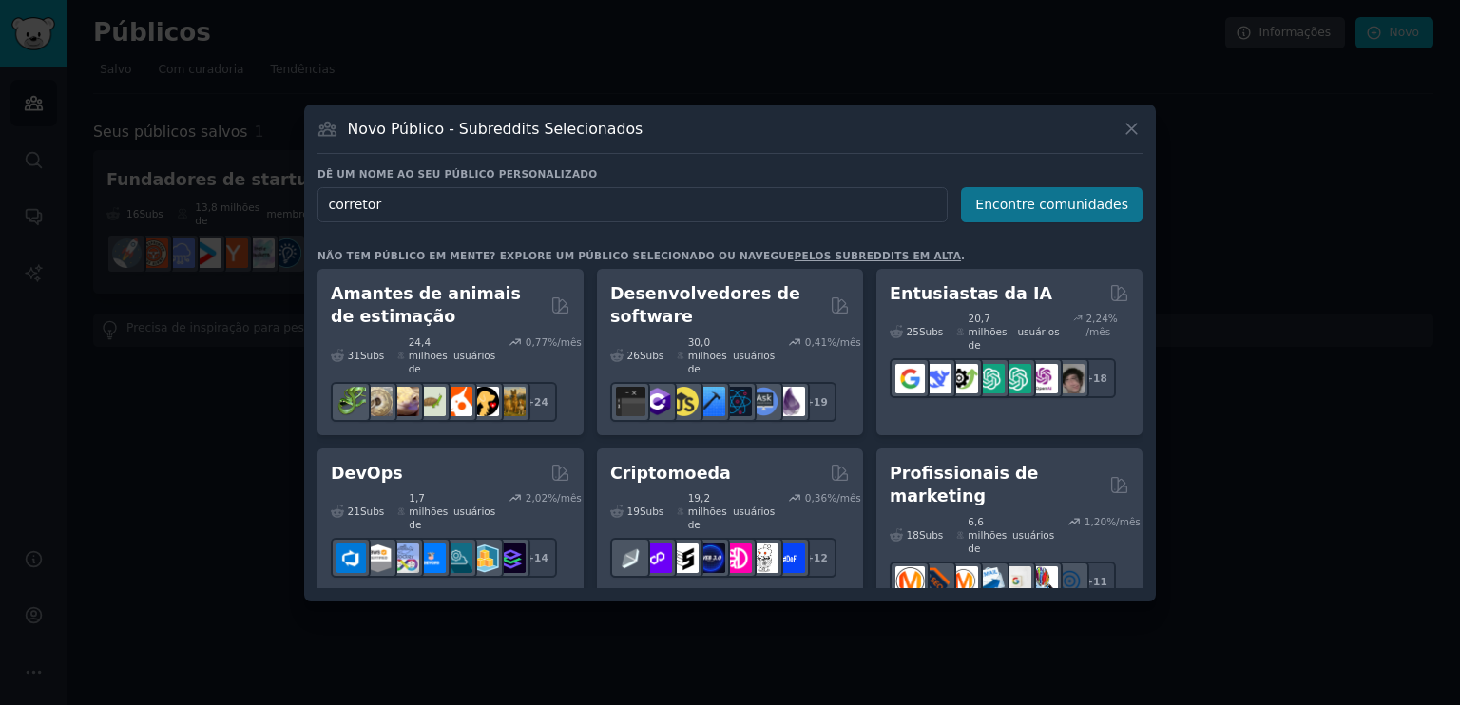
type input "corretor"
click at [1005, 216] on button "Encontre comunidades" at bounding box center [1052, 204] width 182 height 35
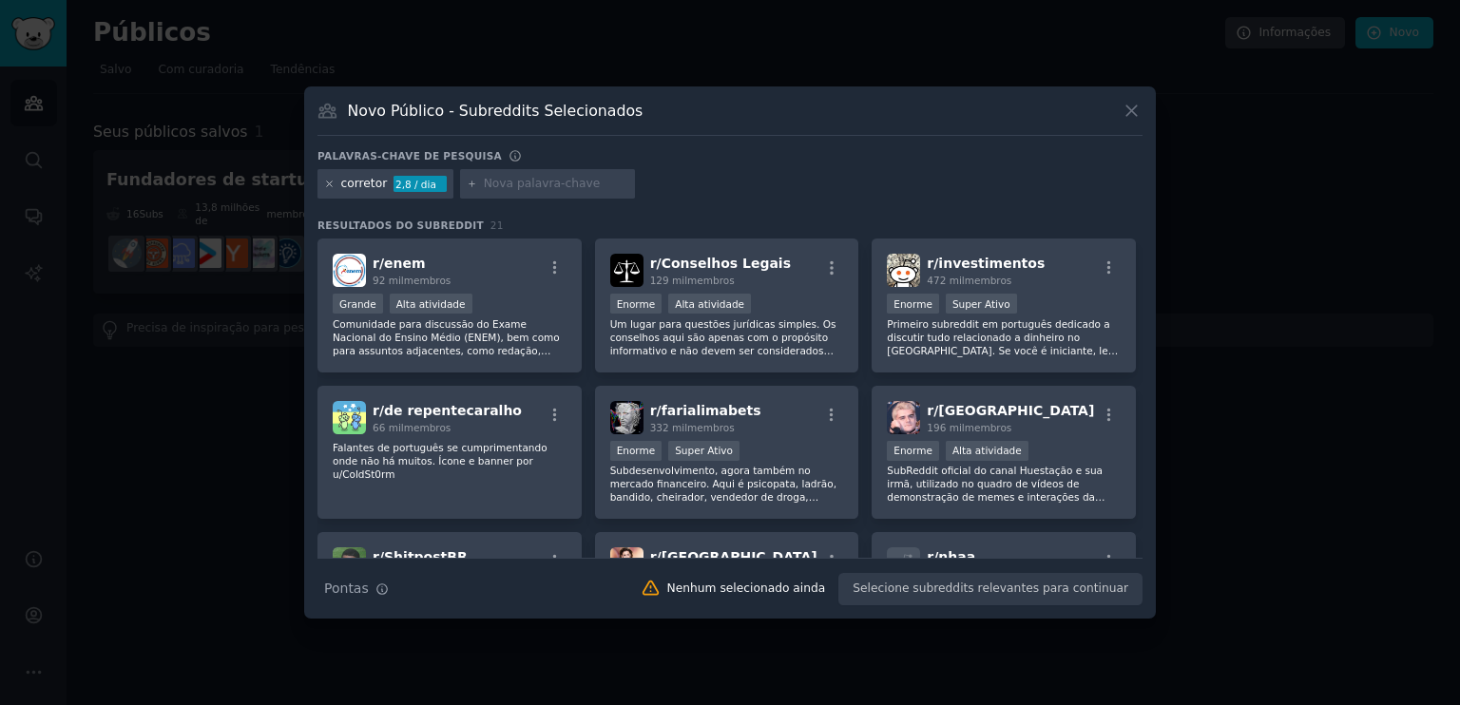
click at [324, 184] on icon at bounding box center [329, 184] width 10 height 10
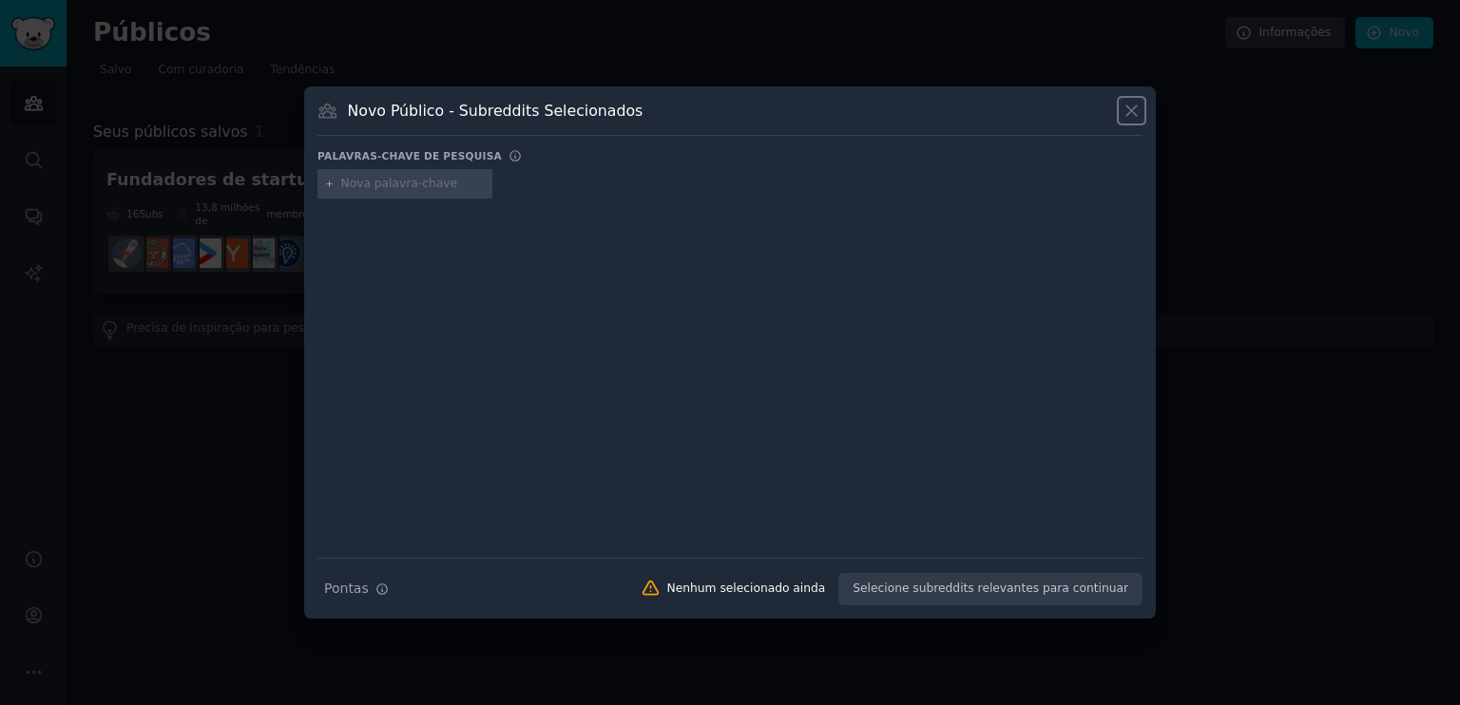
click at [1131, 109] on icon at bounding box center [1131, 111] width 10 height 10
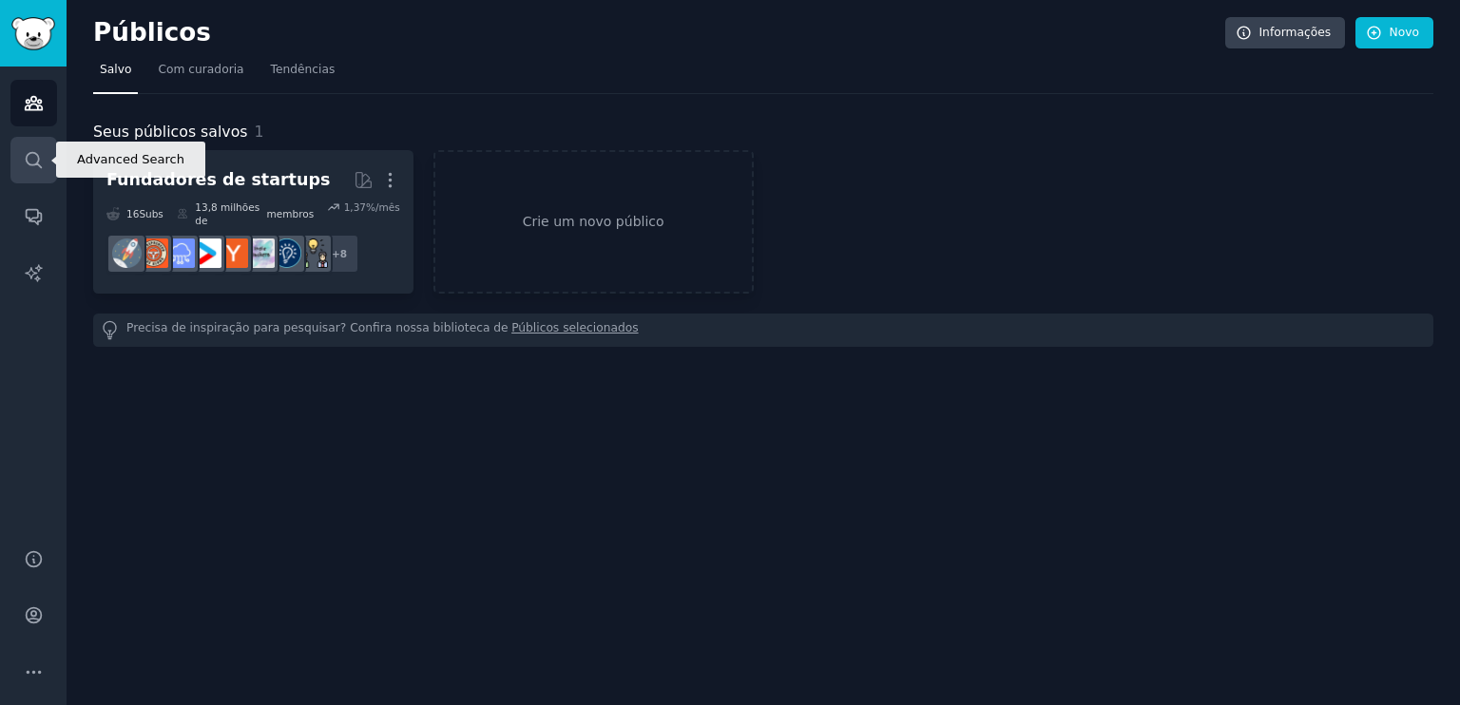
click at [18, 166] on link "Procurar" at bounding box center [33, 160] width 47 height 47
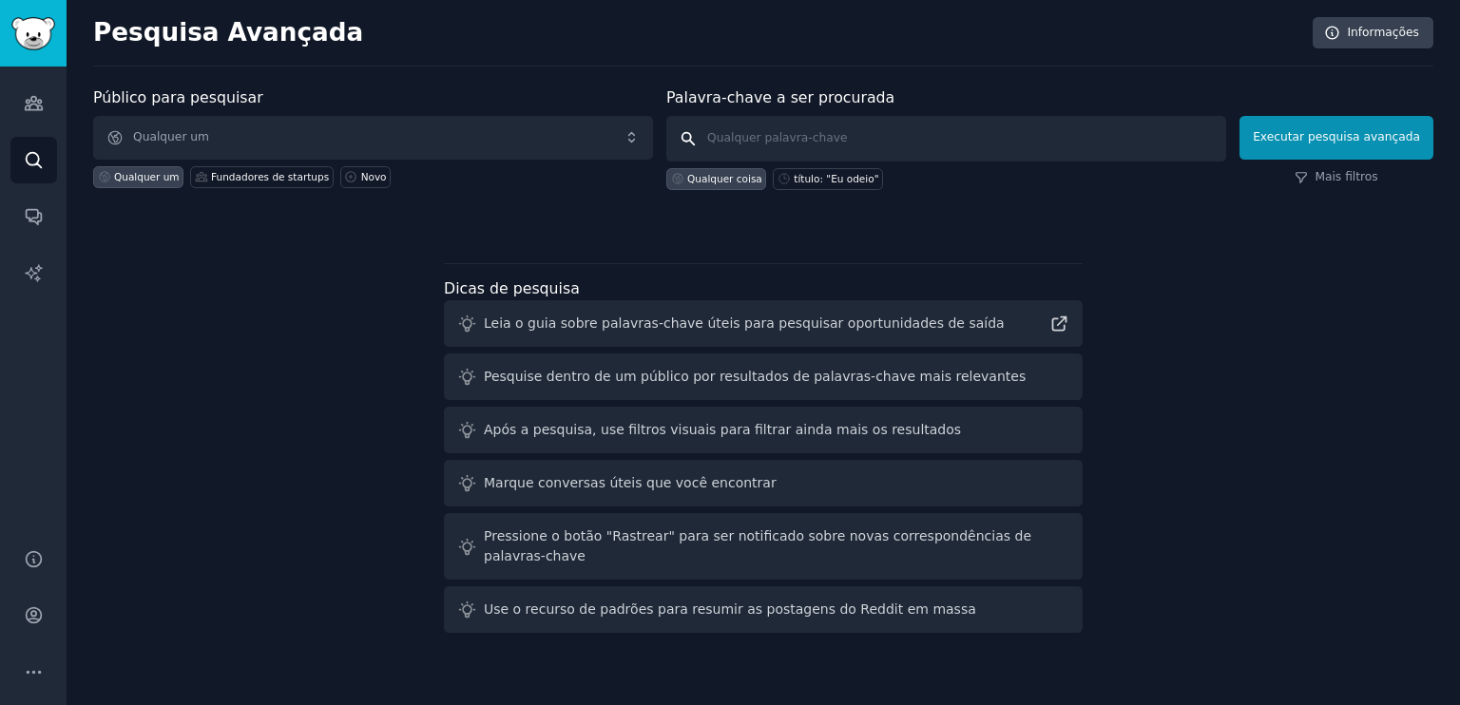
click at [799, 138] on input "text" at bounding box center [946, 139] width 560 height 46
